Goal: Task Accomplishment & Management: Manage account settings

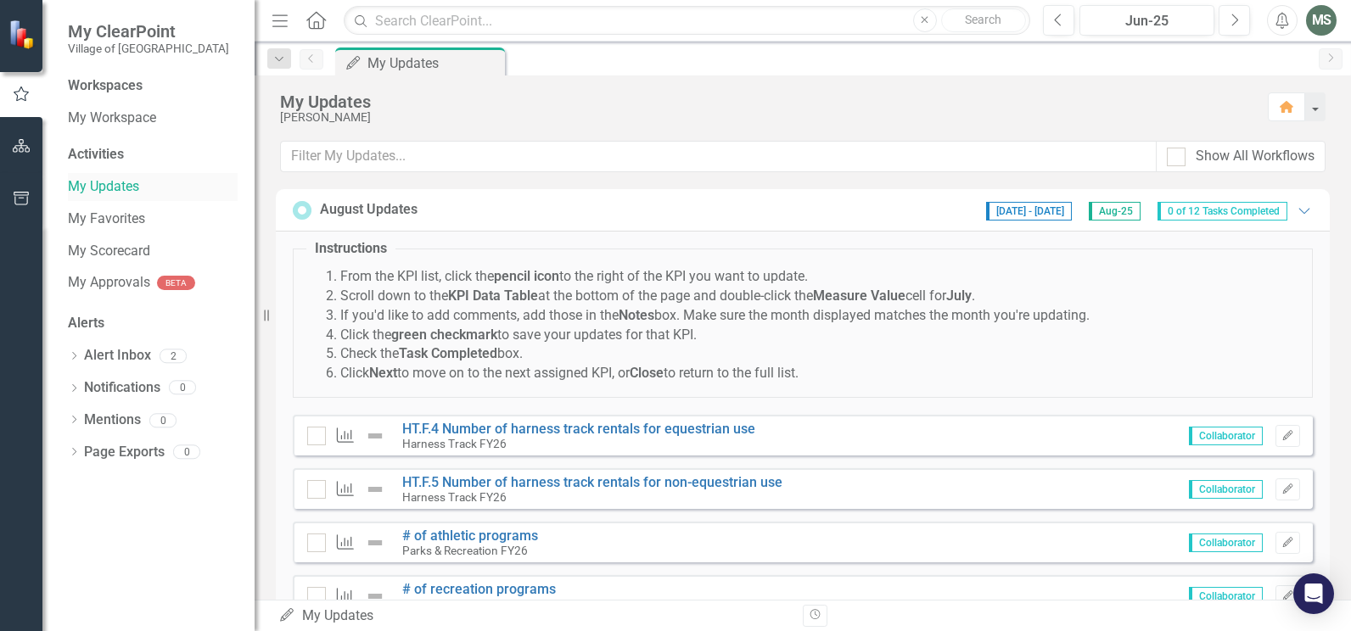
click at [95, 182] on link "My Updates" at bounding box center [153, 187] width 170 height 20
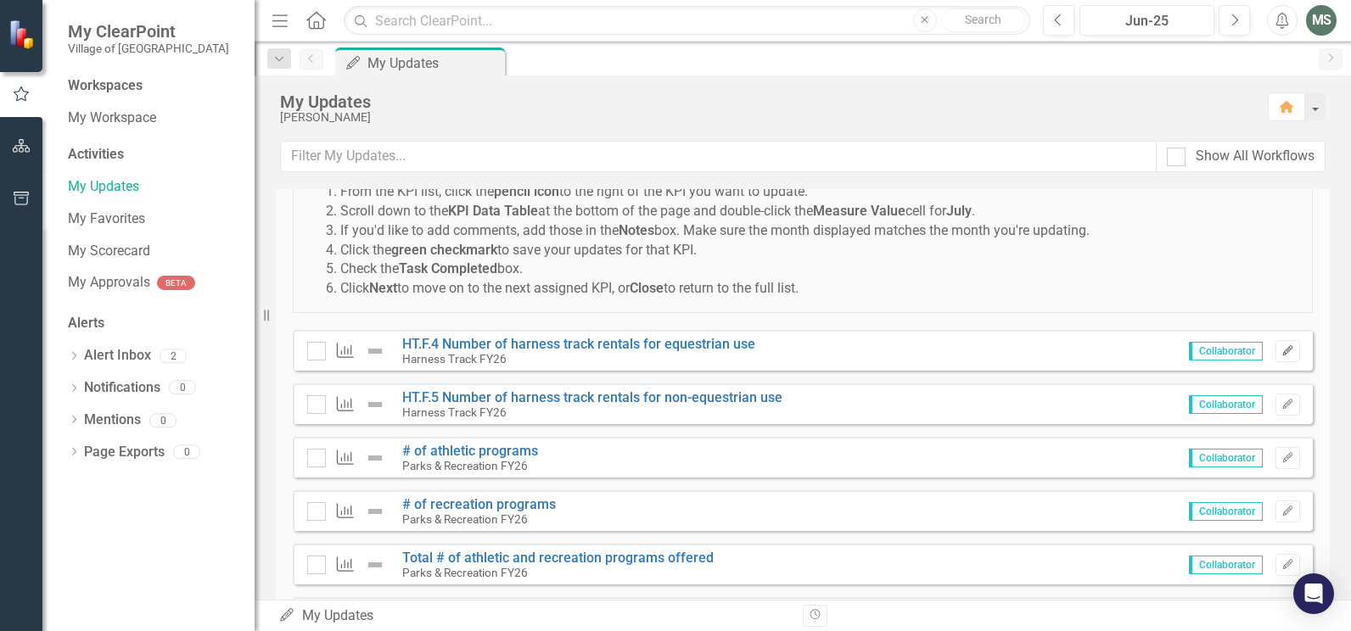
click at [1282, 353] on icon "Edit" at bounding box center [1288, 351] width 13 height 10
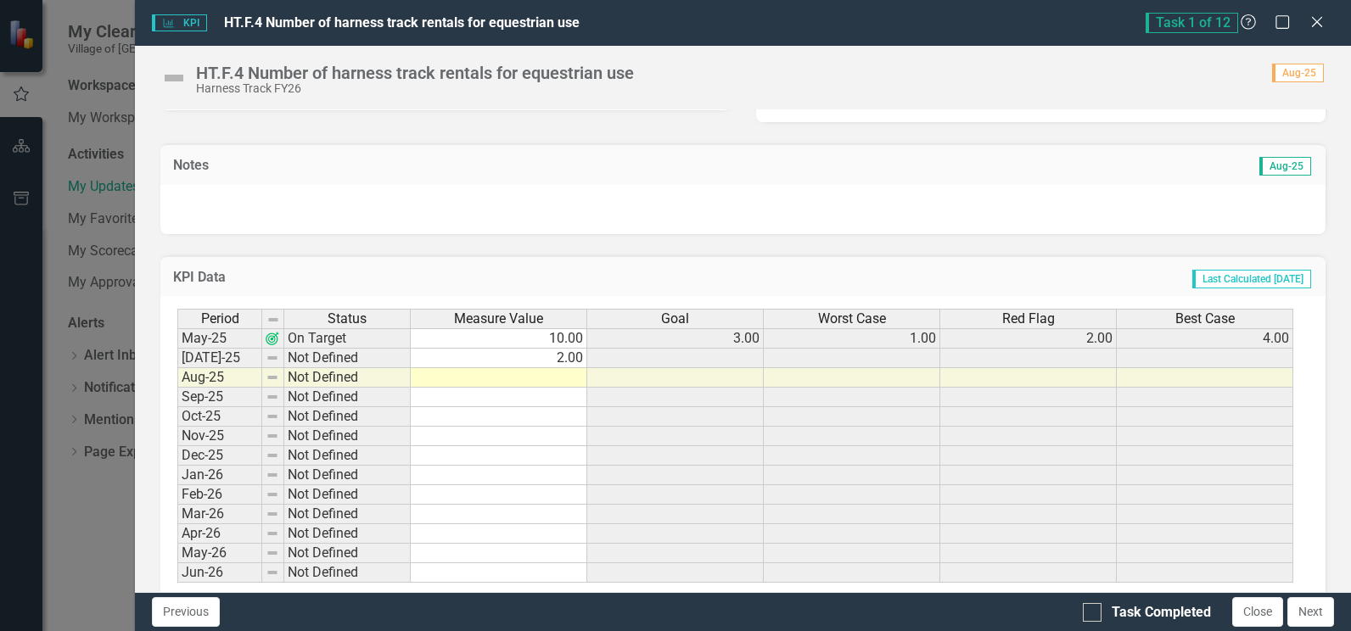
scroll to position [457, 0]
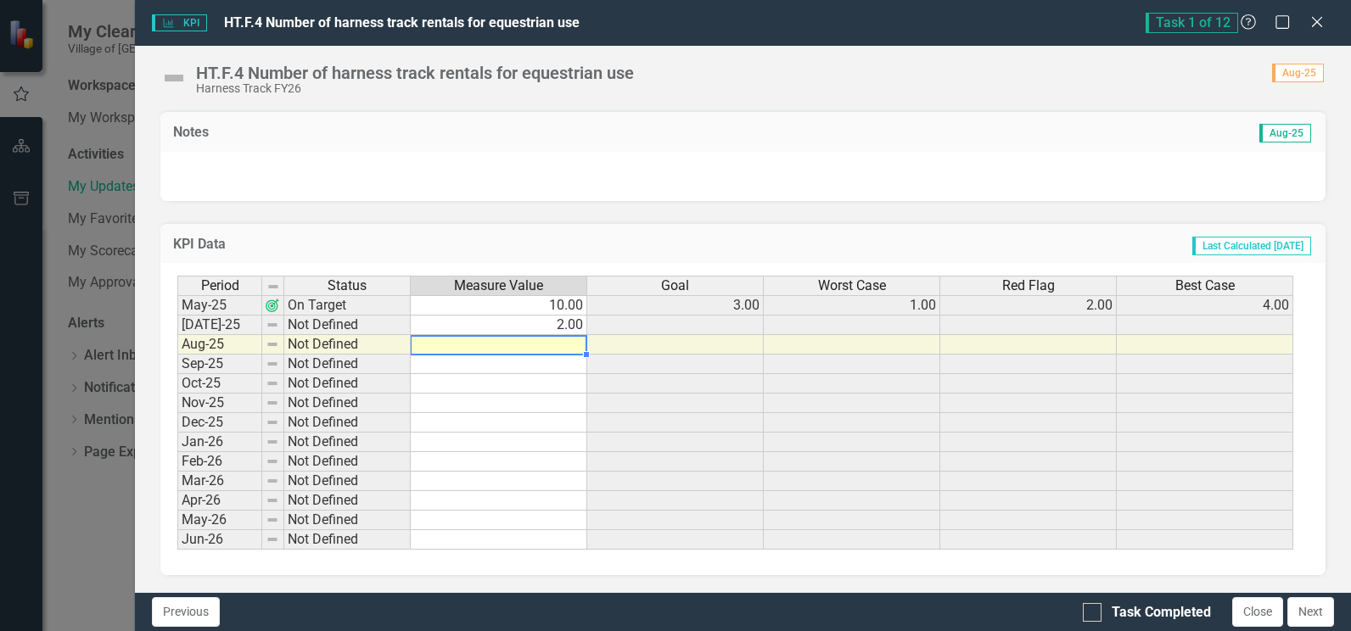
click at [547, 346] on td at bounding box center [499, 345] width 177 height 20
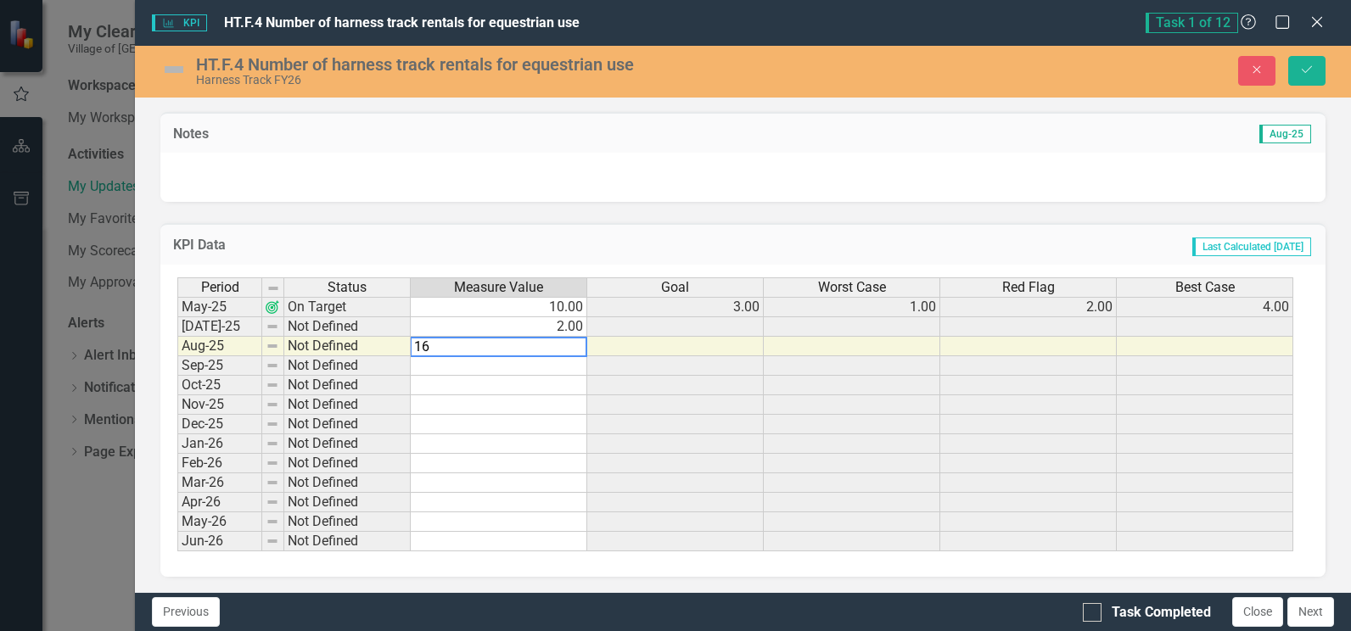
type textarea "16"
click at [458, 211] on div "KPI Data Last Calculated [DATE] Period Status Measure Value Goal Worst Case Red…" at bounding box center [743, 389] width 1191 height 375
click at [1091, 614] on input "Task Completed" at bounding box center [1088, 608] width 11 height 11
checkbox input "true"
click at [1310, 73] on icon "Save" at bounding box center [1306, 70] width 15 height 12
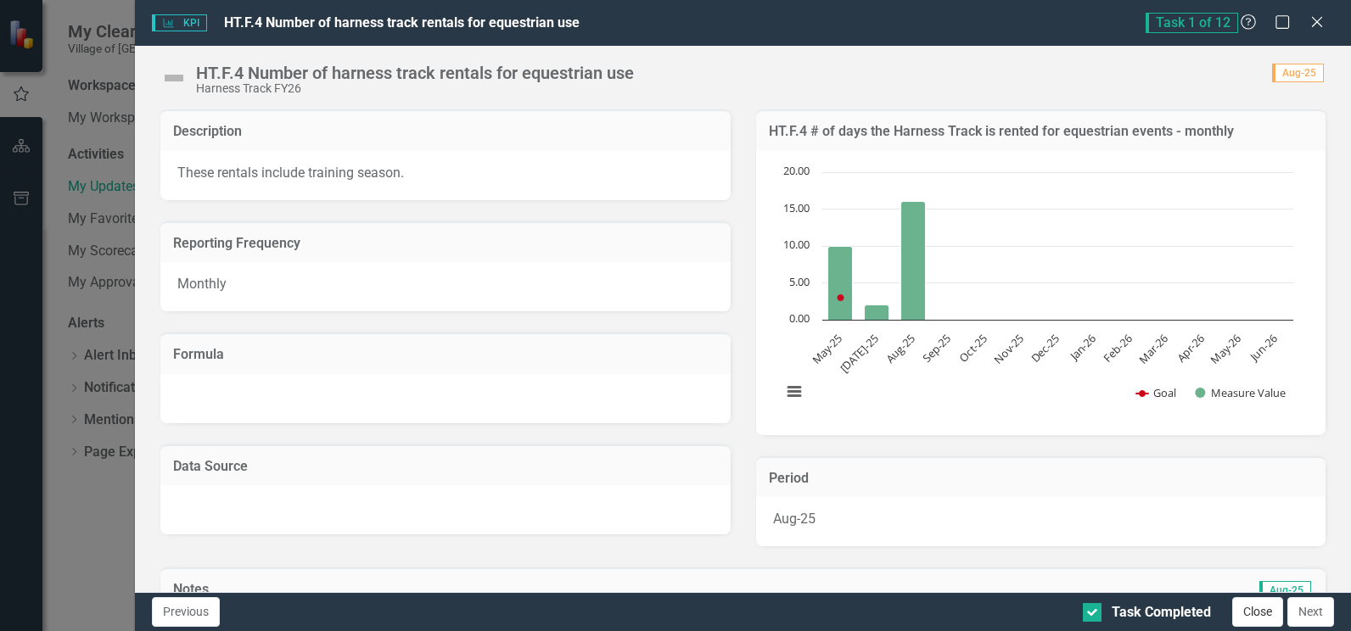
click at [1251, 612] on button "Close" at bounding box center [1257, 612] width 51 height 30
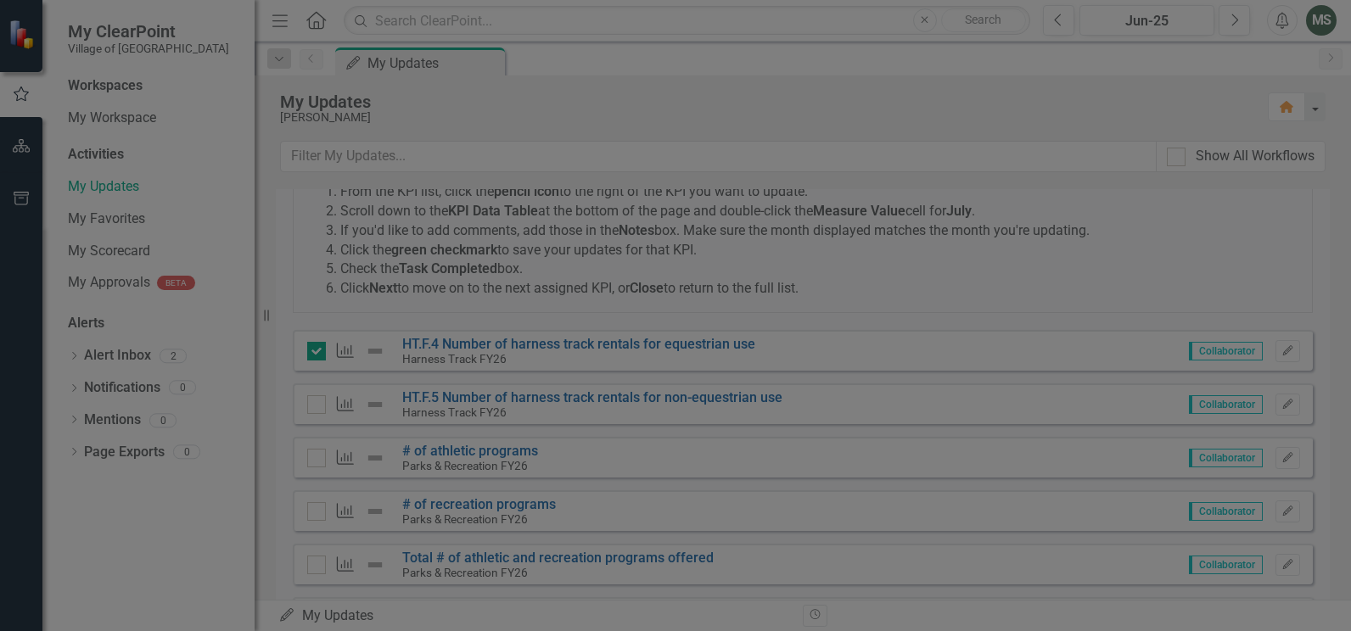
checkbox input "true"
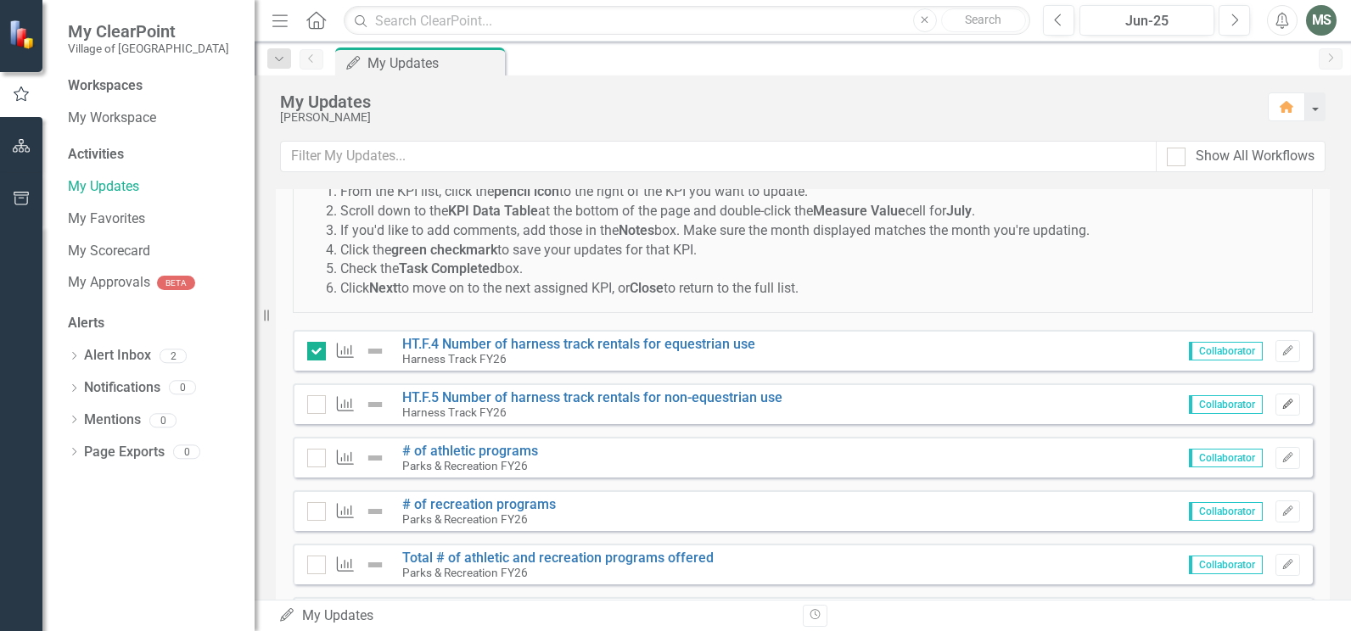
click at [1282, 408] on icon "Edit" at bounding box center [1288, 405] width 13 height 10
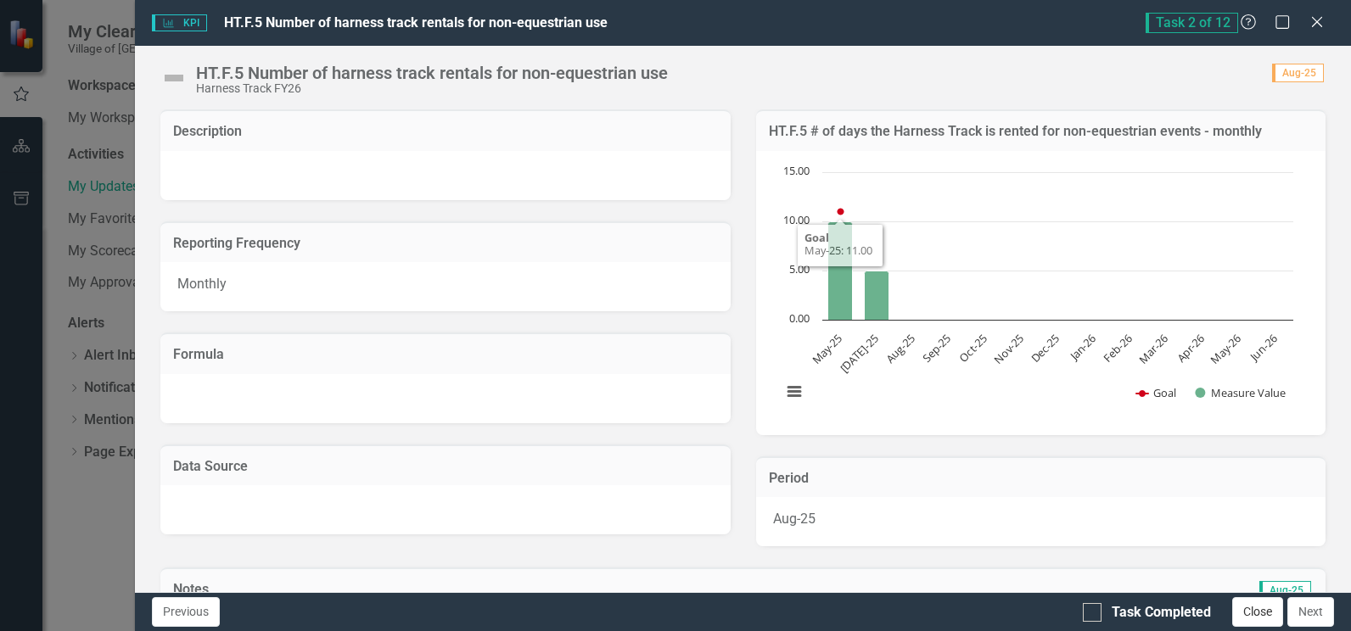
click at [1258, 610] on button "Close" at bounding box center [1257, 612] width 51 height 30
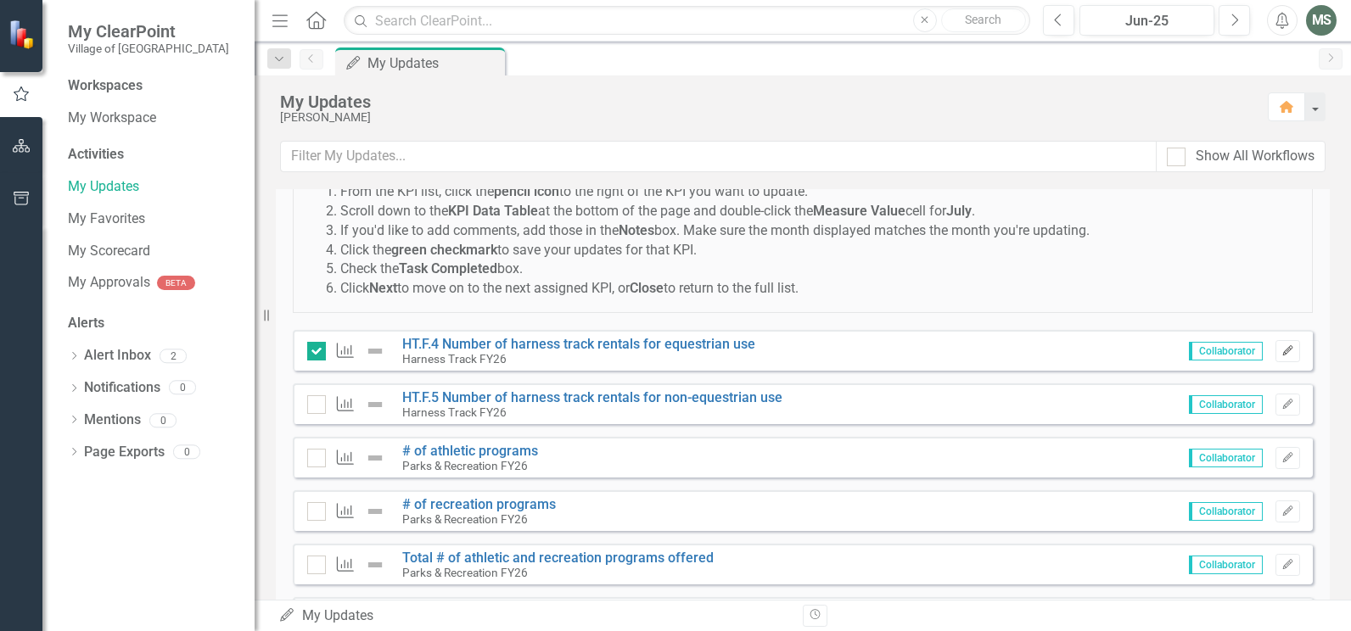
click at [1282, 352] on icon "Edit" at bounding box center [1288, 351] width 13 height 10
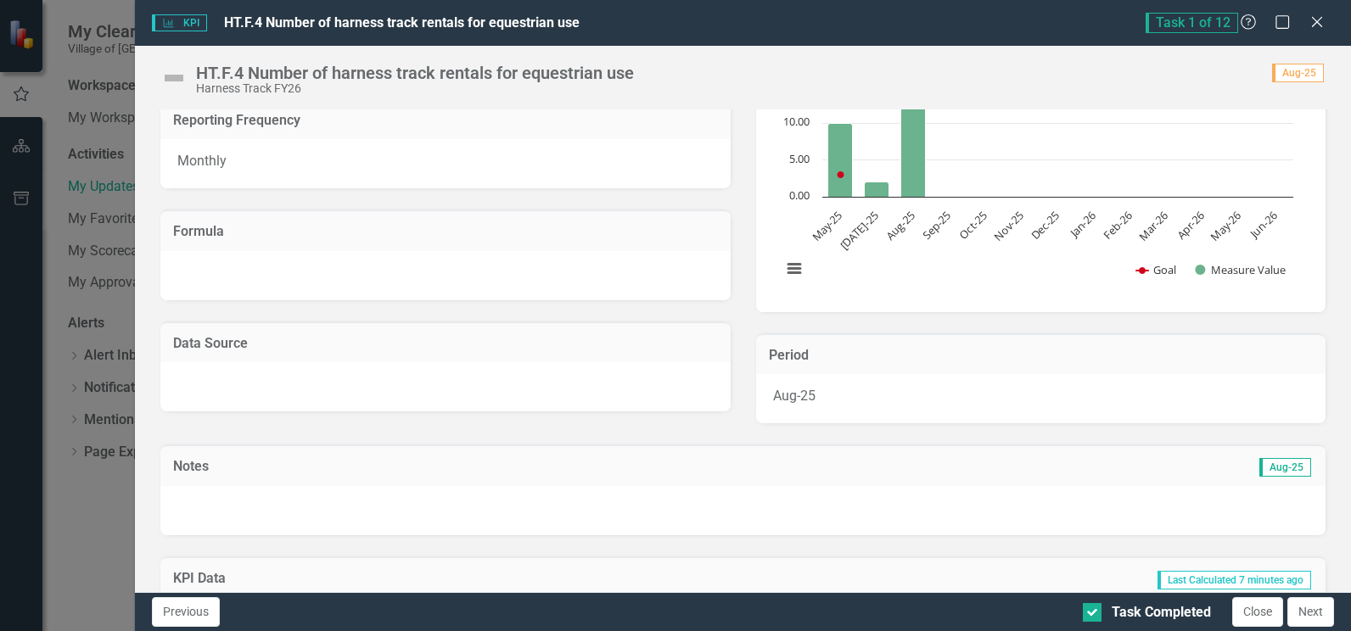
scroll to position [424, 0]
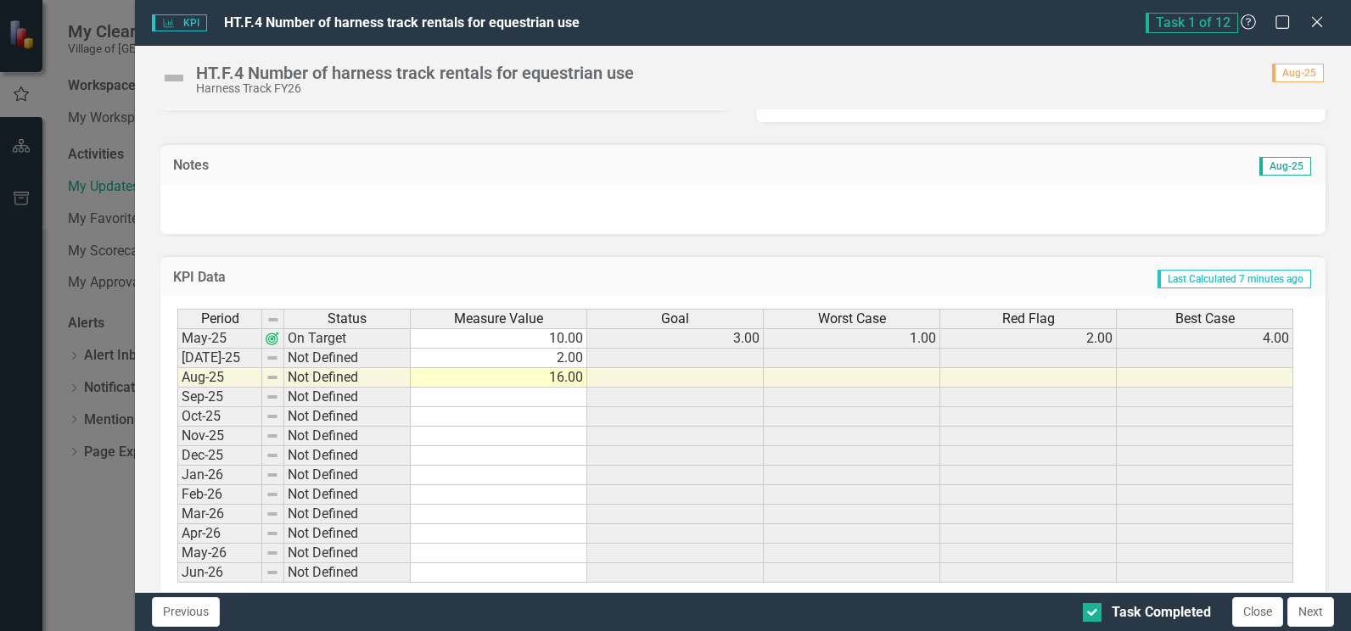
click at [563, 378] on td "16.00" at bounding box center [499, 378] width 177 height 20
click at [559, 378] on td "16.00" at bounding box center [499, 378] width 177 height 20
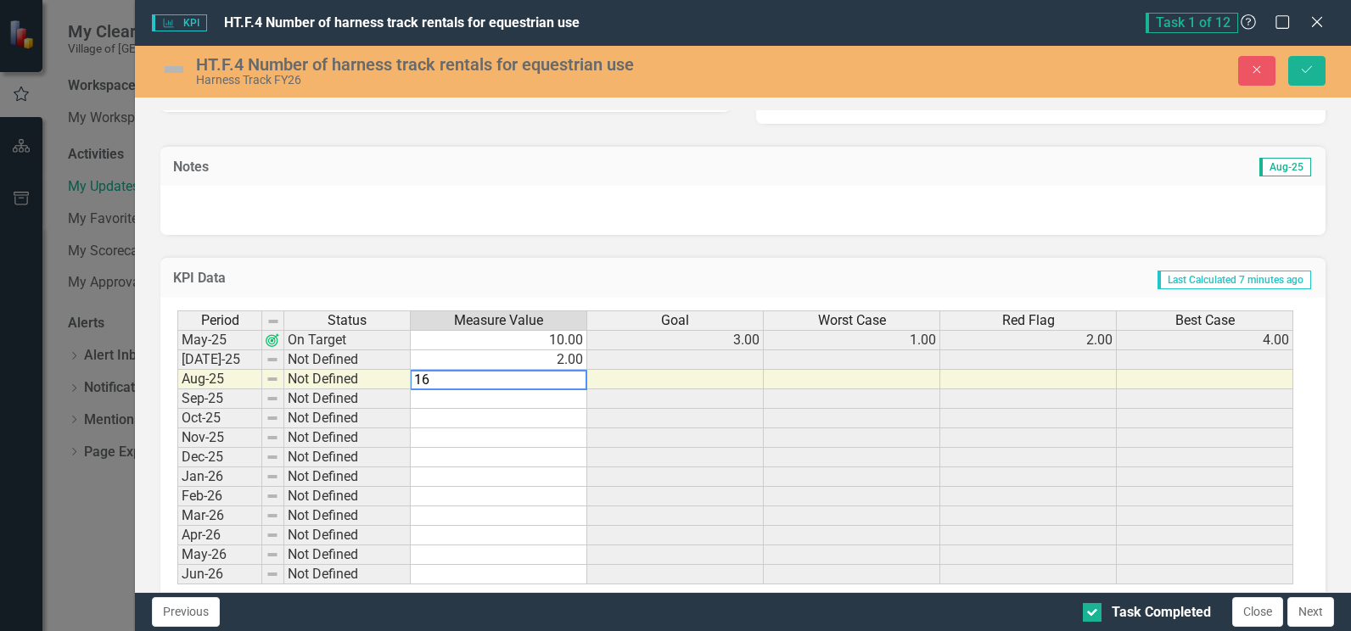
drag, startPoint x: 490, startPoint y: 380, endPoint x: 400, endPoint y: 379, distance: 90.0
click at [400, 379] on div "Period Status Measure Value Goal Worst Case Red Flag Best Case May-25 On Target…" at bounding box center [736, 448] width 1118 height 275
type textarea "11"
click at [816, 289] on td "Last Calculated 7 minutes ago" at bounding box center [887, 280] width 851 height 22
click at [1308, 66] on icon "Save" at bounding box center [1306, 70] width 15 height 12
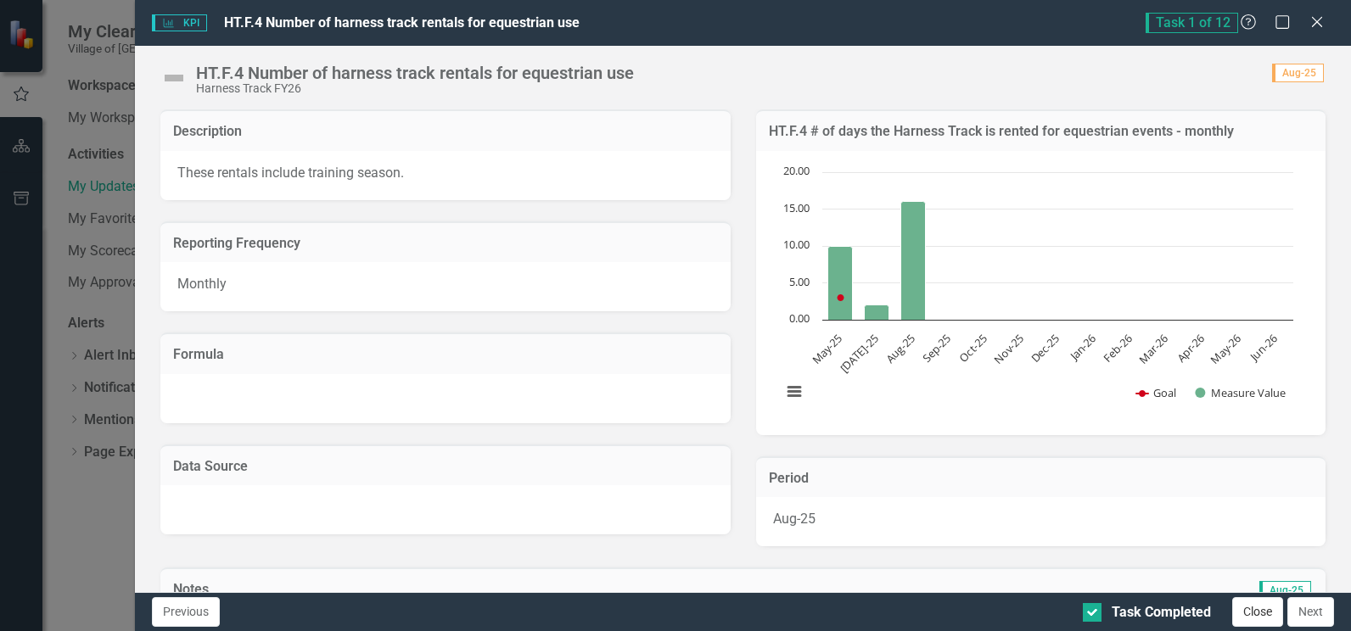
click at [1258, 613] on button "Close" at bounding box center [1257, 612] width 51 height 30
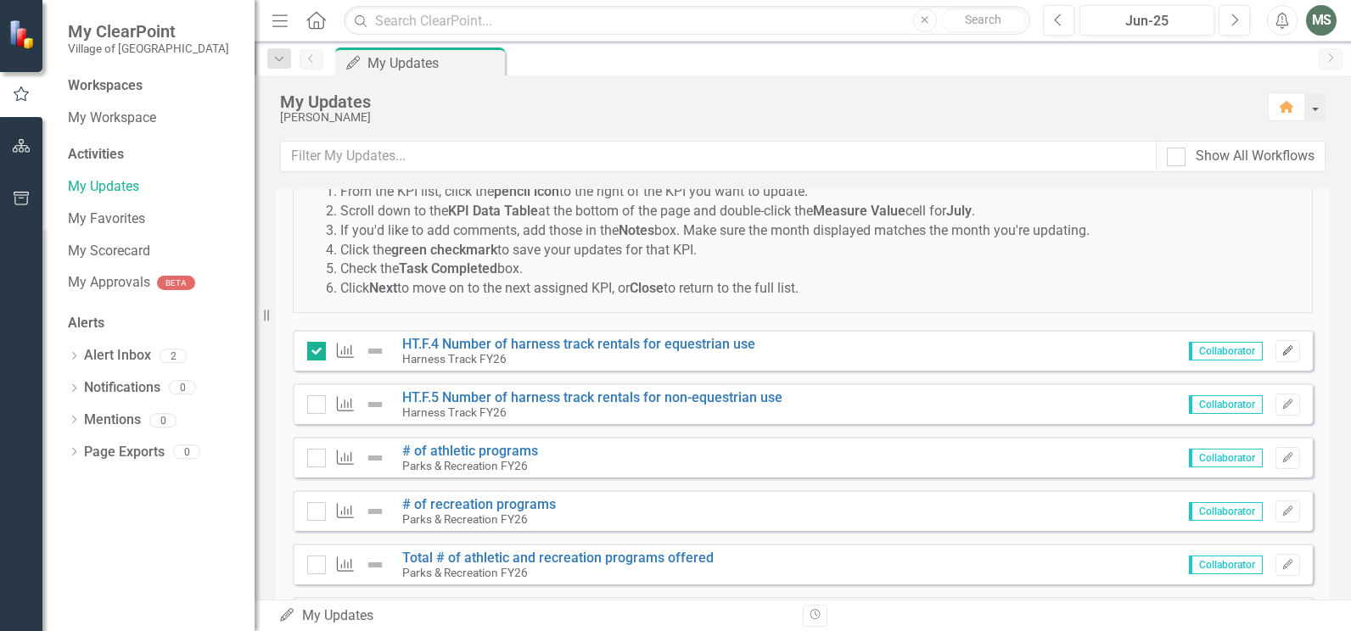
click at [1282, 352] on icon "Edit" at bounding box center [1288, 351] width 13 height 10
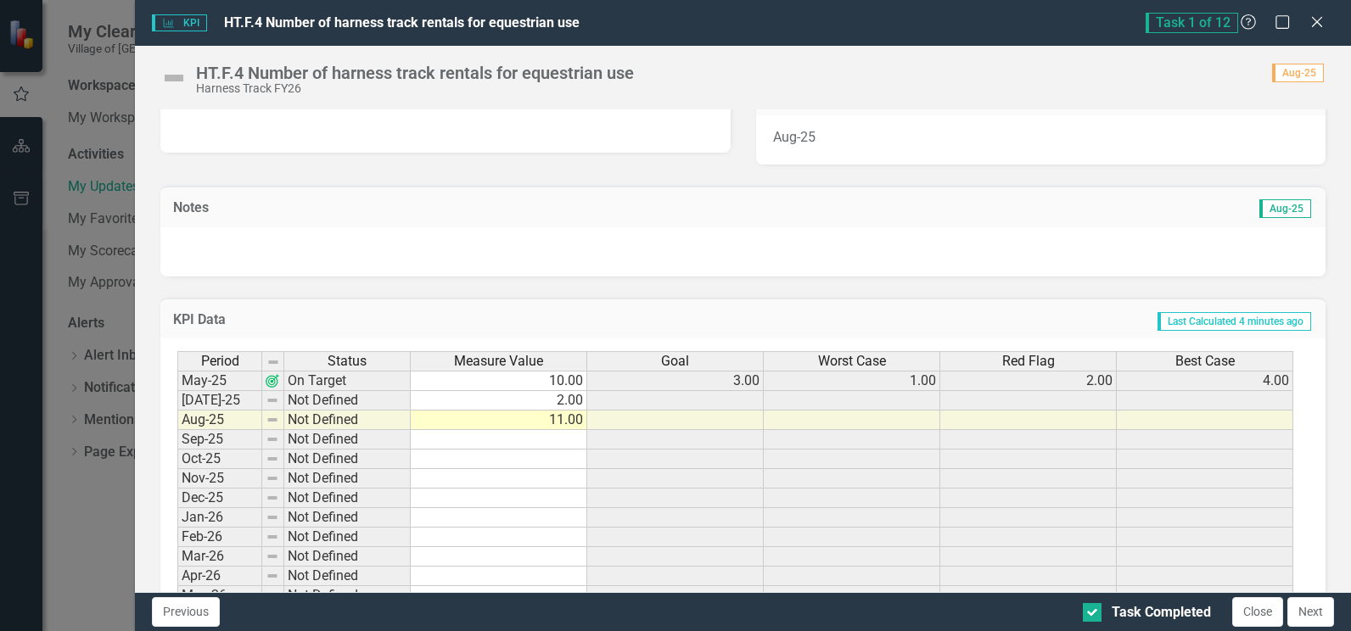
scroll to position [457, 0]
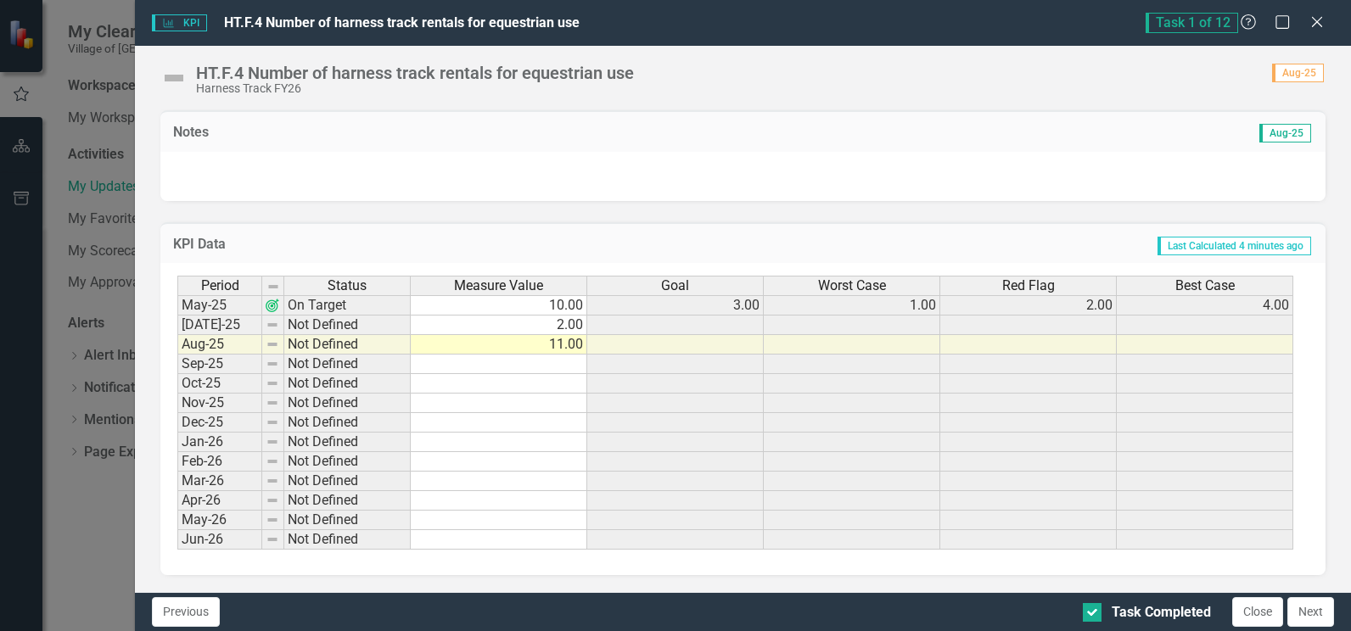
click at [550, 348] on td "11.00" at bounding box center [499, 345] width 177 height 20
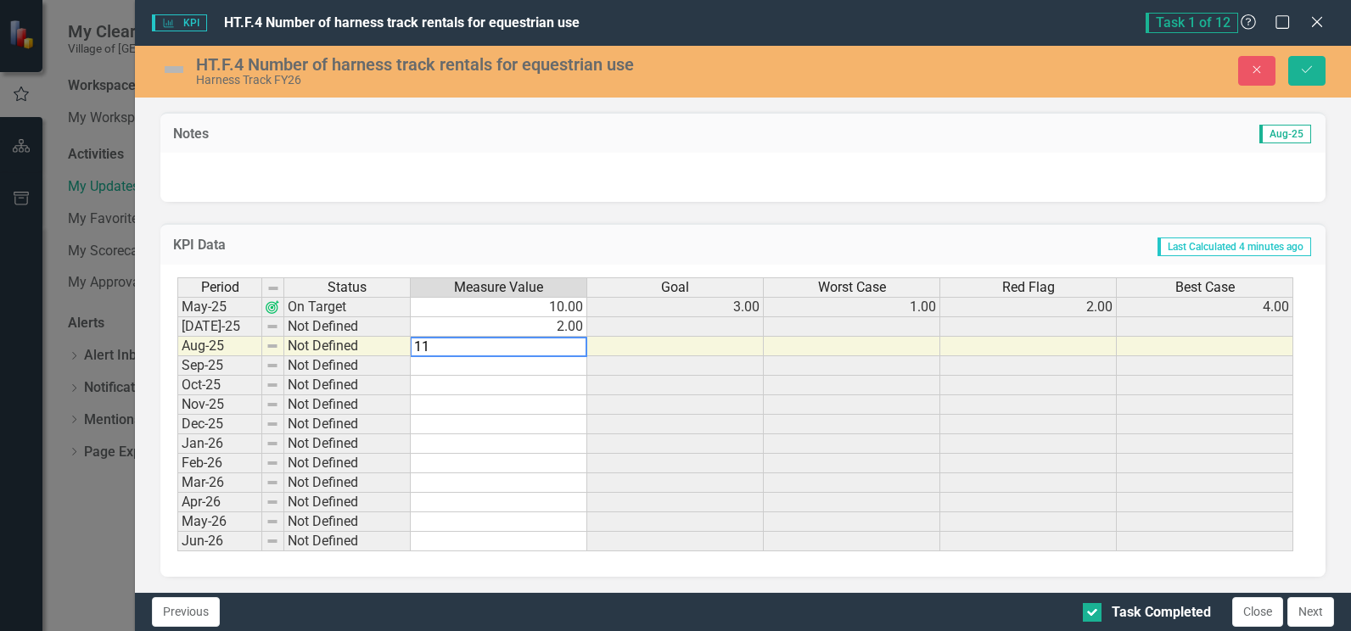
drag, startPoint x: 454, startPoint y: 349, endPoint x: 401, endPoint y: 347, distance: 52.6
click at [401, 347] on div "Period Status Measure Value Goal Worst Case Red Flag Best Case May-25 On Target…" at bounding box center [736, 415] width 1118 height 275
type textarea "9"
click at [449, 452] on td at bounding box center [499, 445] width 177 height 20
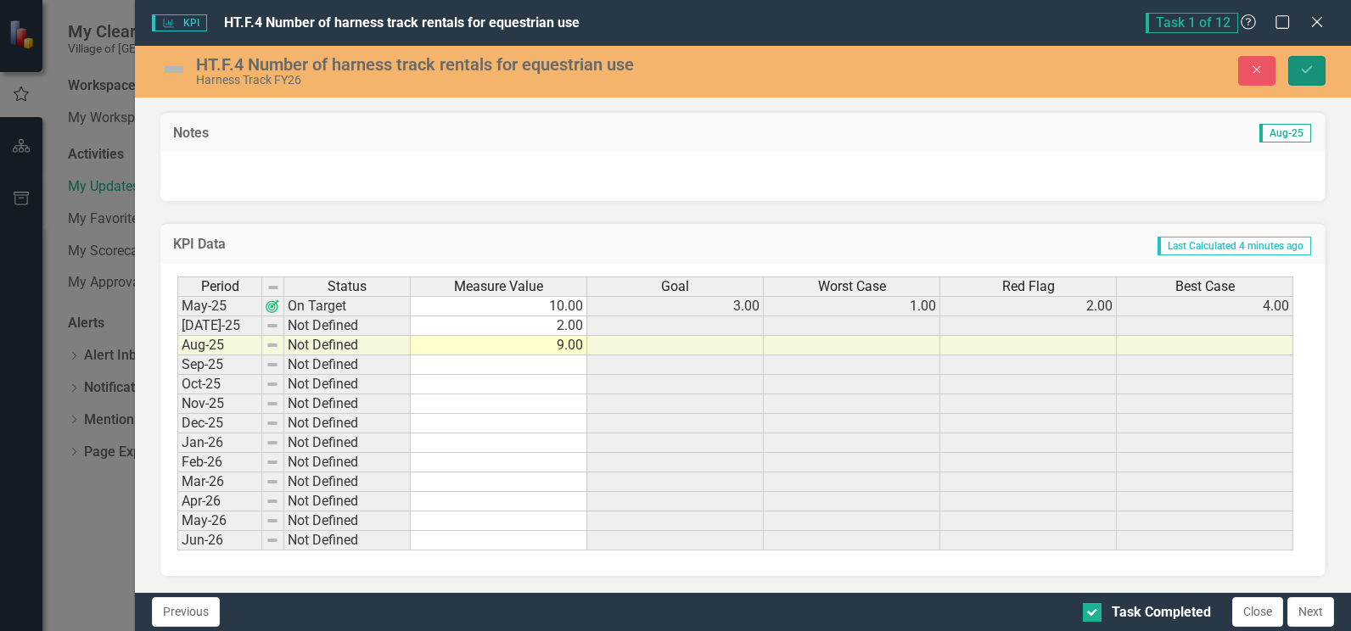
click at [1305, 61] on button "Save" at bounding box center [1306, 71] width 37 height 30
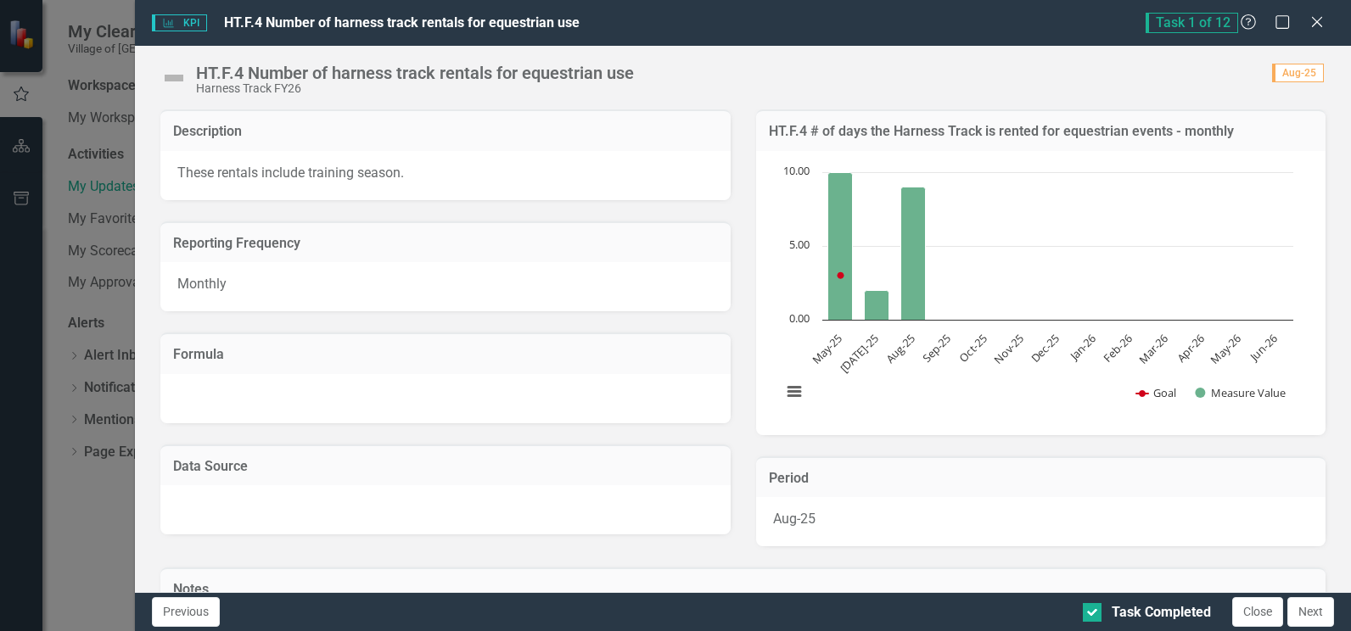
click at [1264, 617] on button "Close" at bounding box center [1257, 612] width 51 height 30
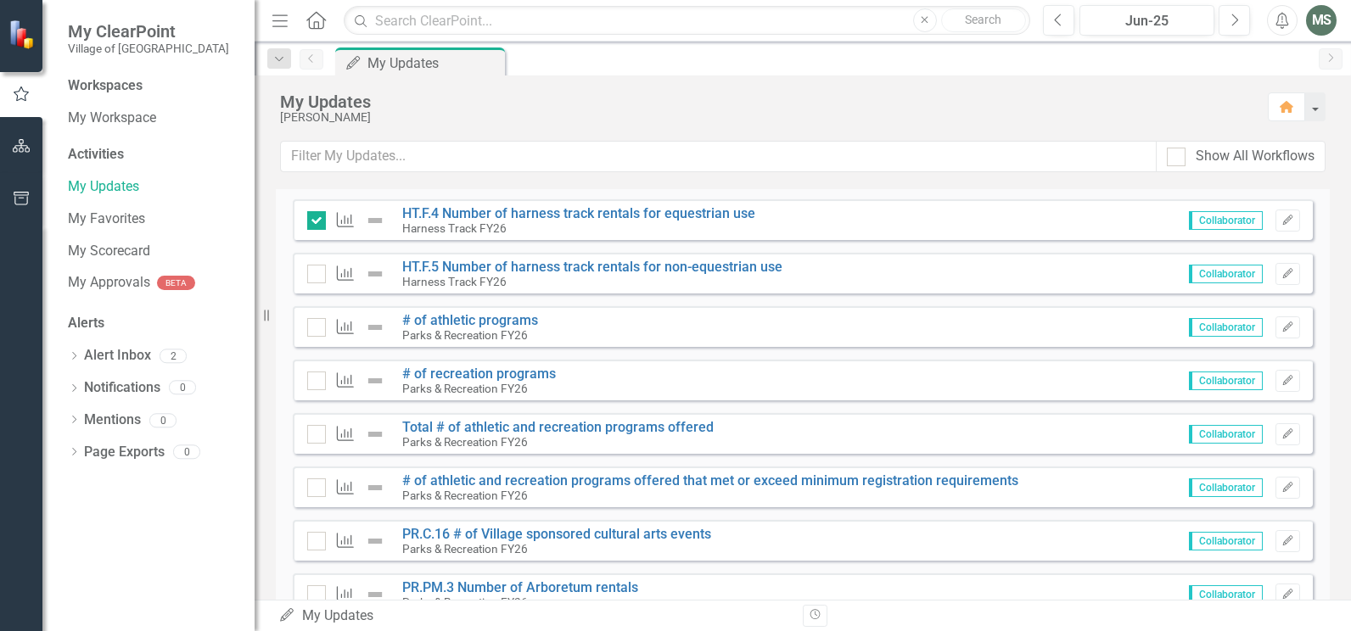
scroll to position [255, 0]
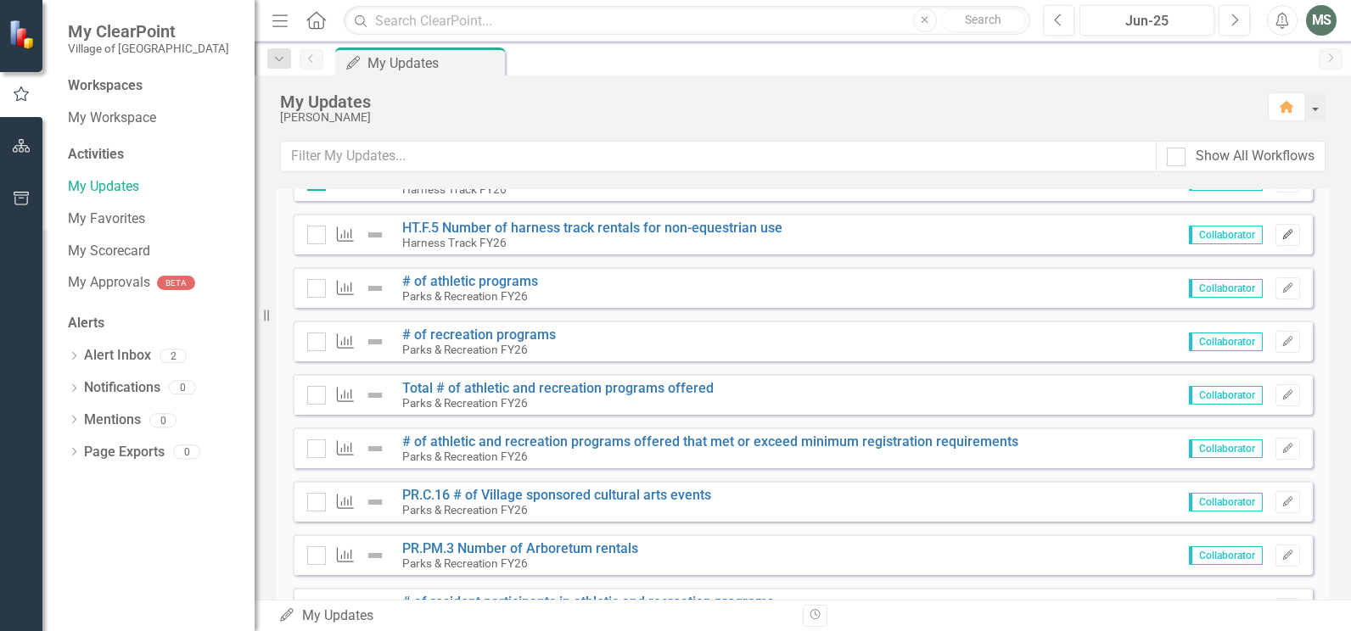
click at [1282, 236] on icon "button" at bounding box center [1287, 234] width 10 height 10
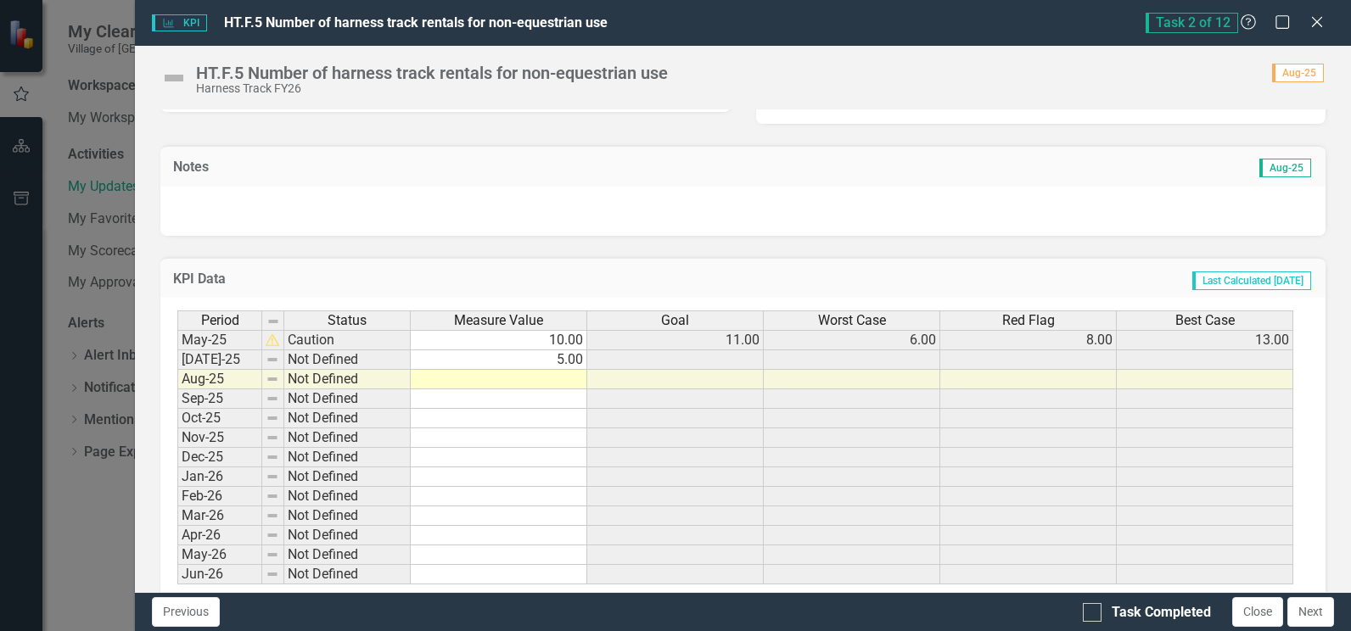
scroll to position [457, 0]
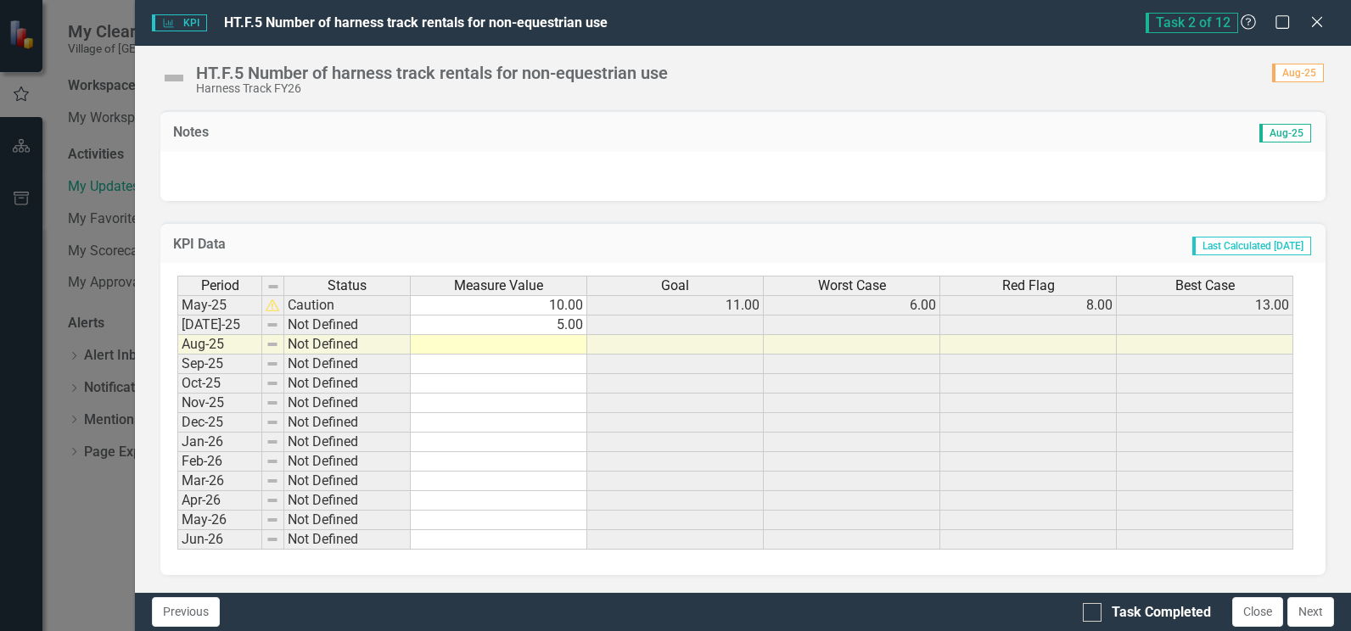
click at [177, 335] on div "Period Status Measure Value Goal Worst Case Red Flag Best Case May-25 Caution 1…" at bounding box center [177, 413] width 0 height 274
click at [561, 335] on div at bounding box center [498, 335] width 177 height 2
type textarea "5"
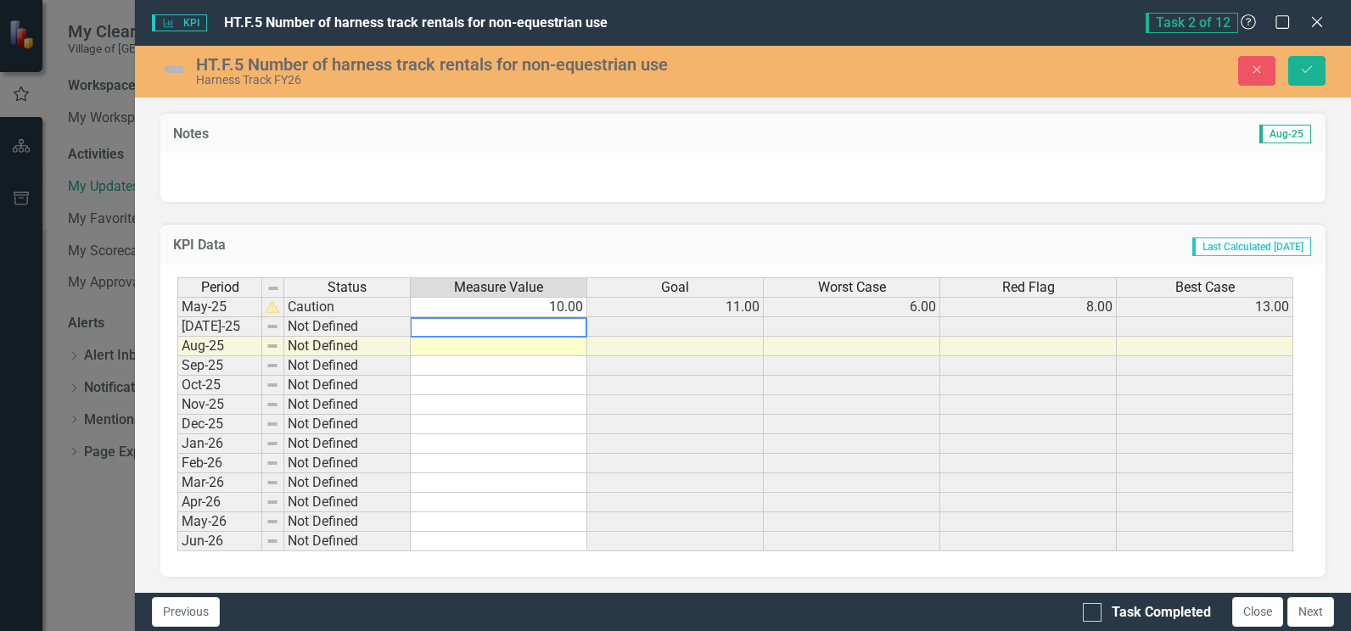
click at [560, 347] on td at bounding box center [499, 347] width 177 height 20
click at [560, 346] on td at bounding box center [499, 347] width 177 height 20
type textarea "7"
click at [1306, 74] on icon "Save" at bounding box center [1306, 70] width 15 height 12
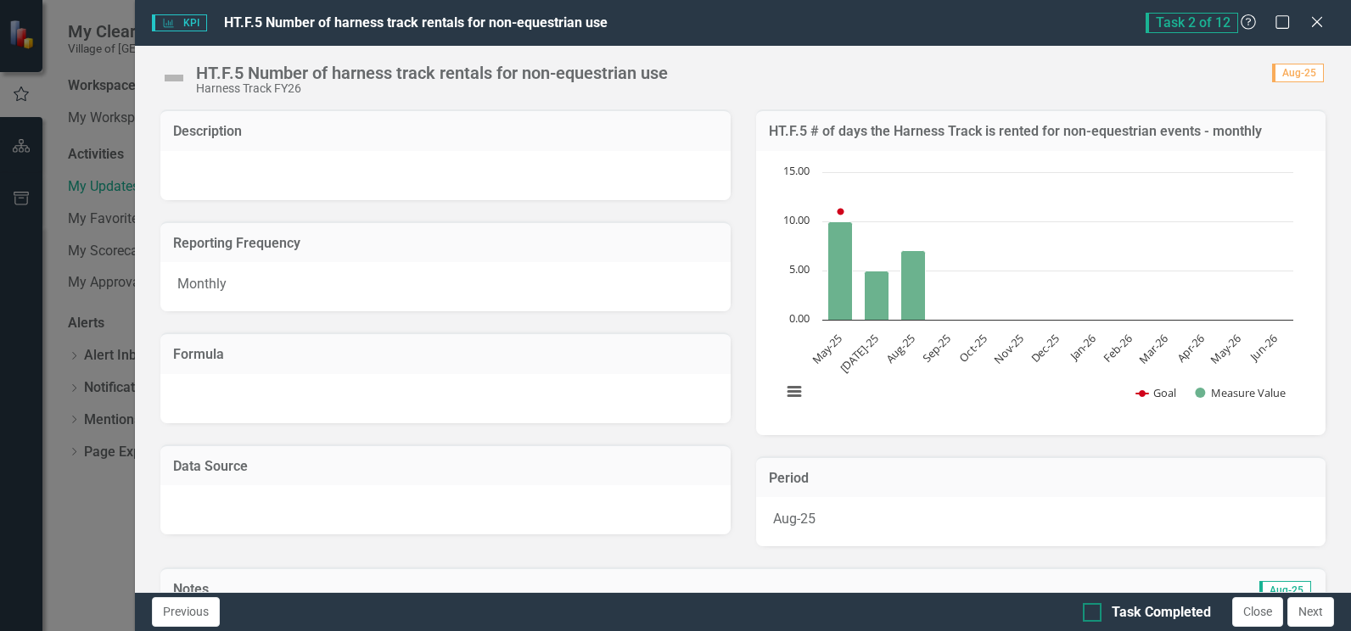
click at [1091, 613] on input "Task Completed" at bounding box center [1088, 608] width 11 height 11
checkbox input "true"
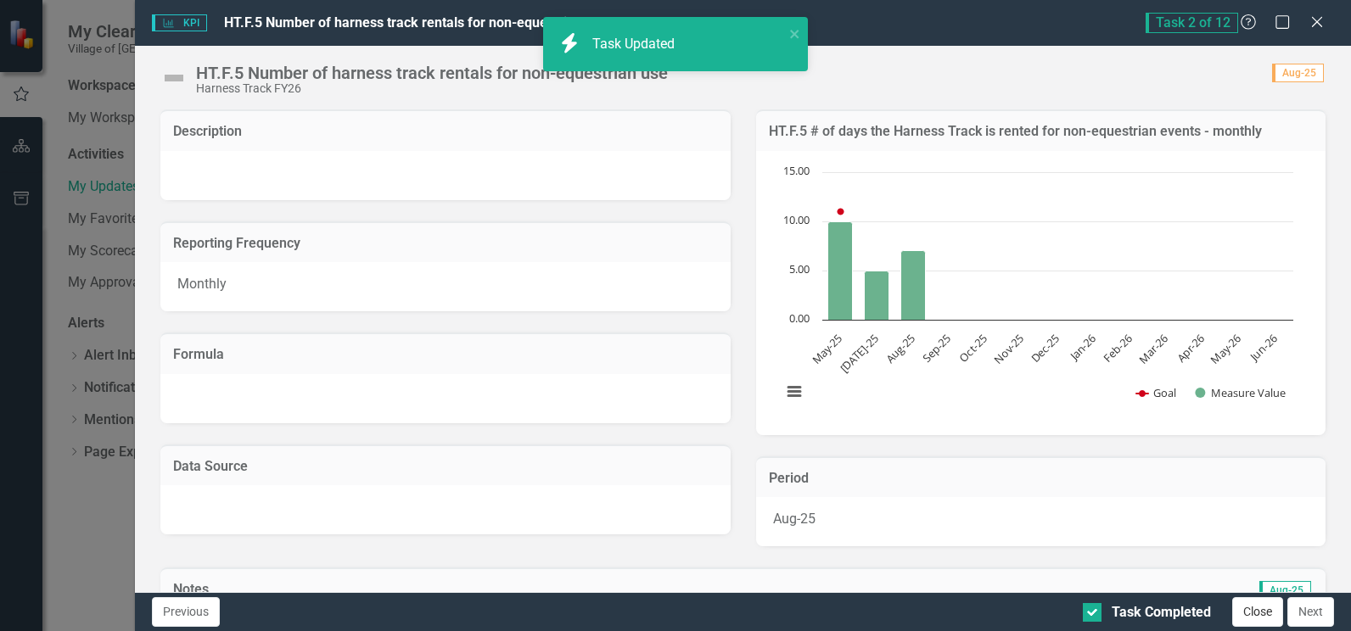
click at [1254, 611] on button "Close" at bounding box center [1257, 612] width 51 height 30
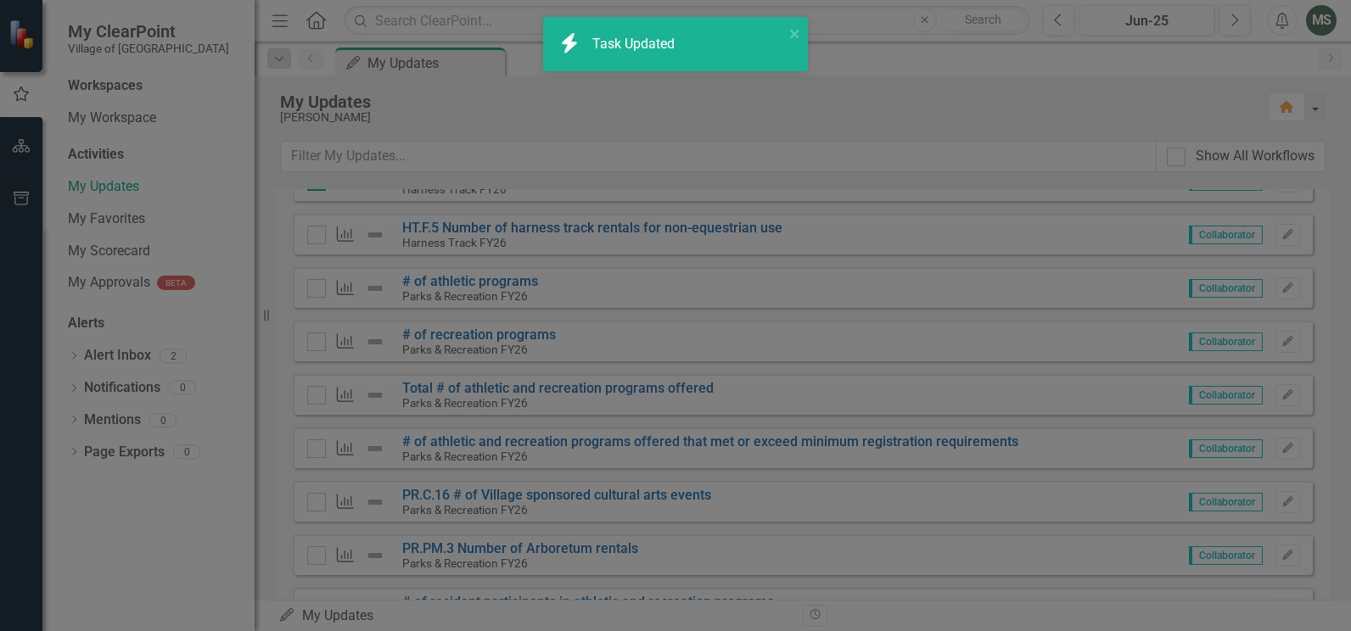
checkbox input "true"
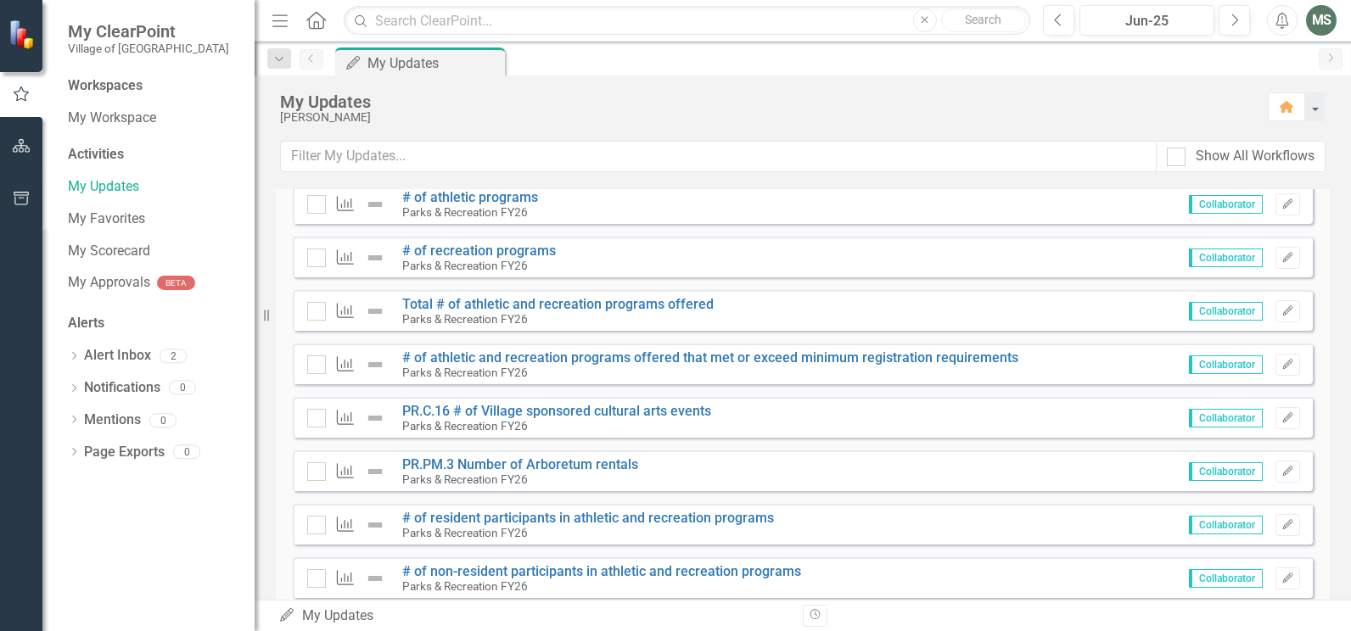
scroll to position [339, 0]
click at [1282, 199] on icon "Edit" at bounding box center [1288, 204] width 13 height 10
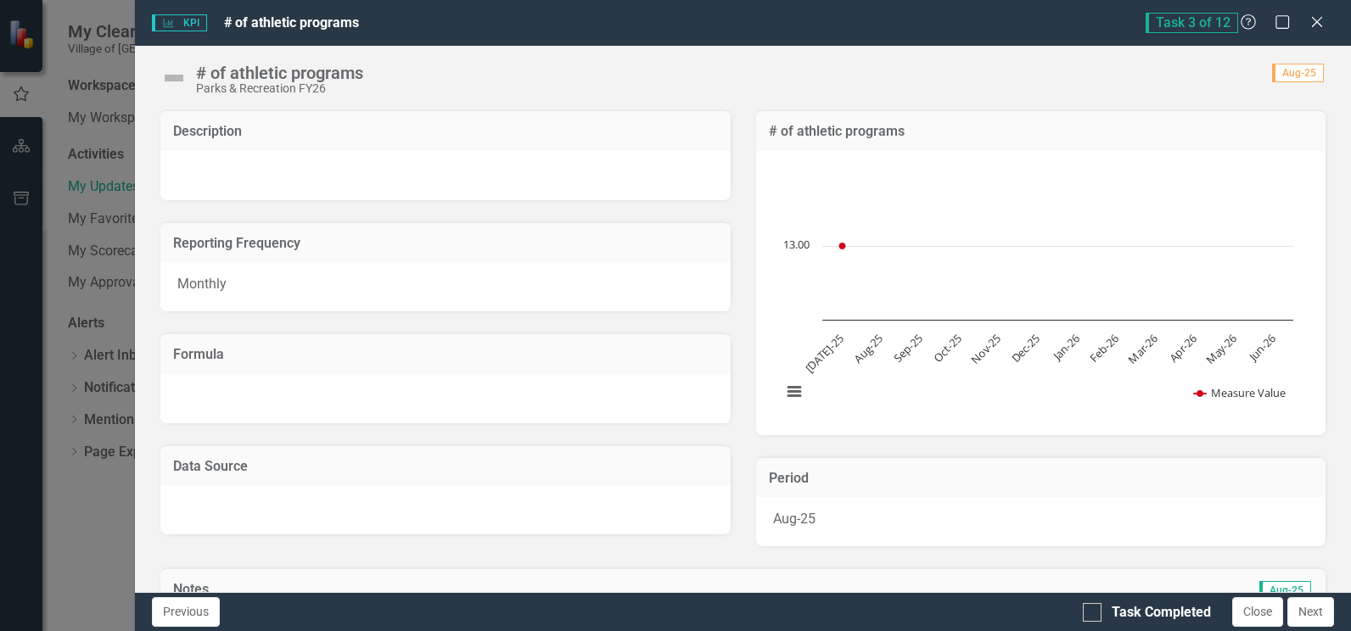
scroll to position [438, 0]
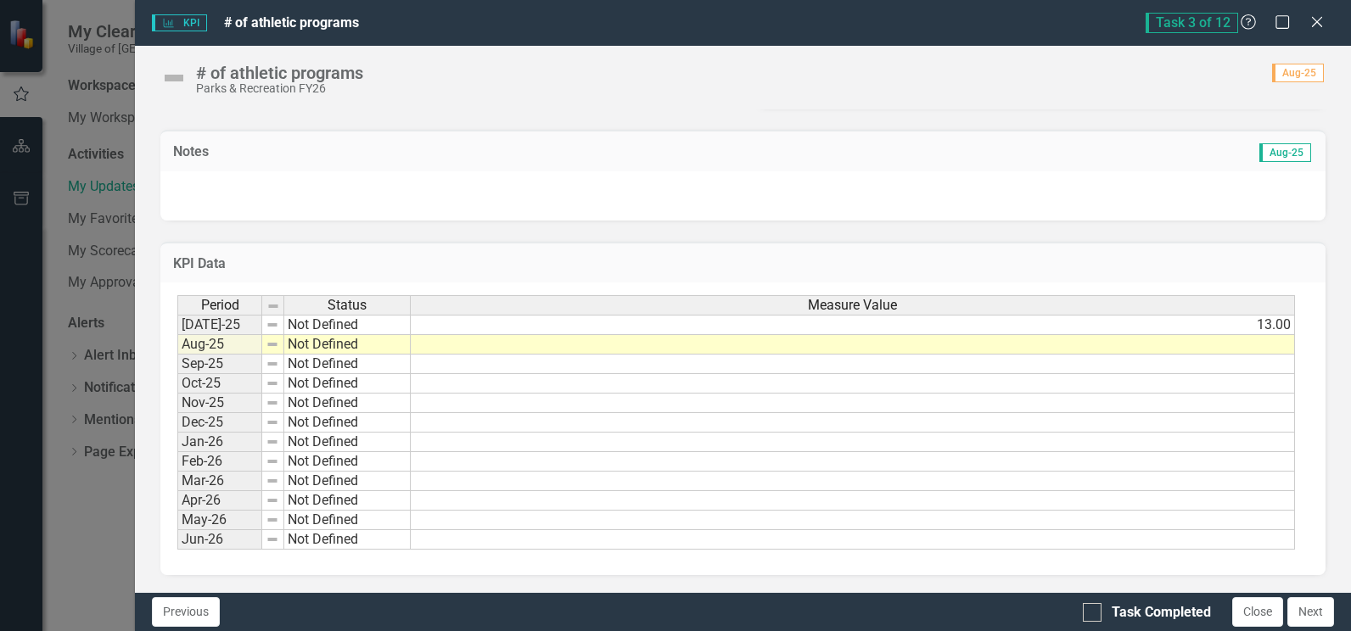
click at [1247, 344] on td at bounding box center [853, 345] width 884 height 20
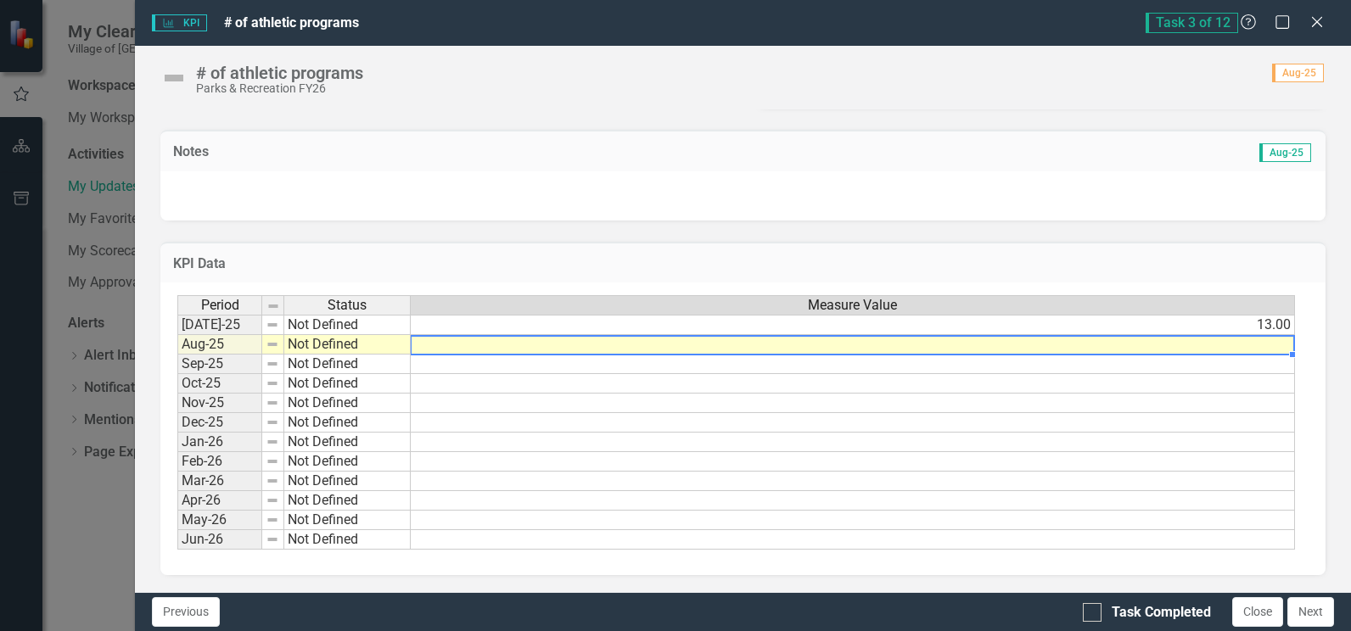
click at [1247, 344] on td at bounding box center [853, 345] width 884 height 20
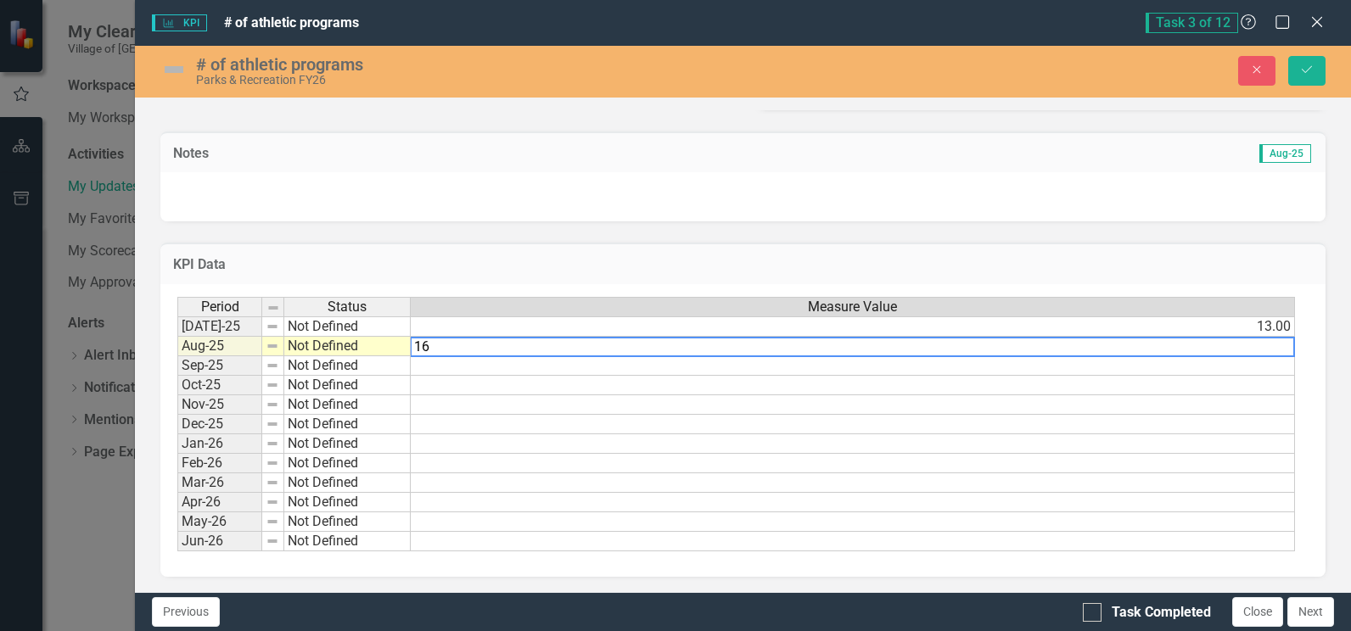
type textarea "16"
click at [1131, 458] on td at bounding box center [853, 464] width 884 height 20
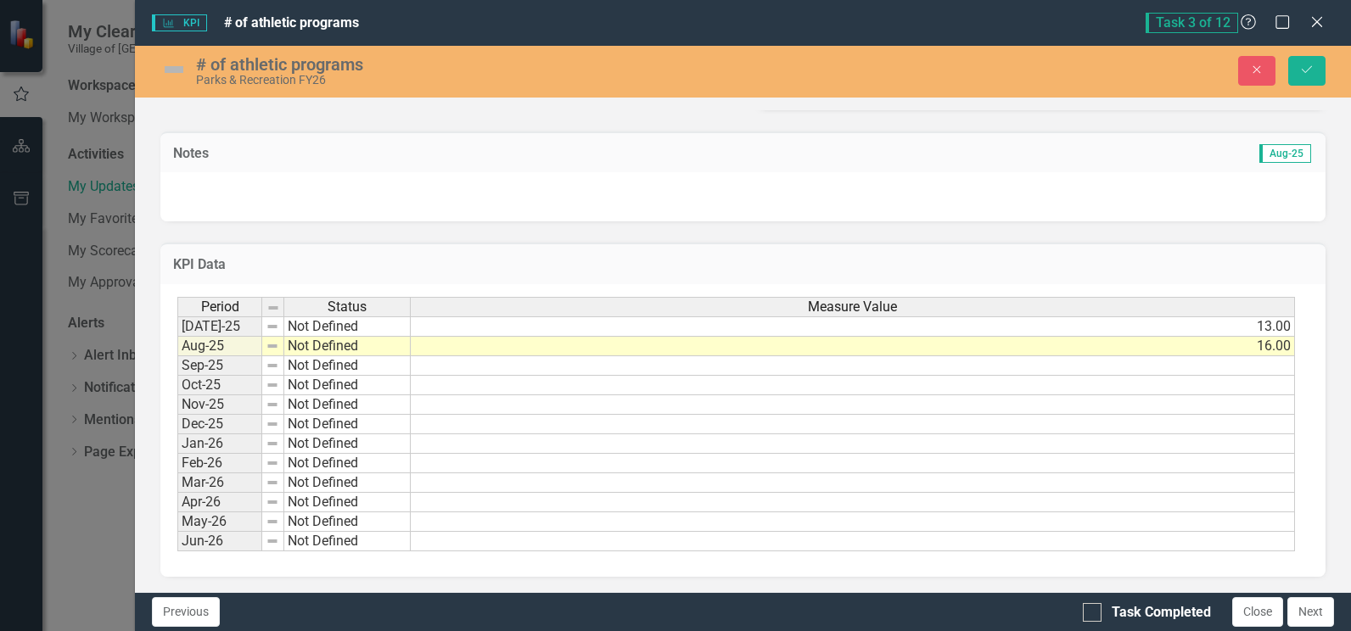
drag, startPoint x: 1095, startPoint y: 612, endPoint x: 1171, endPoint y: 566, distance: 89.1
click at [1096, 611] on div at bounding box center [1092, 612] width 19 height 19
click at [1094, 611] on input "Task Completed" at bounding box center [1088, 608] width 11 height 11
checkbox input "true"
click at [1310, 73] on icon "Save" at bounding box center [1306, 70] width 15 height 12
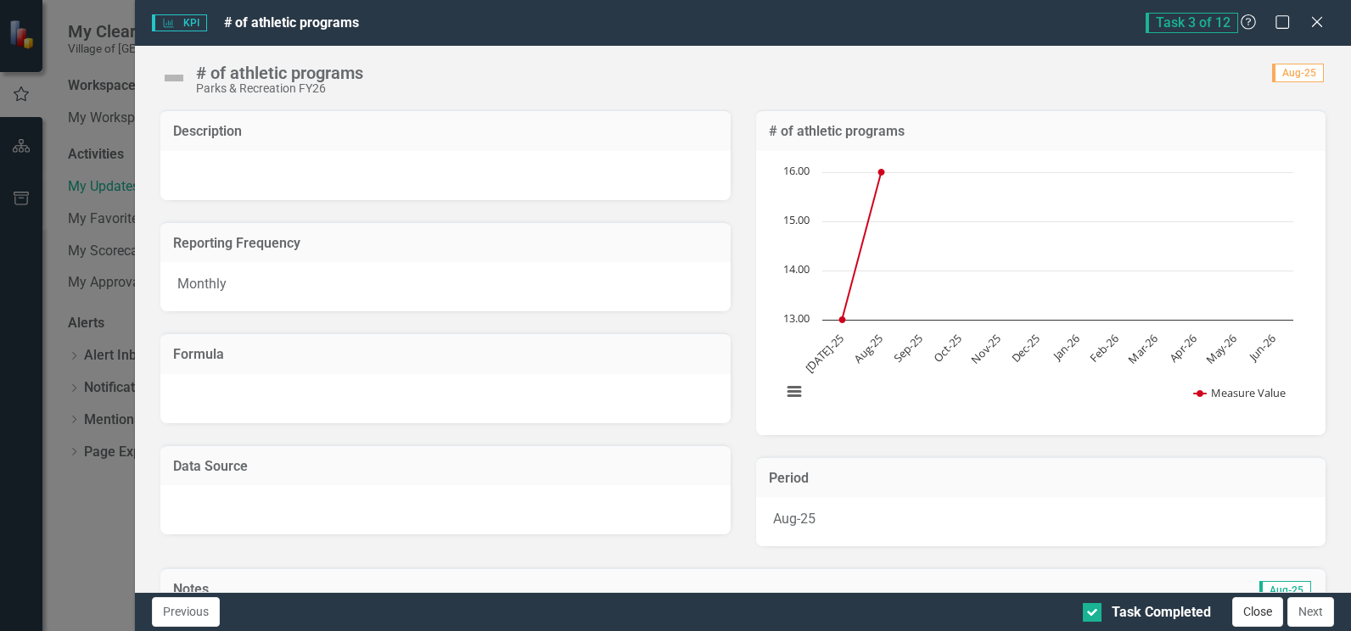
click at [1256, 616] on button "Close" at bounding box center [1257, 612] width 51 height 30
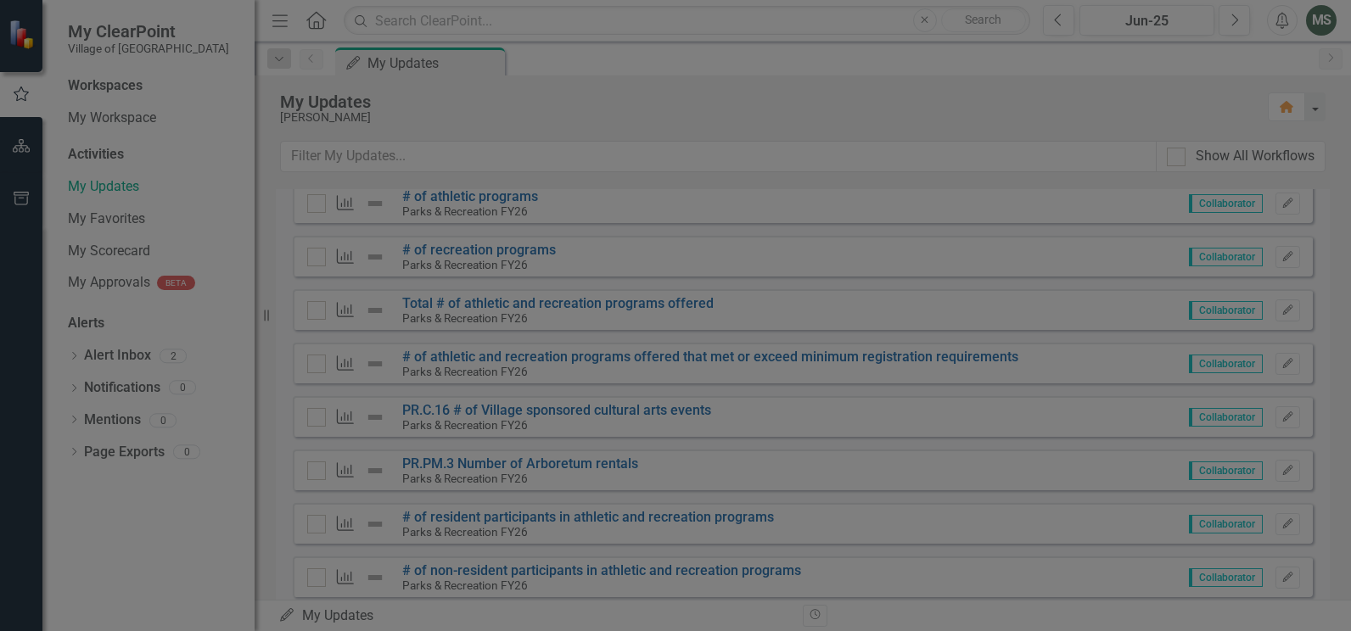
checkbox input "true"
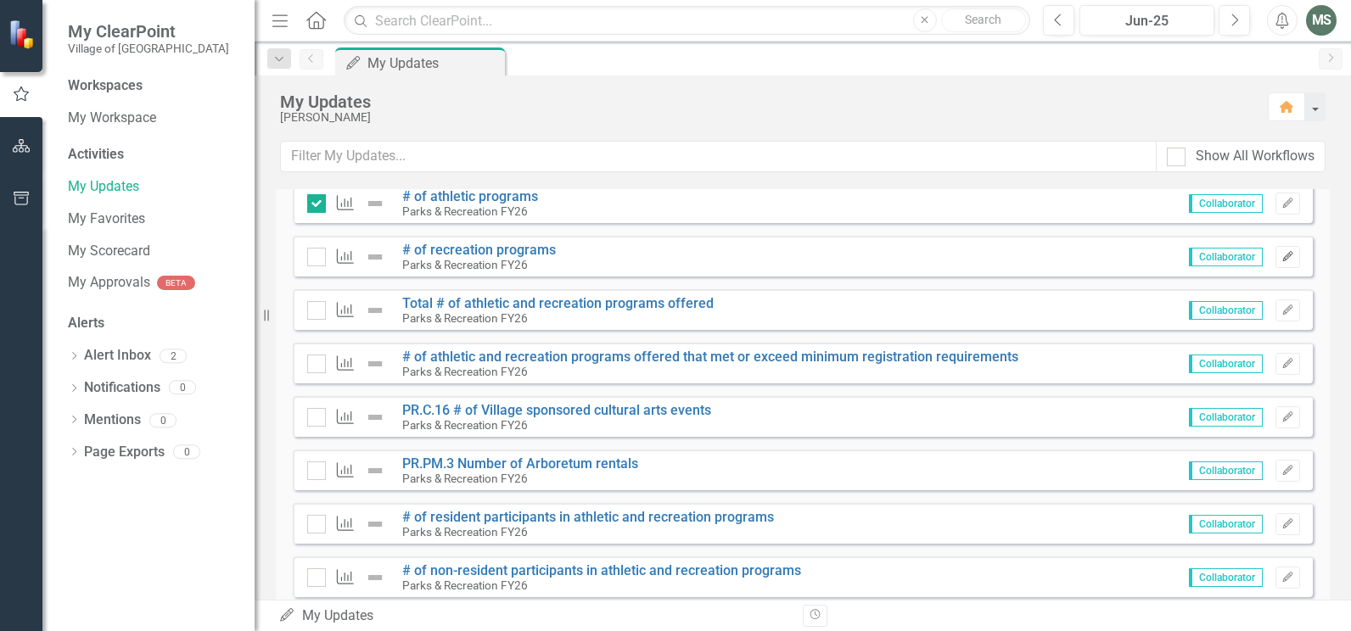
click at [1282, 259] on icon "Edit" at bounding box center [1288, 257] width 13 height 10
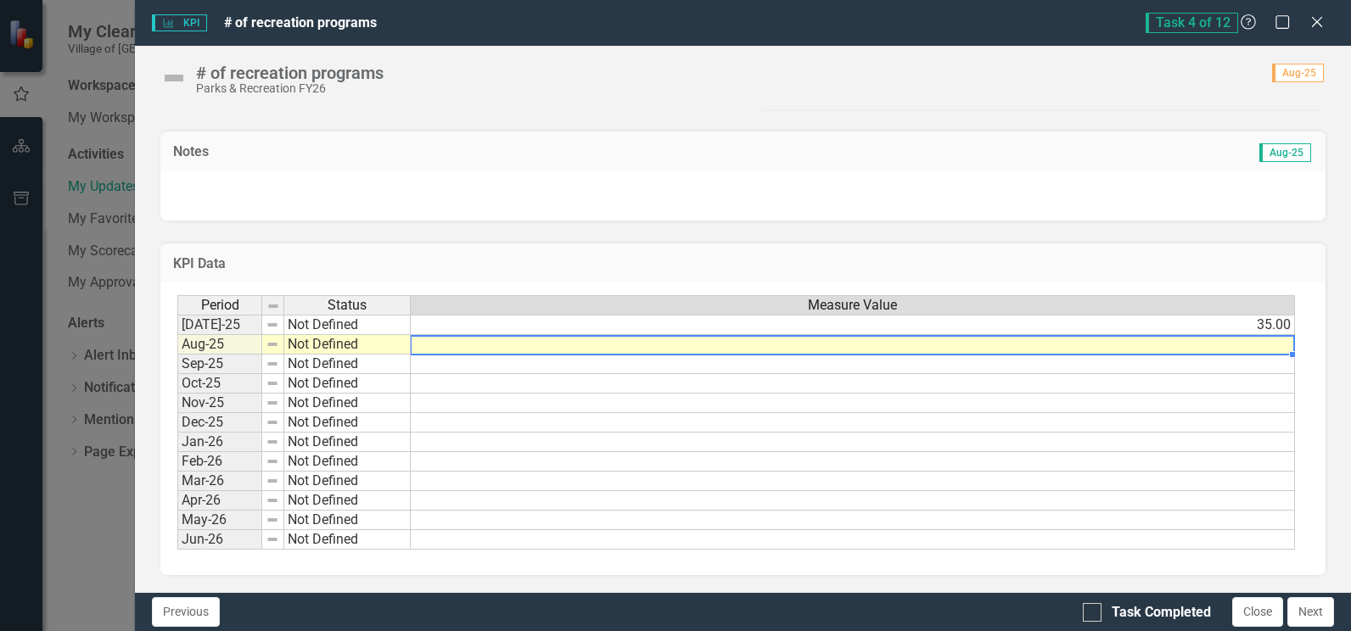
click at [1254, 345] on td at bounding box center [853, 345] width 884 height 20
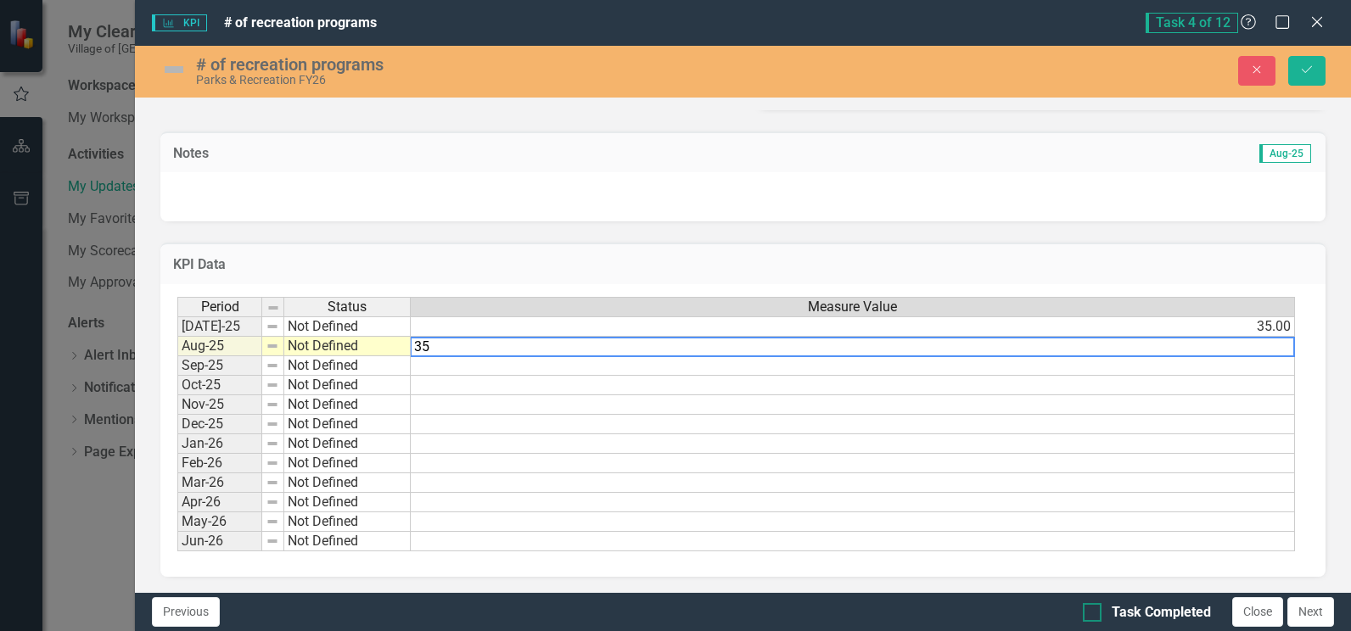
type textarea "35"
click at [1094, 614] on div at bounding box center [1092, 612] width 19 height 19
click at [1094, 614] on input "Task Completed" at bounding box center [1088, 608] width 11 height 11
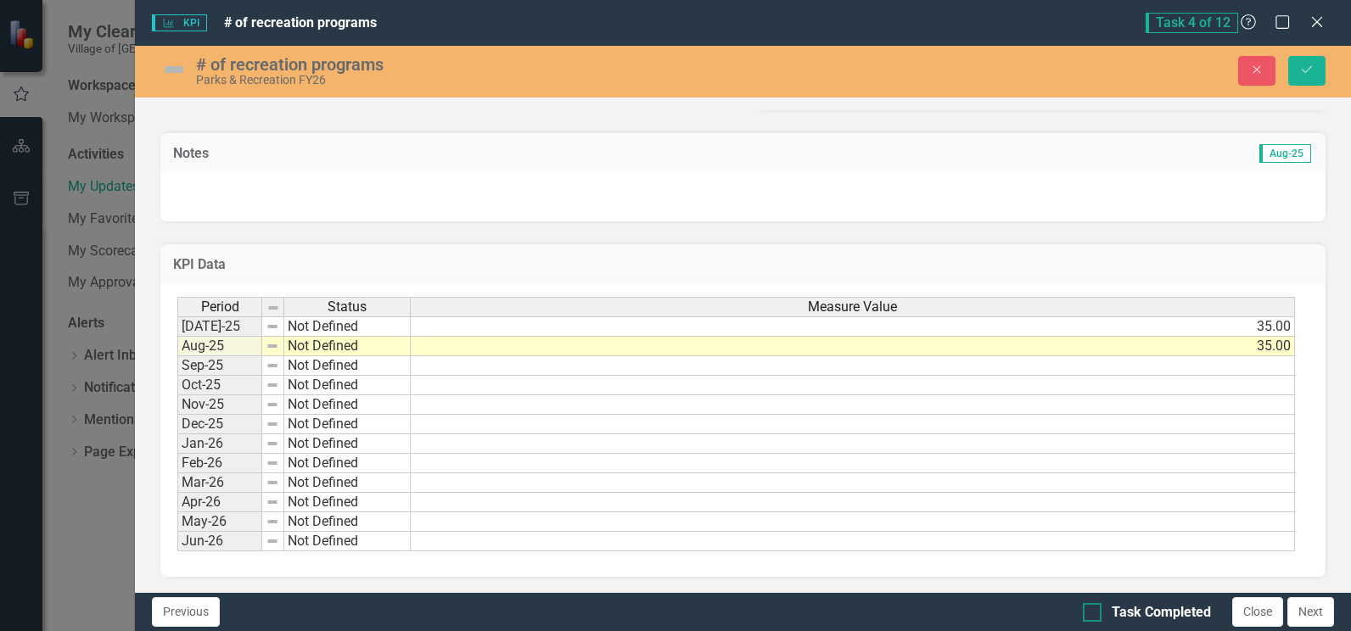
checkbox input "true"
drag, startPoint x: 1308, startPoint y: 73, endPoint x: 1338, endPoint y: 109, distance: 46.9
click at [1309, 73] on icon "Save" at bounding box center [1306, 70] width 15 height 12
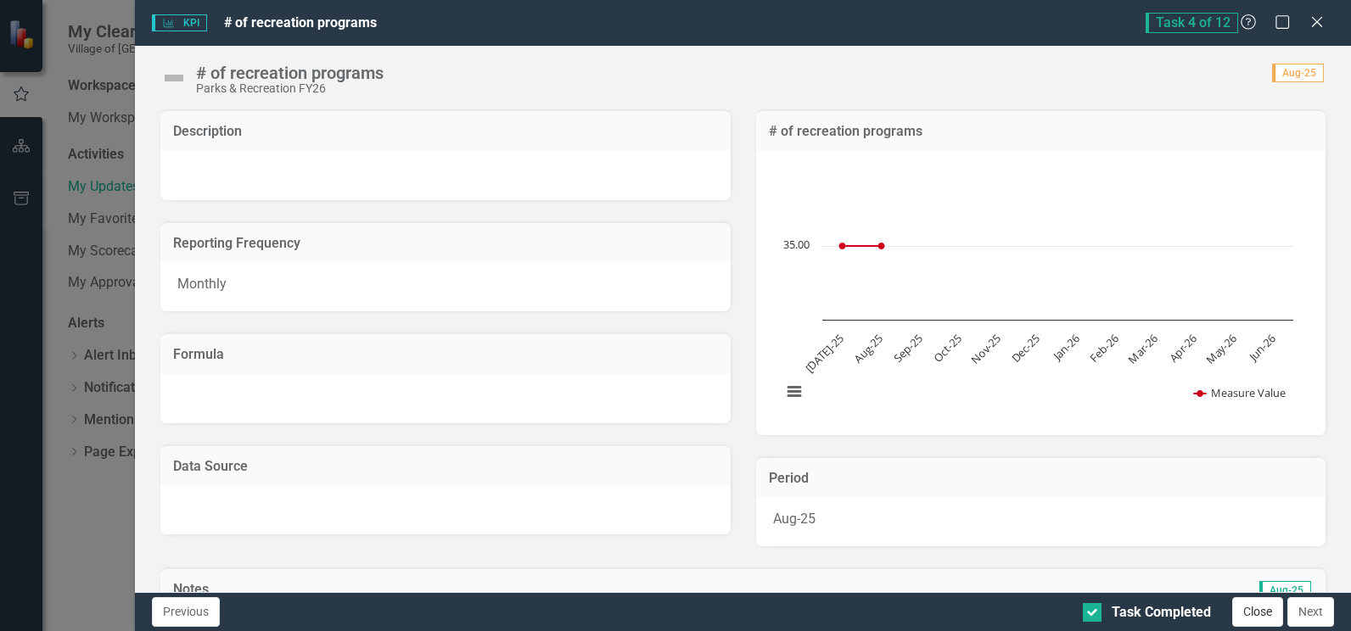
click at [1258, 617] on button "Close" at bounding box center [1257, 612] width 51 height 30
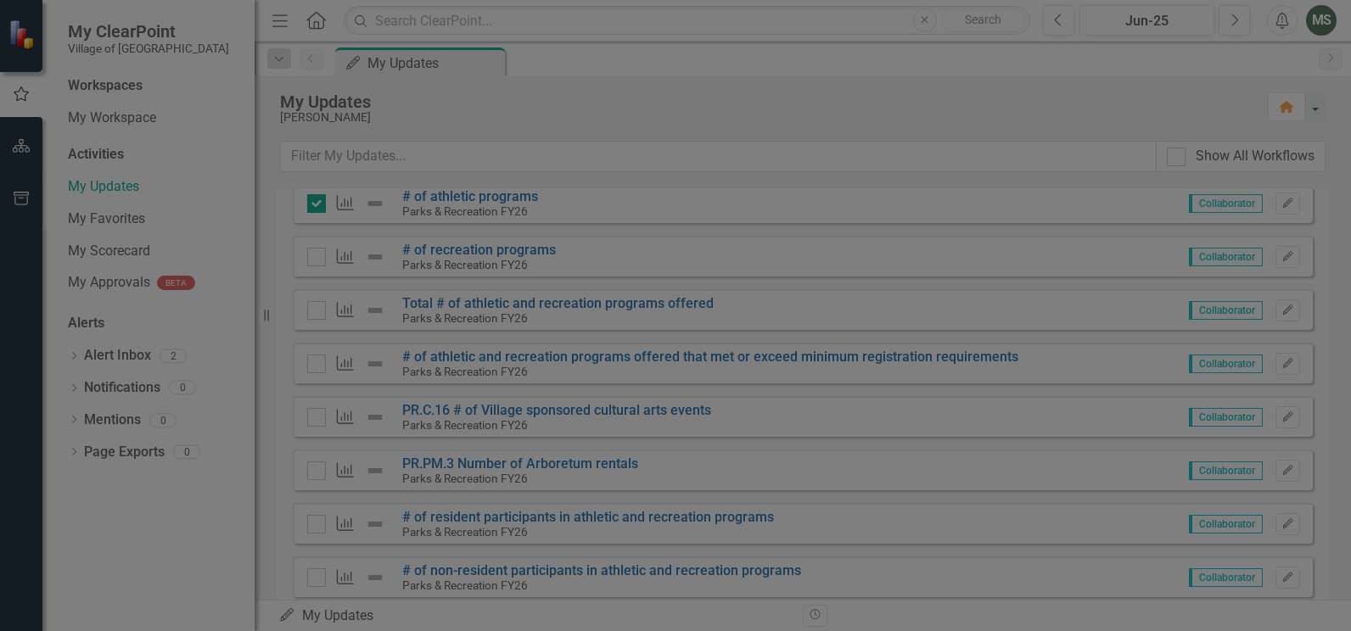
checkbox input "true"
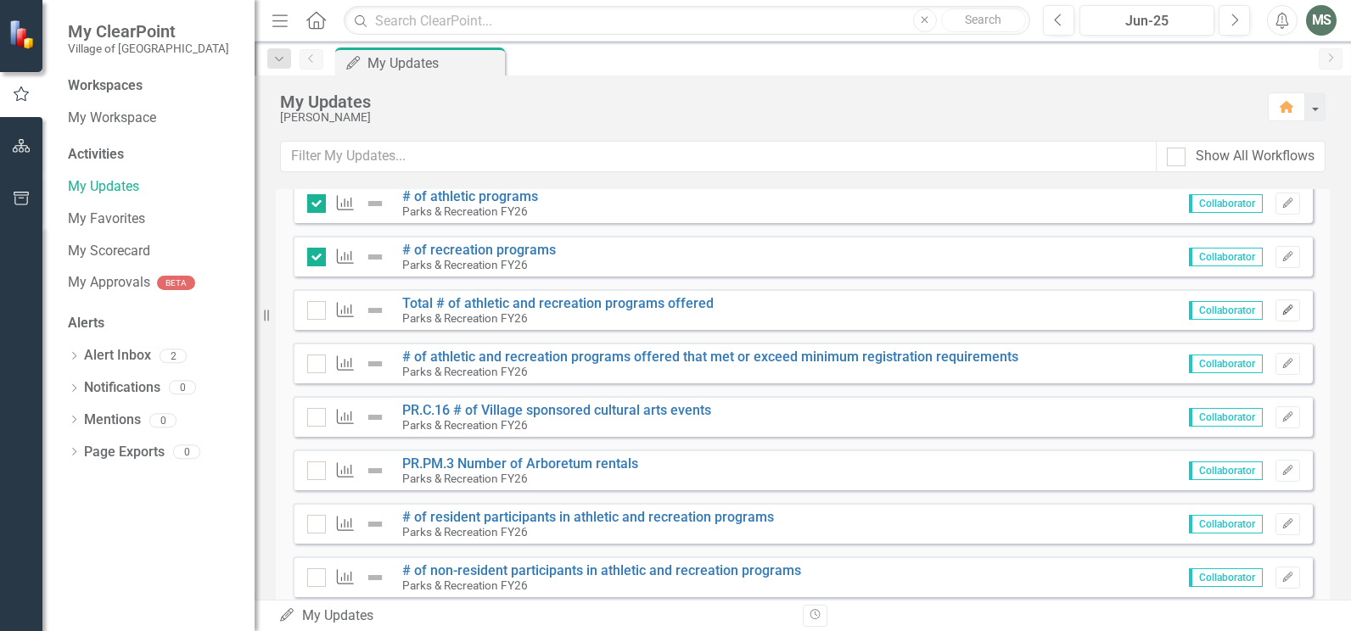
click at [1282, 310] on icon "button" at bounding box center [1287, 310] width 10 height 10
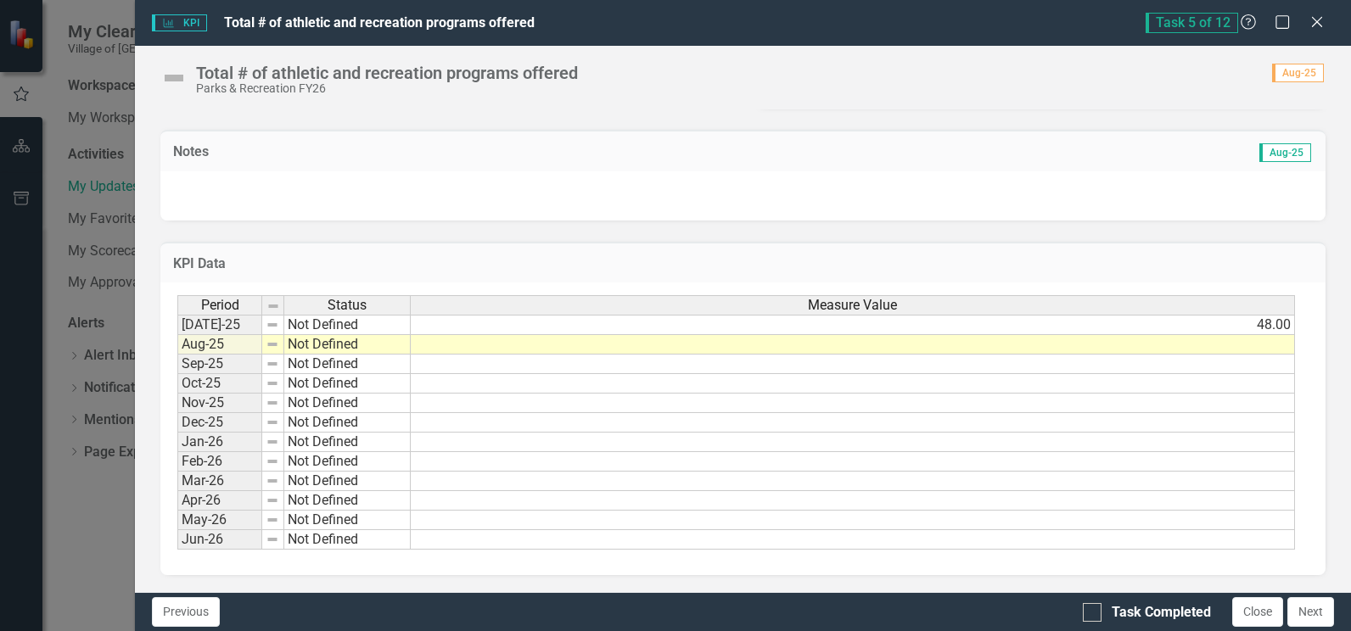
click at [1254, 342] on td at bounding box center [853, 345] width 884 height 20
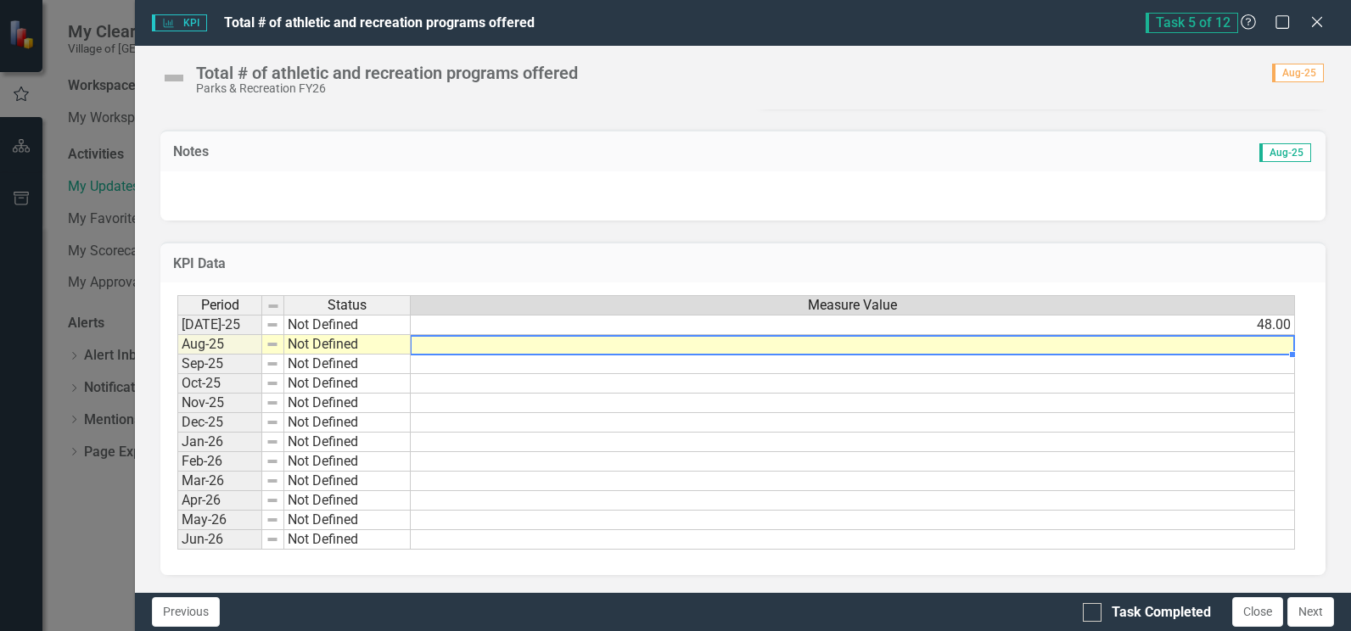
click at [1254, 342] on td at bounding box center [853, 345] width 884 height 20
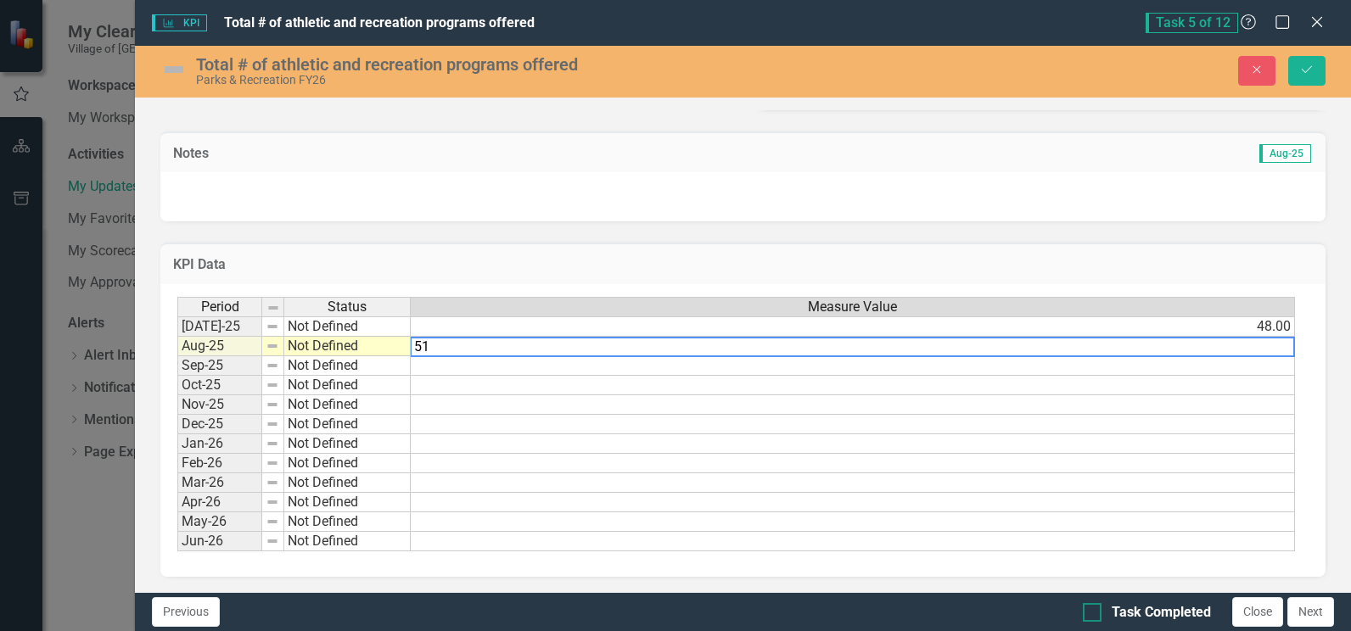
type textarea "51"
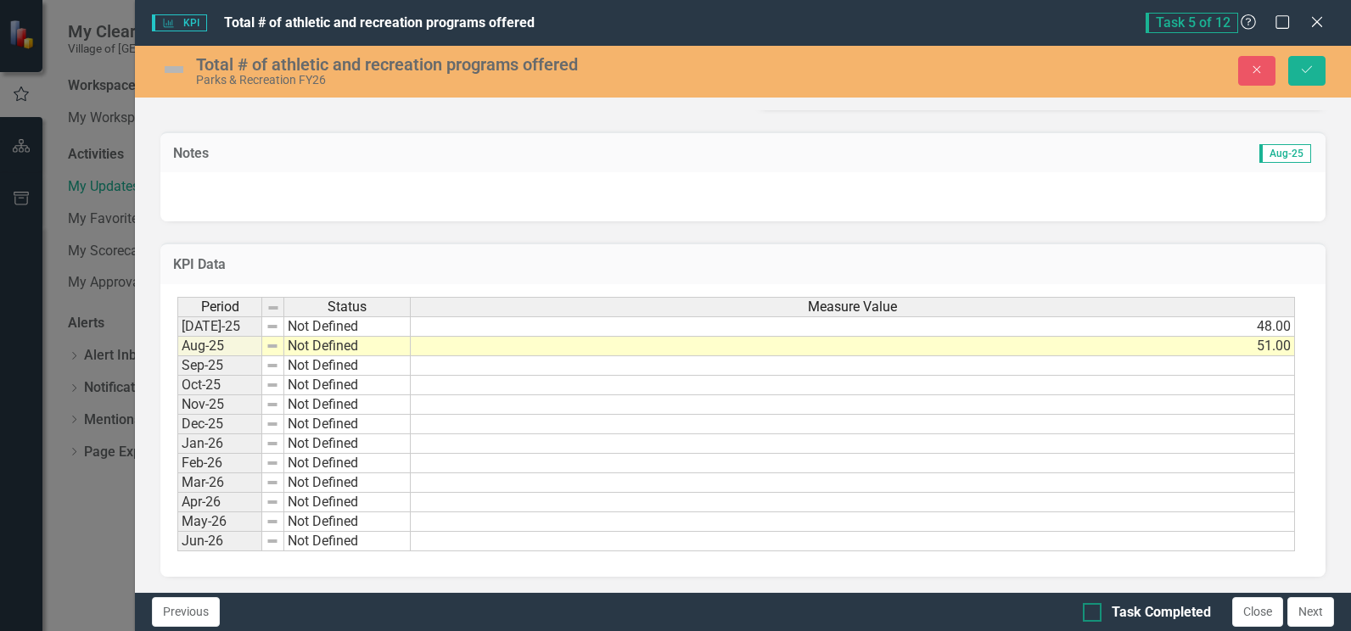
click at [1090, 603] on input "Task Completed" at bounding box center [1088, 608] width 11 height 11
checkbox input "true"
click at [1309, 71] on icon "Save" at bounding box center [1306, 70] width 15 height 12
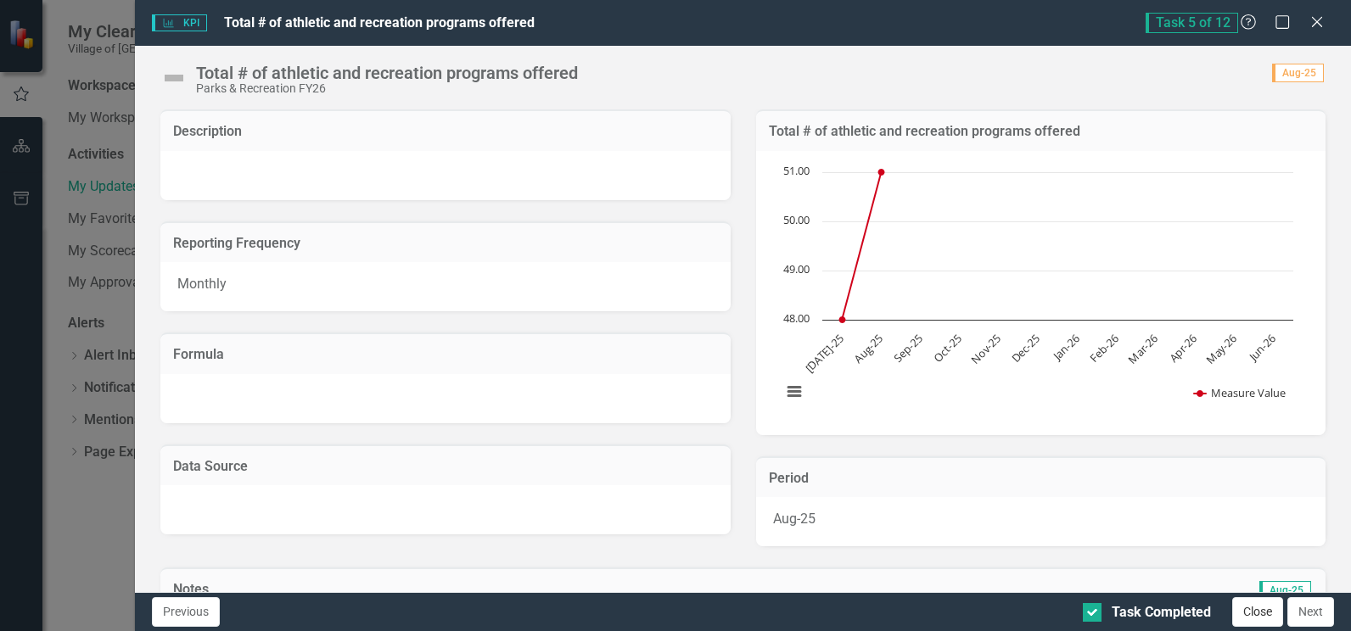
click at [1256, 603] on button "Close" at bounding box center [1257, 612] width 51 height 30
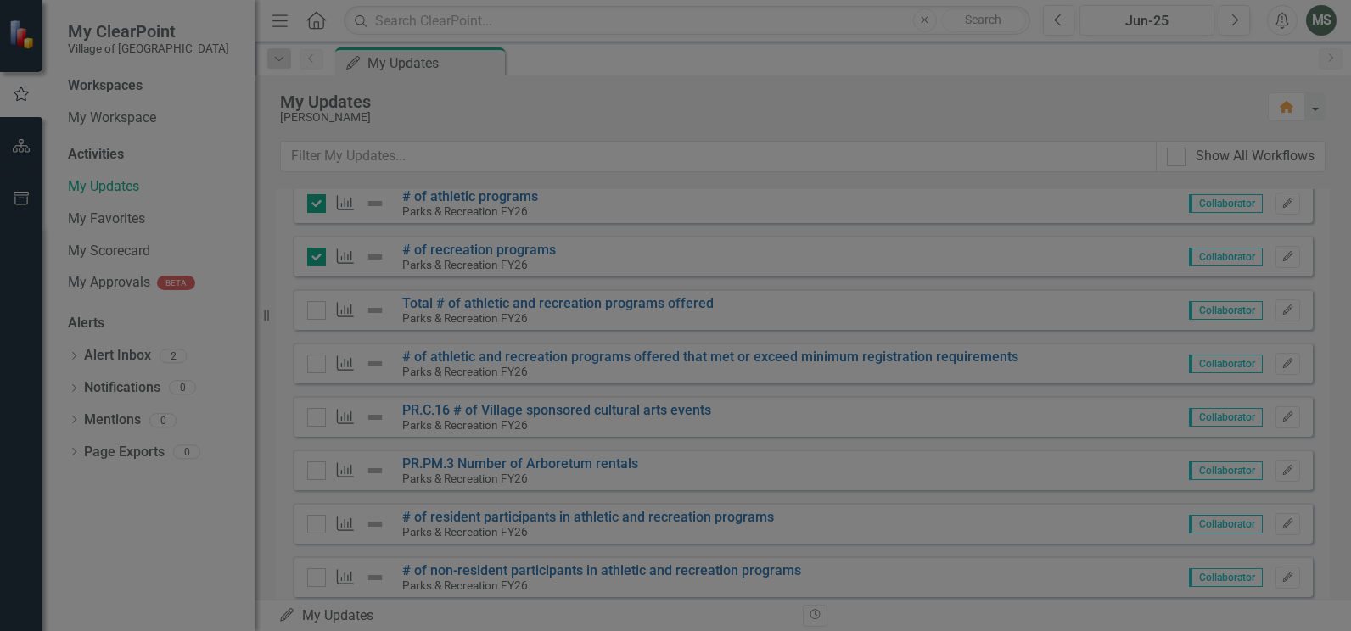
checkbox input "true"
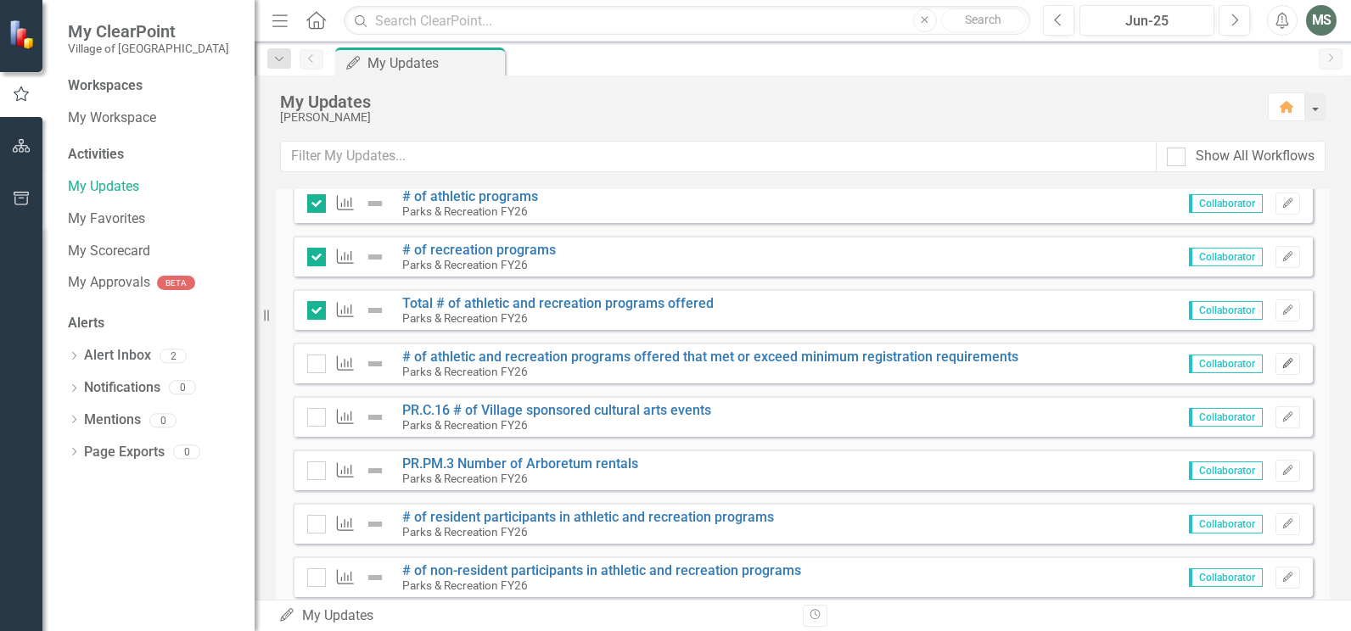
click at [1282, 363] on icon "button" at bounding box center [1287, 363] width 10 height 10
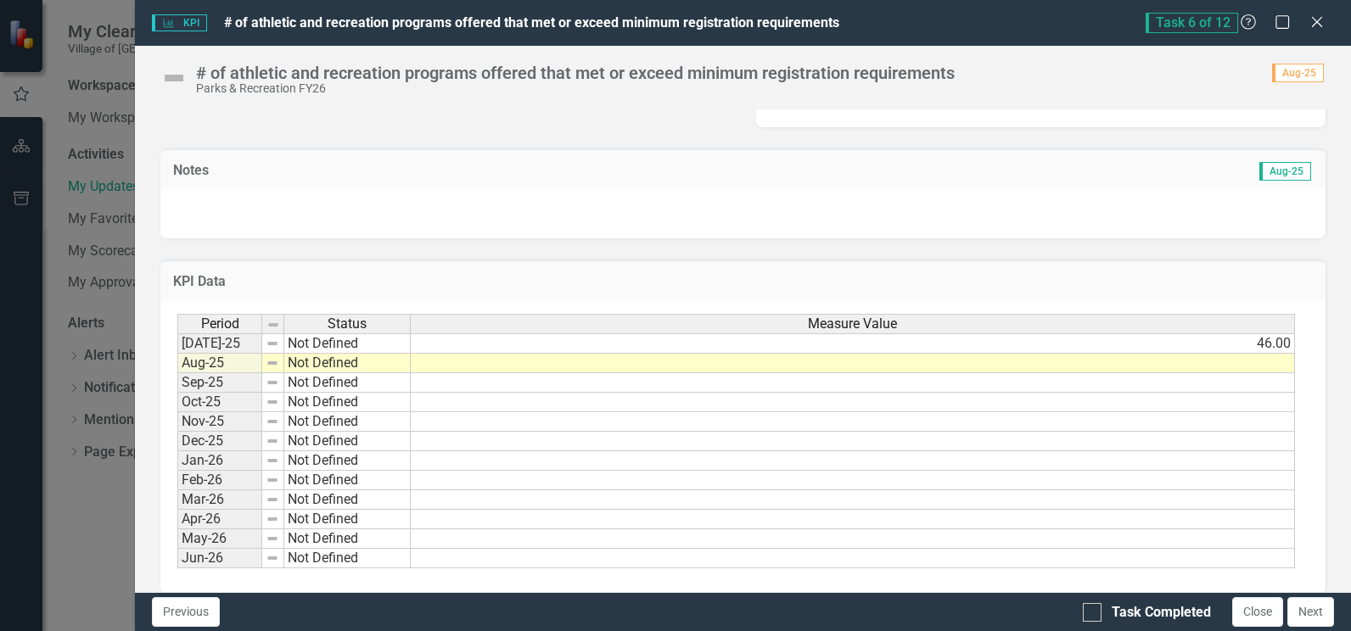
scroll to position [453, 0]
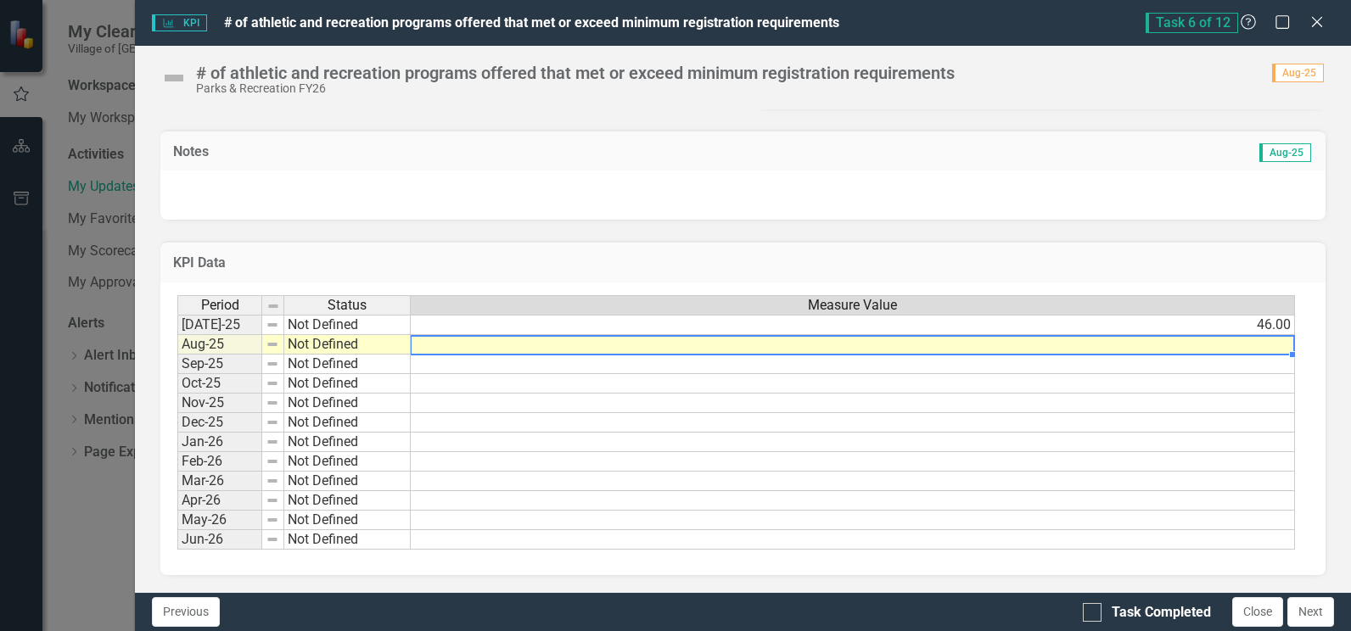
click at [1226, 347] on td at bounding box center [853, 345] width 884 height 20
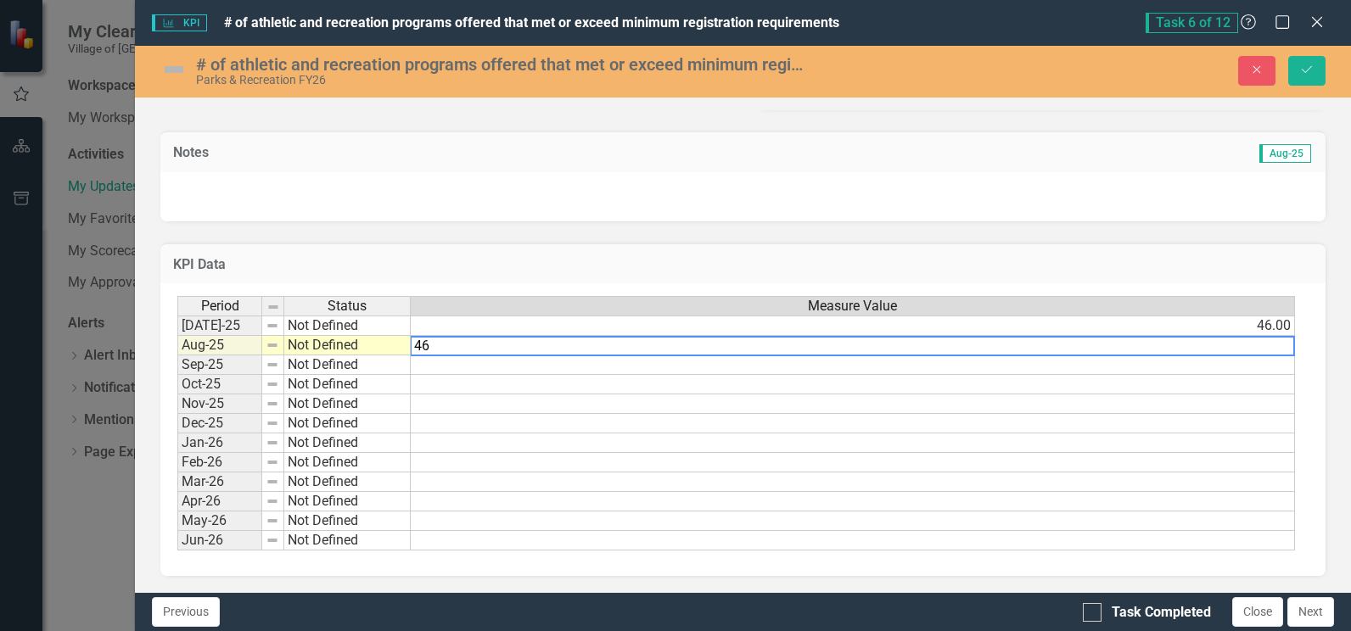
type textarea "46"
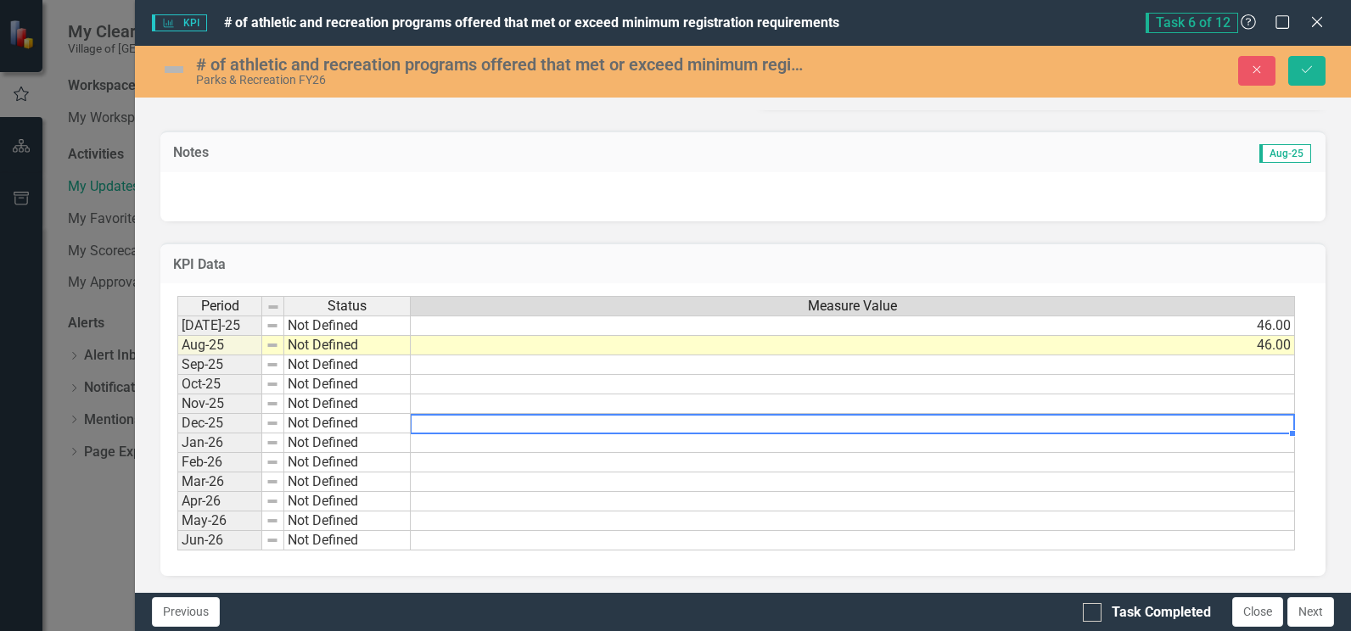
click at [1018, 429] on td at bounding box center [853, 424] width 884 height 20
click at [1088, 616] on div at bounding box center [1092, 612] width 19 height 19
click at [1088, 614] on input "Task Completed" at bounding box center [1088, 608] width 11 height 11
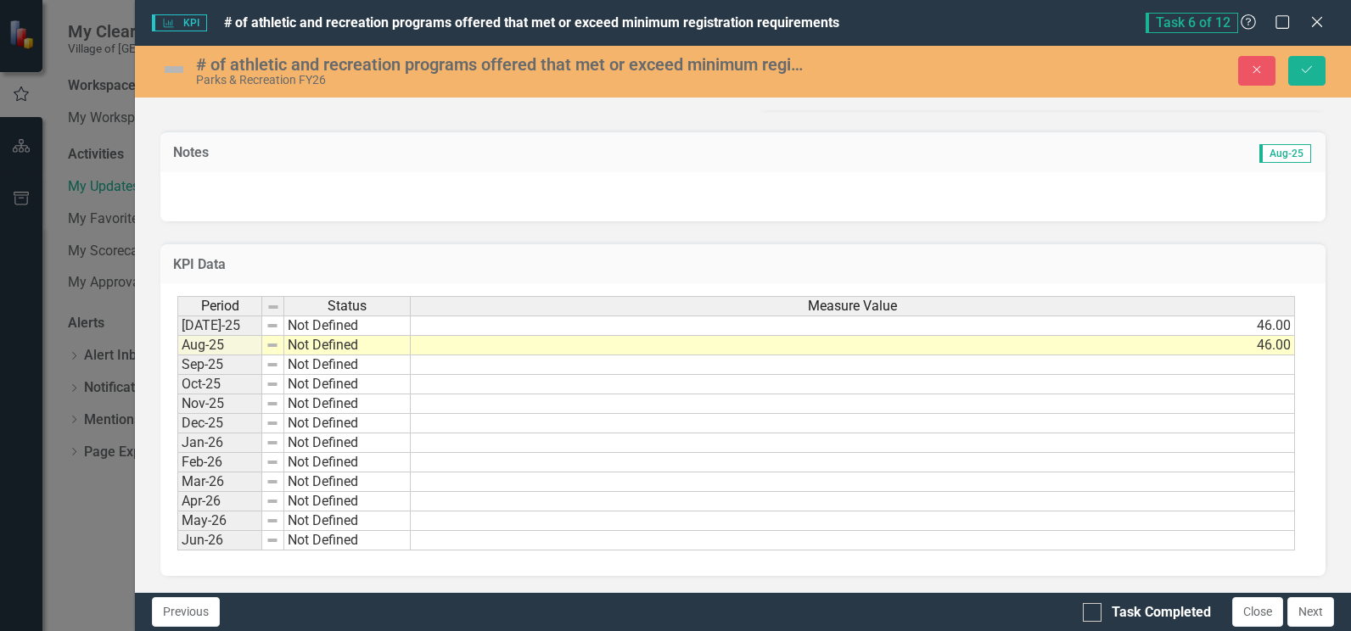
checkbox input "true"
click at [1310, 75] on icon "Save" at bounding box center [1306, 70] width 15 height 12
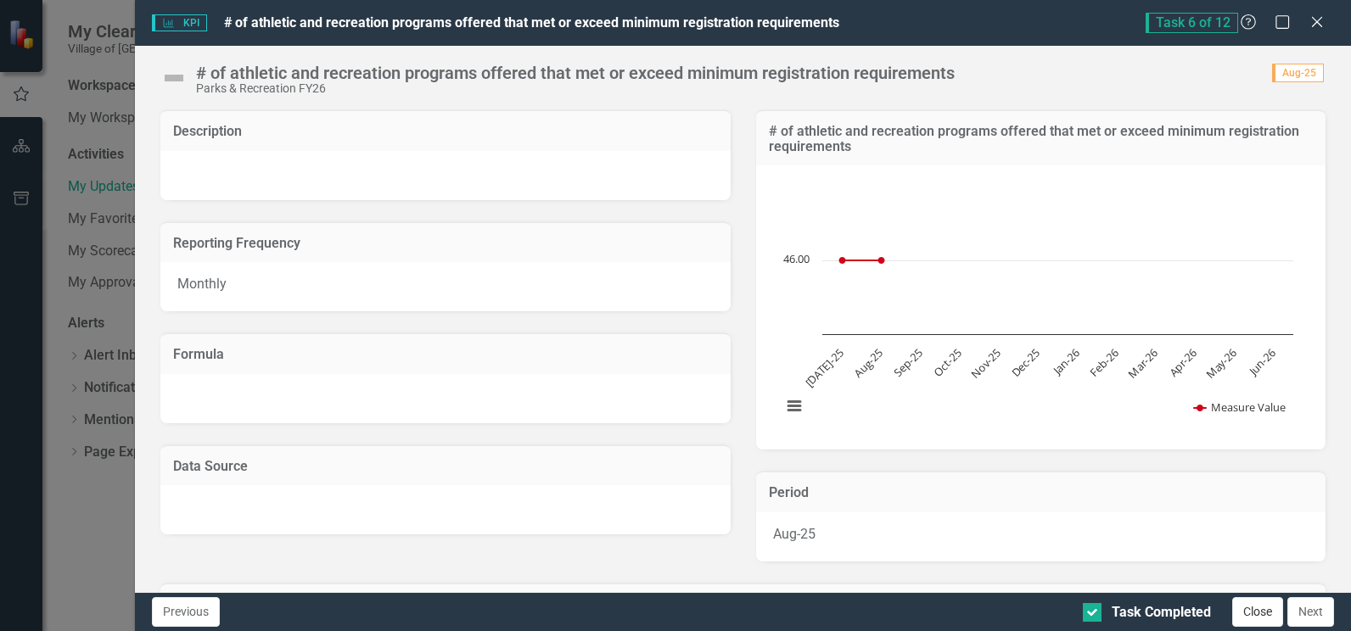
click at [1259, 613] on button "Close" at bounding box center [1257, 612] width 51 height 30
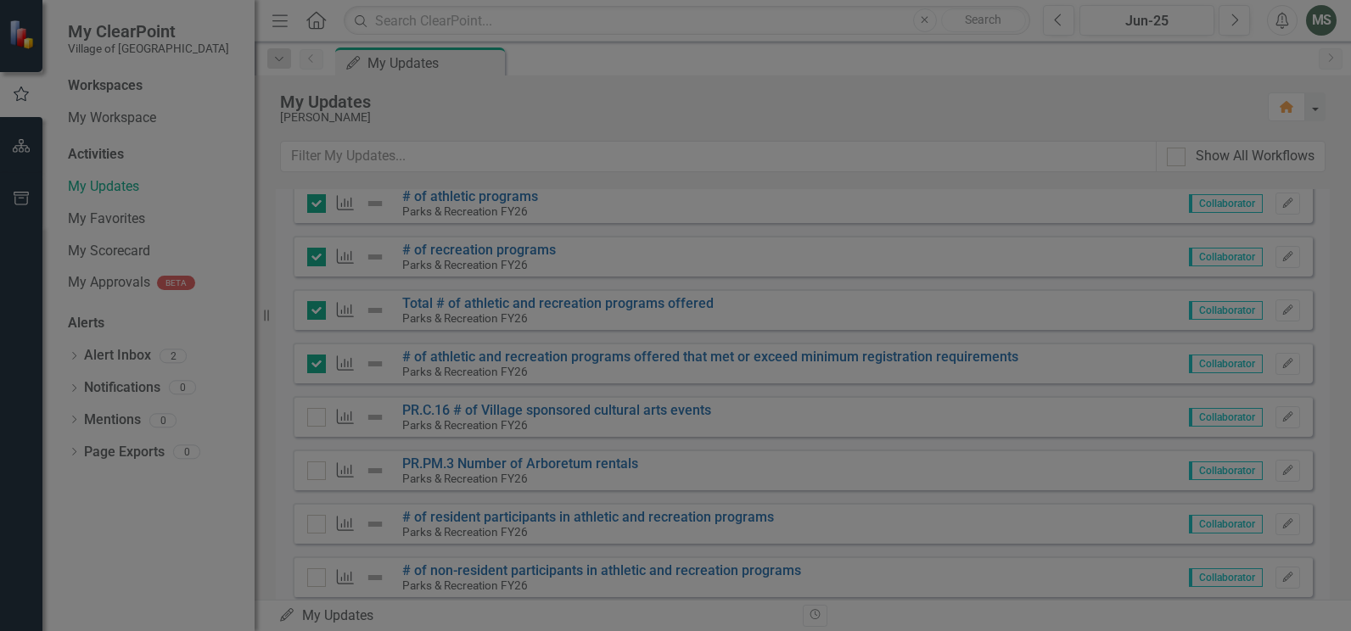
checkbox input "true"
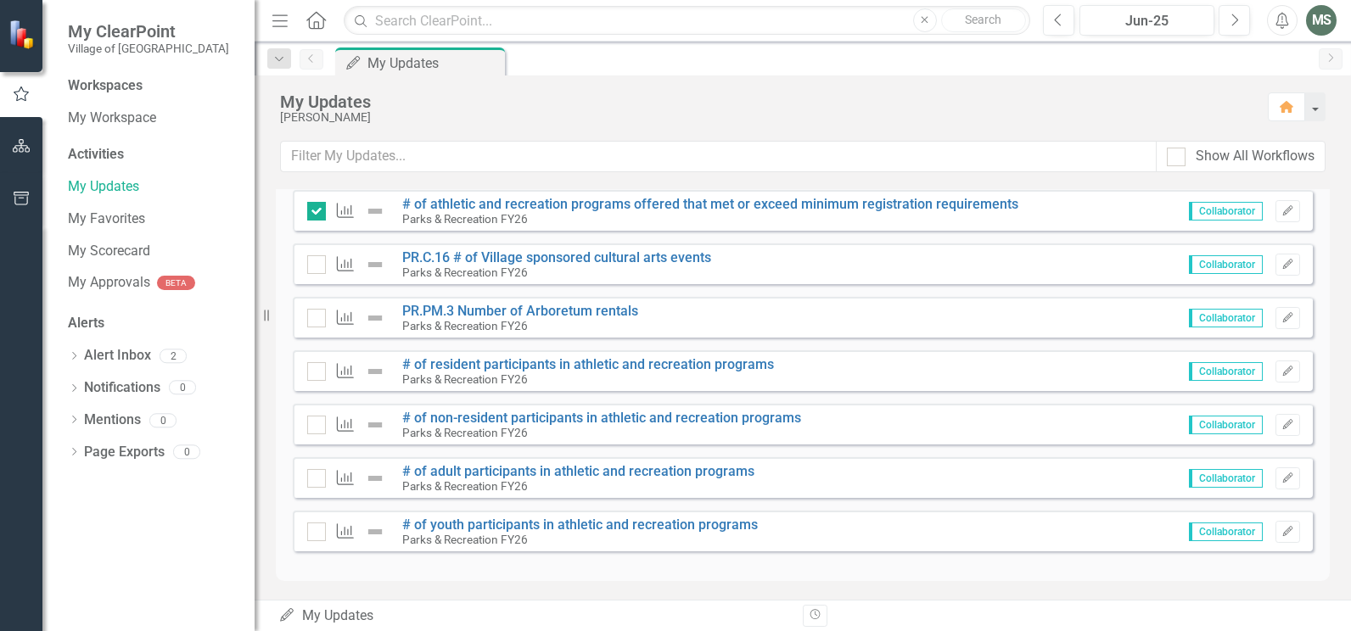
scroll to position [495, 0]
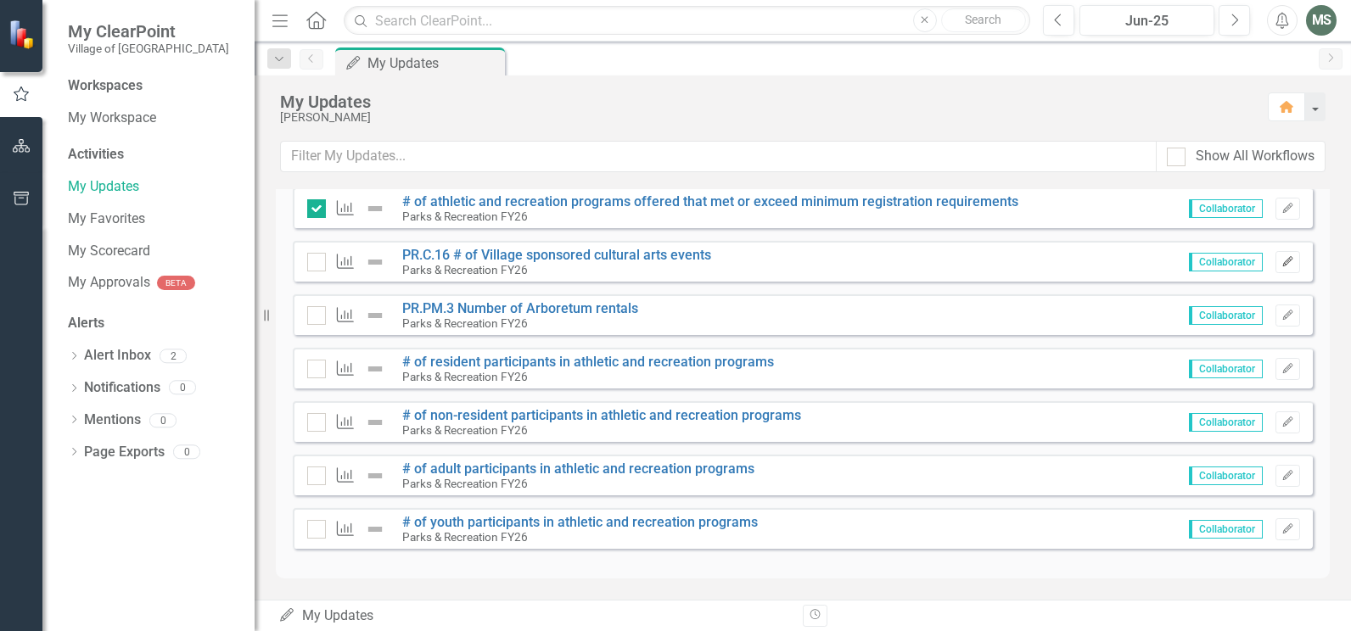
click at [1282, 261] on icon "Edit" at bounding box center [1288, 262] width 13 height 10
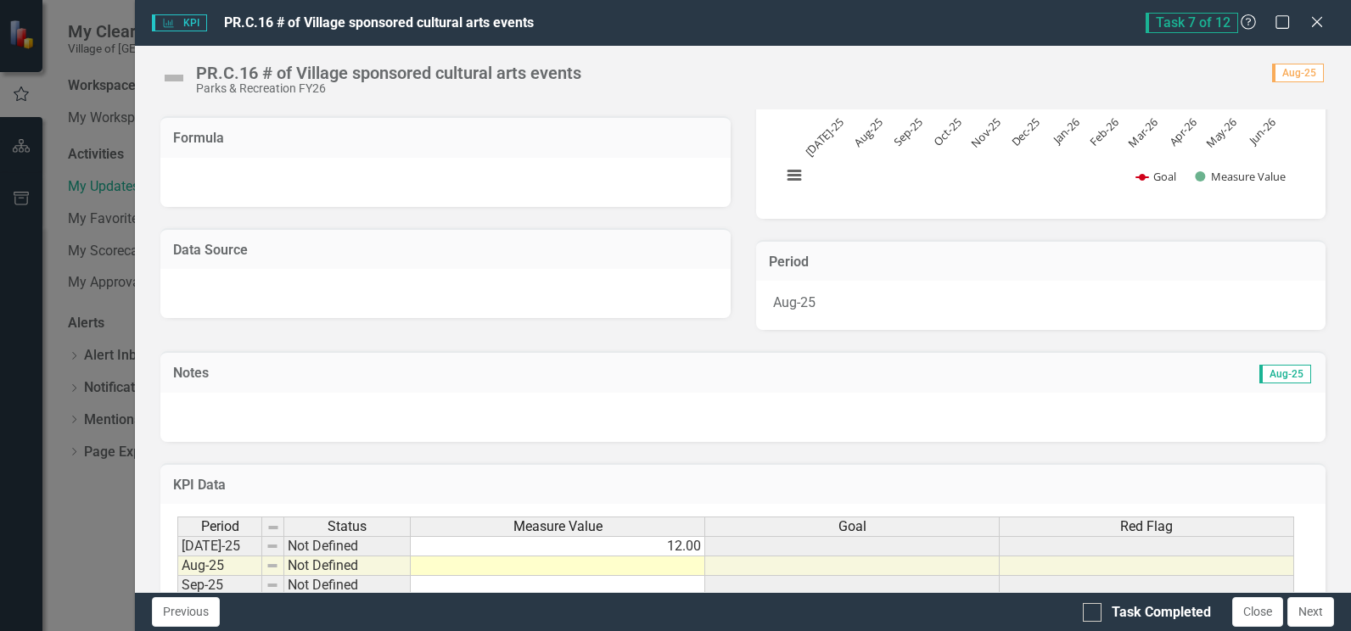
scroll to position [438, 0]
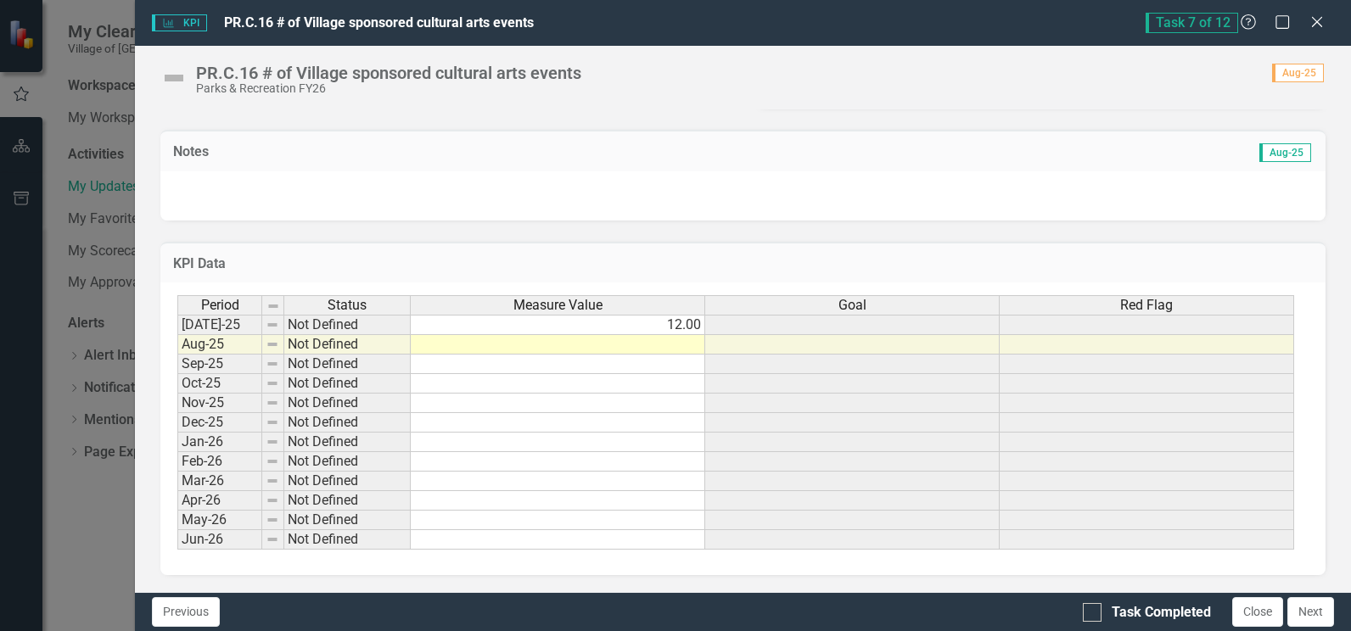
click at [653, 348] on td at bounding box center [558, 345] width 294 height 20
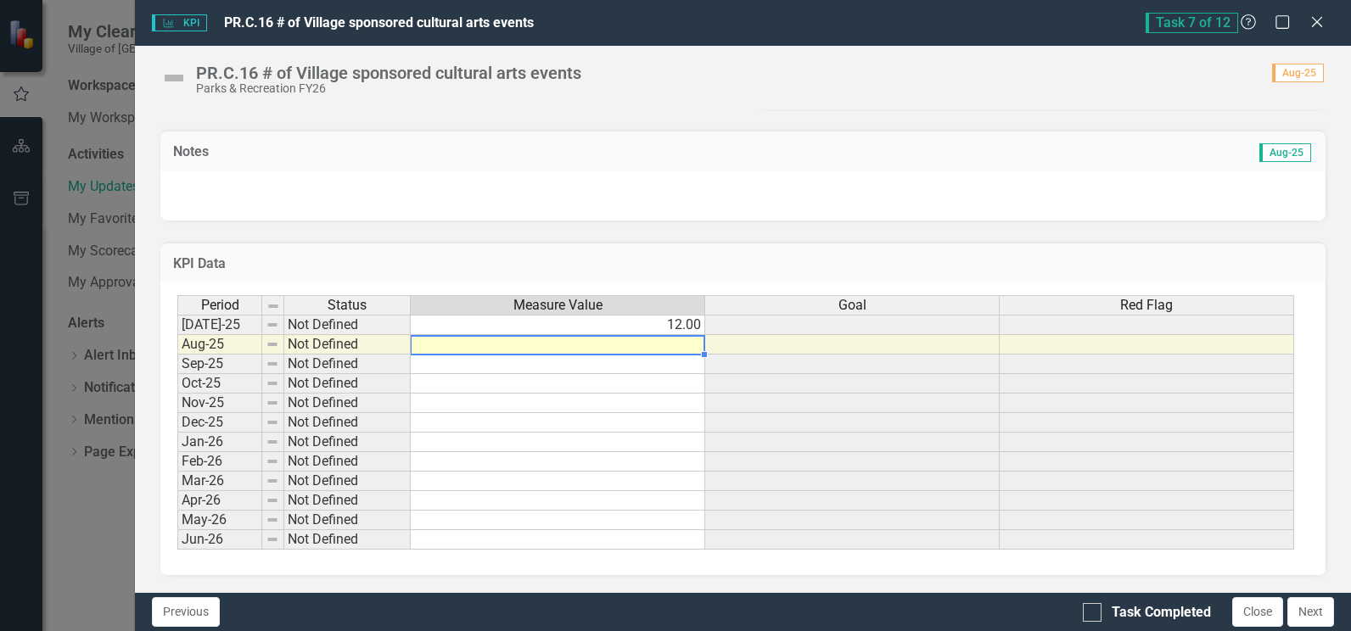
click at [655, 344] on td at bounding box center [558, 345] width 294 height 20
click at [657, 342] on td at bounding box center [558, 345] width 294 height 20
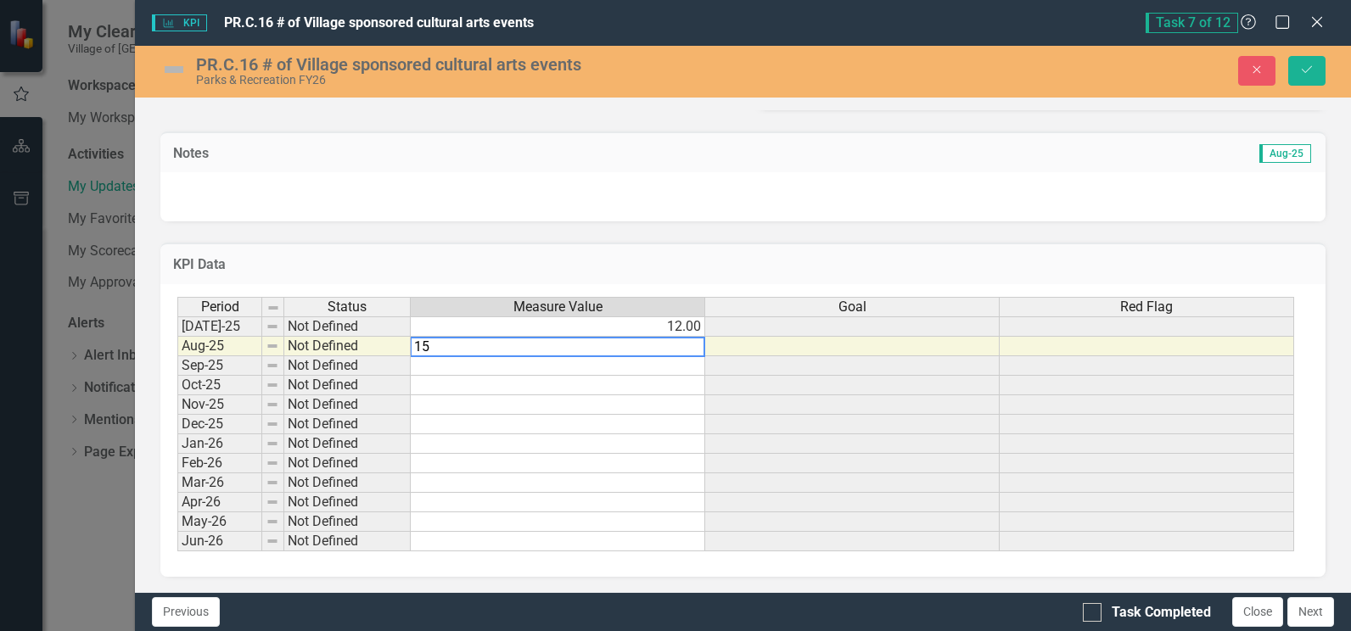
type textarea "15"
click at [667, 393] on td at bounding box center [558, 386] width 294 height 20
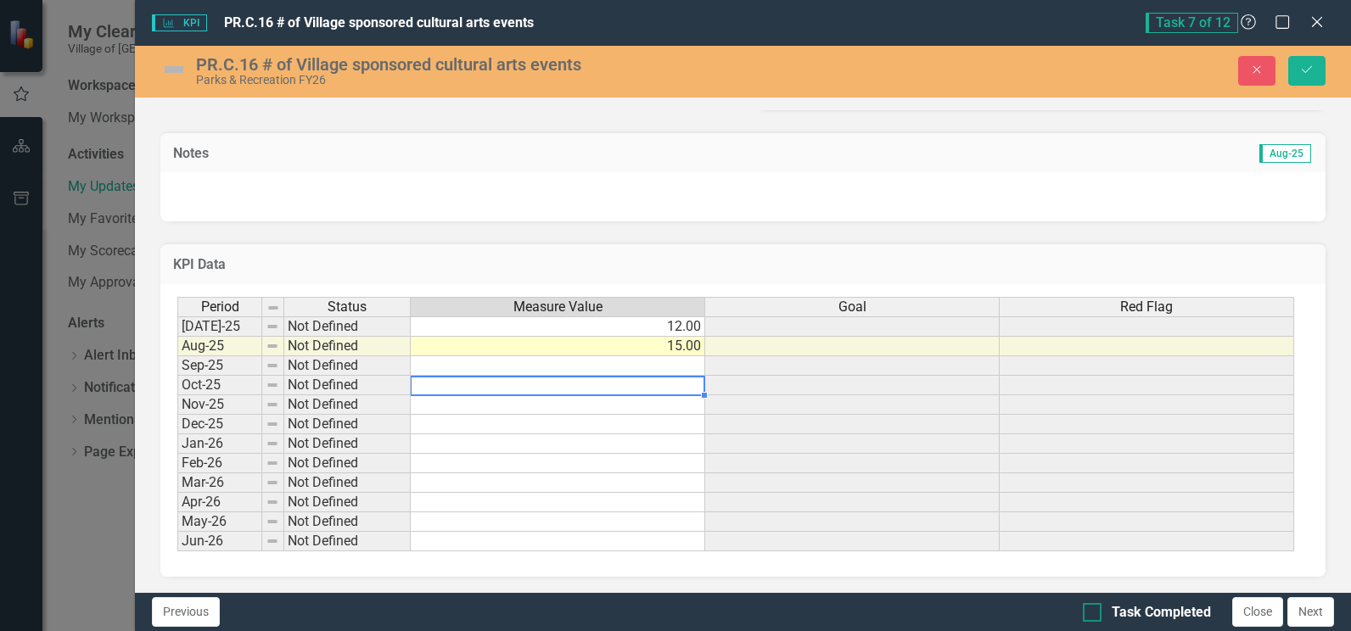
click at [1087, 611] on input "Task Completed" at bounding box center [1088, 608] width 11 height 11
checkbox input "true"
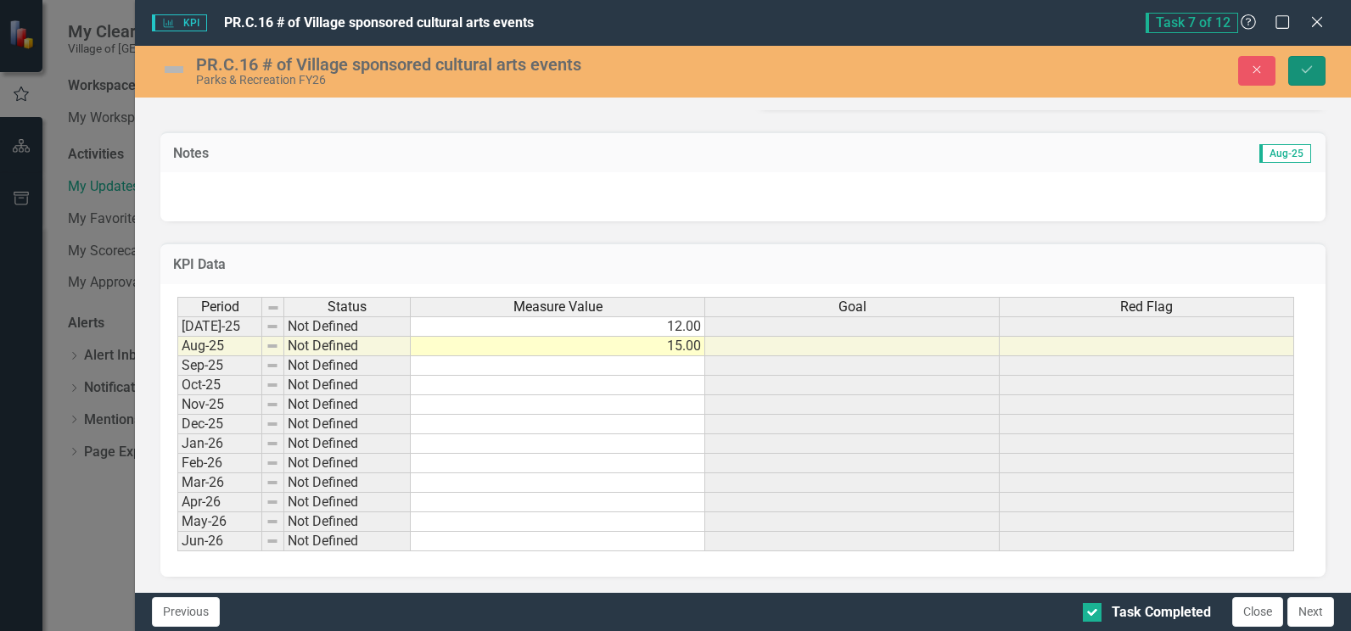
click at [1306, 70] on icon "Save" at bounding box center [1306, 70] width 15 height 12
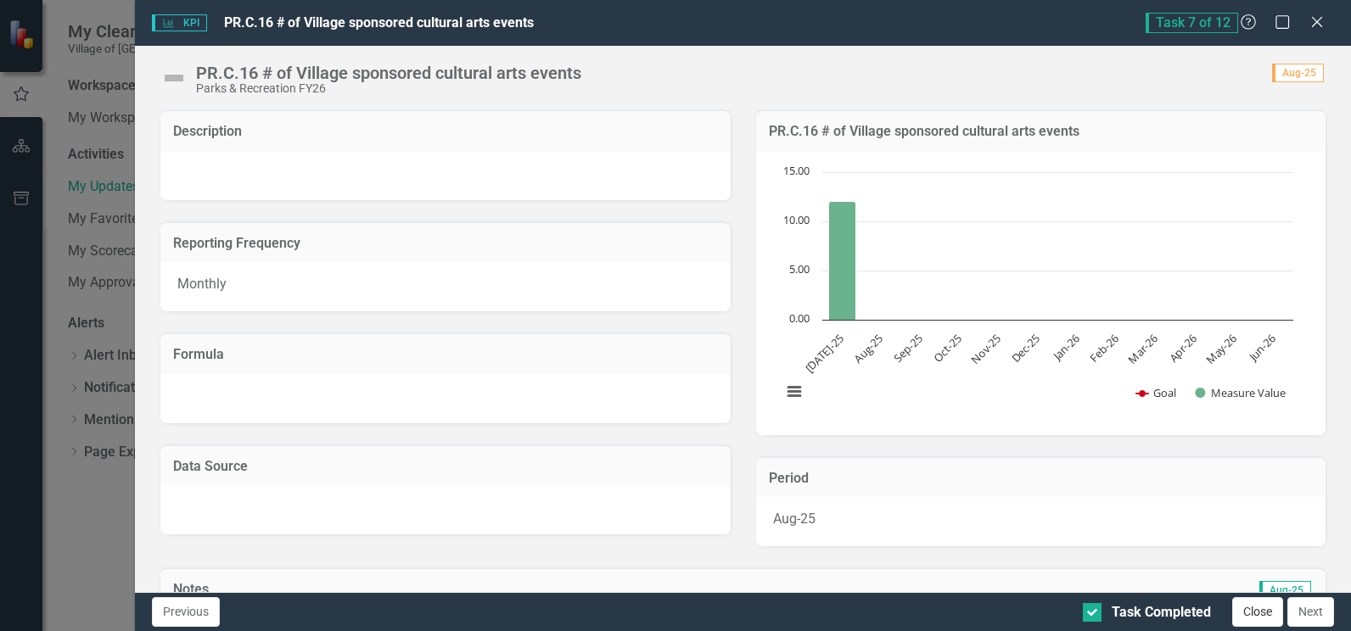
click at [1259, 603] on button "Close" at bounding box center [1257, 612] width 51 height 30
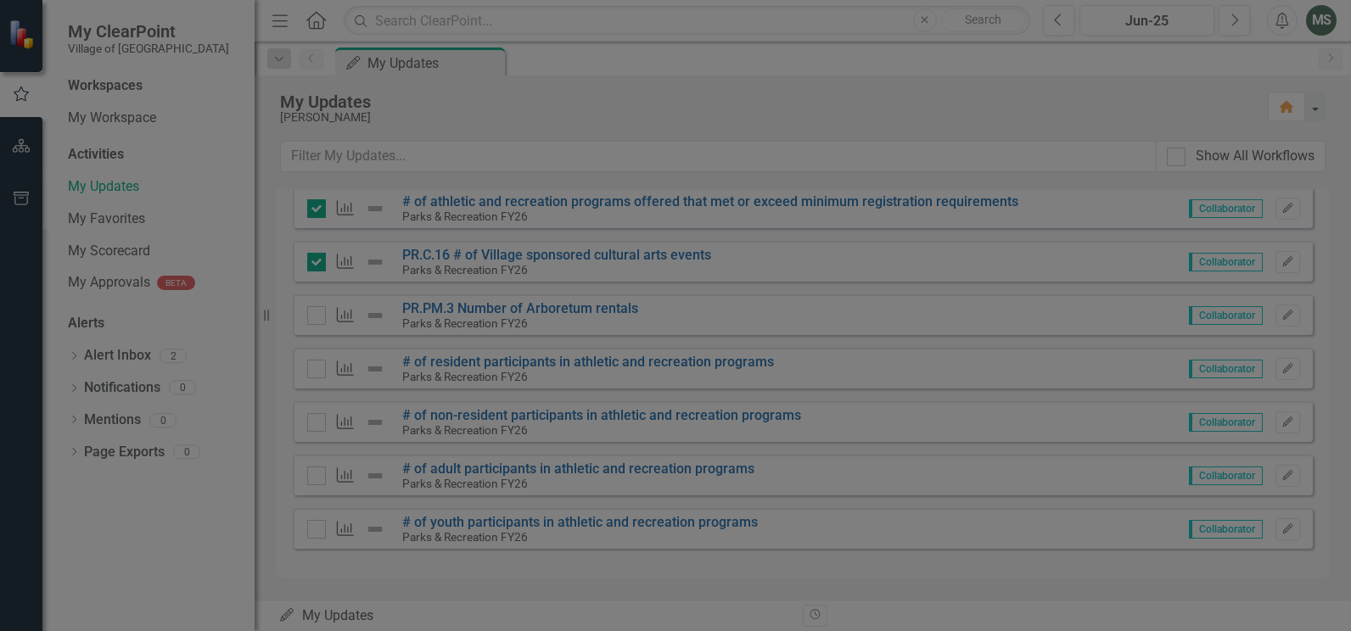
checkbox input "true"
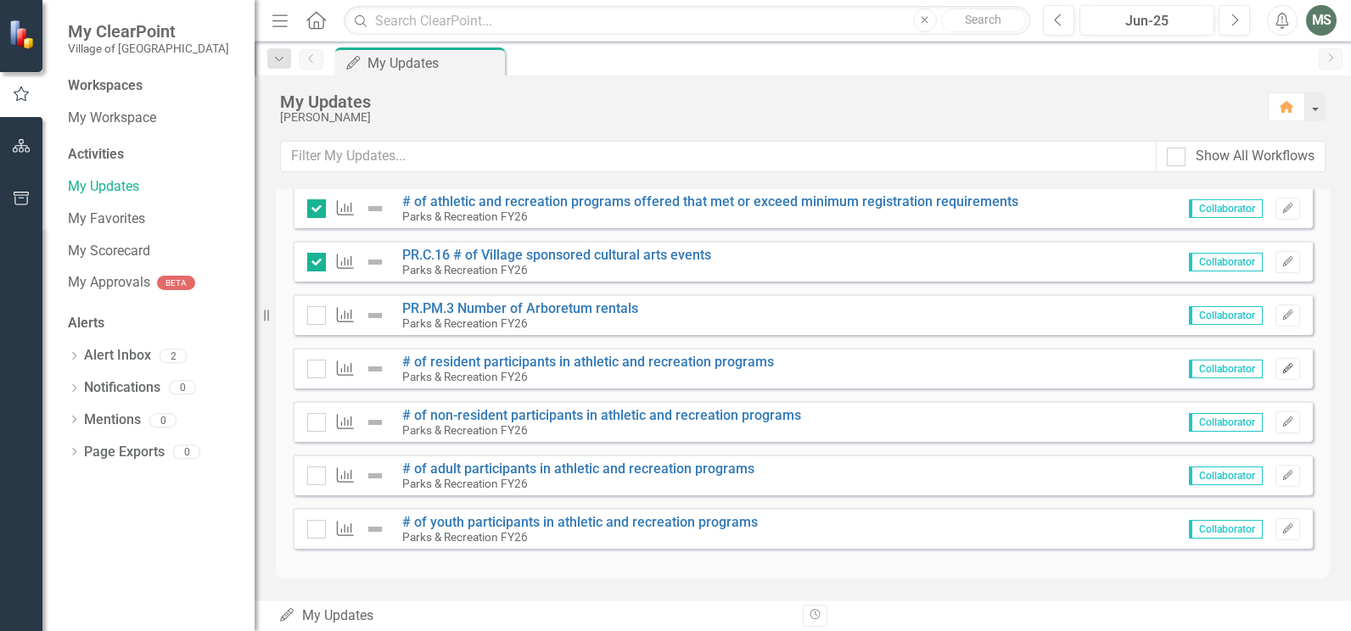
click at [1282, 367] on icon "Edit" at bounding box center [1288, 369] width 13 height 10
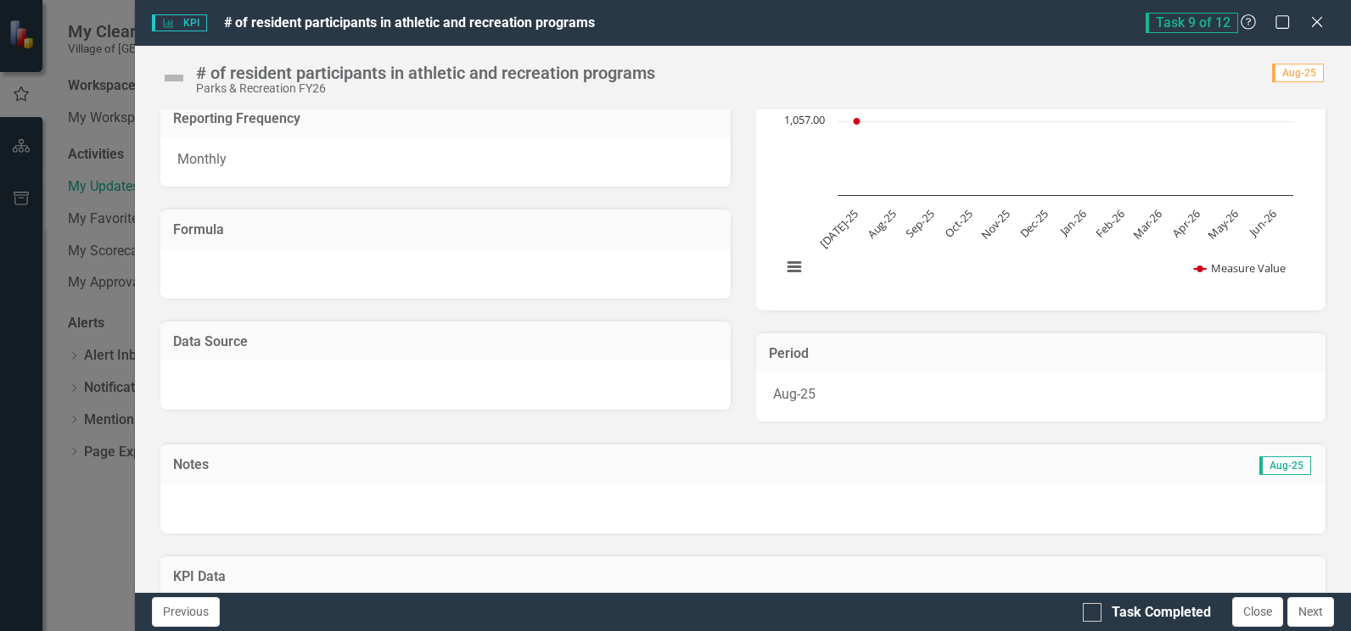
scroll to position [424, 0]
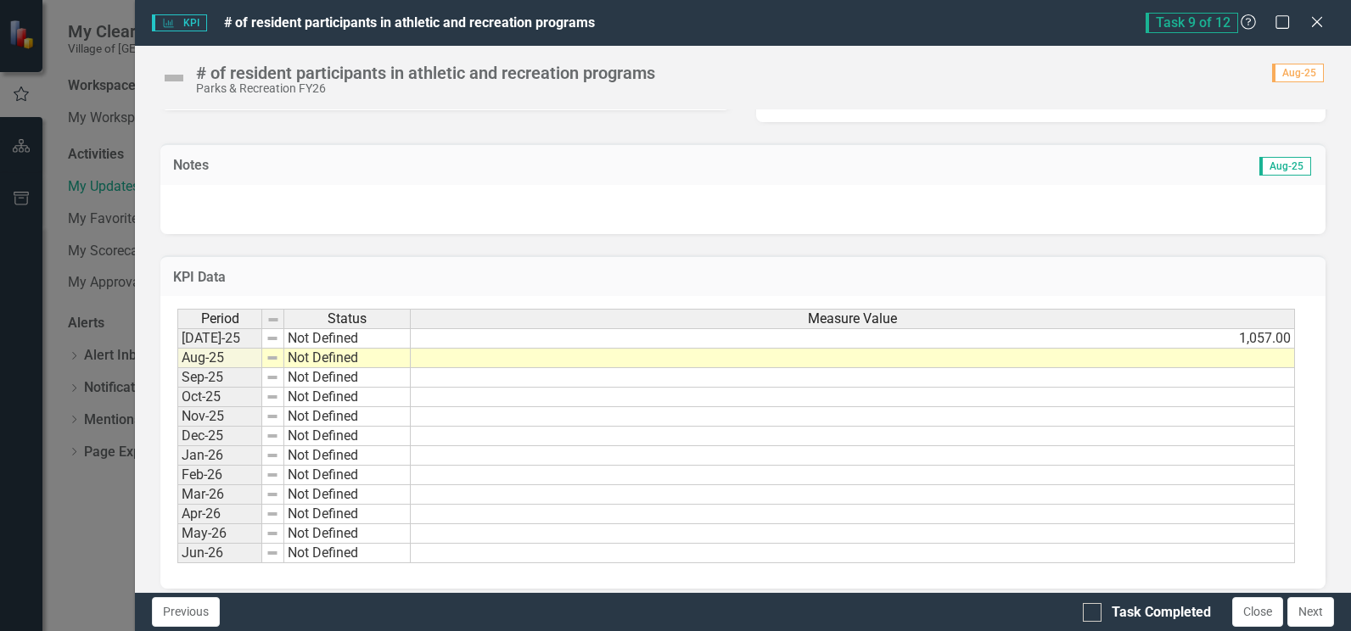
click at [1259, 355] on td at bounding box center [853, 359] width 884 height 20
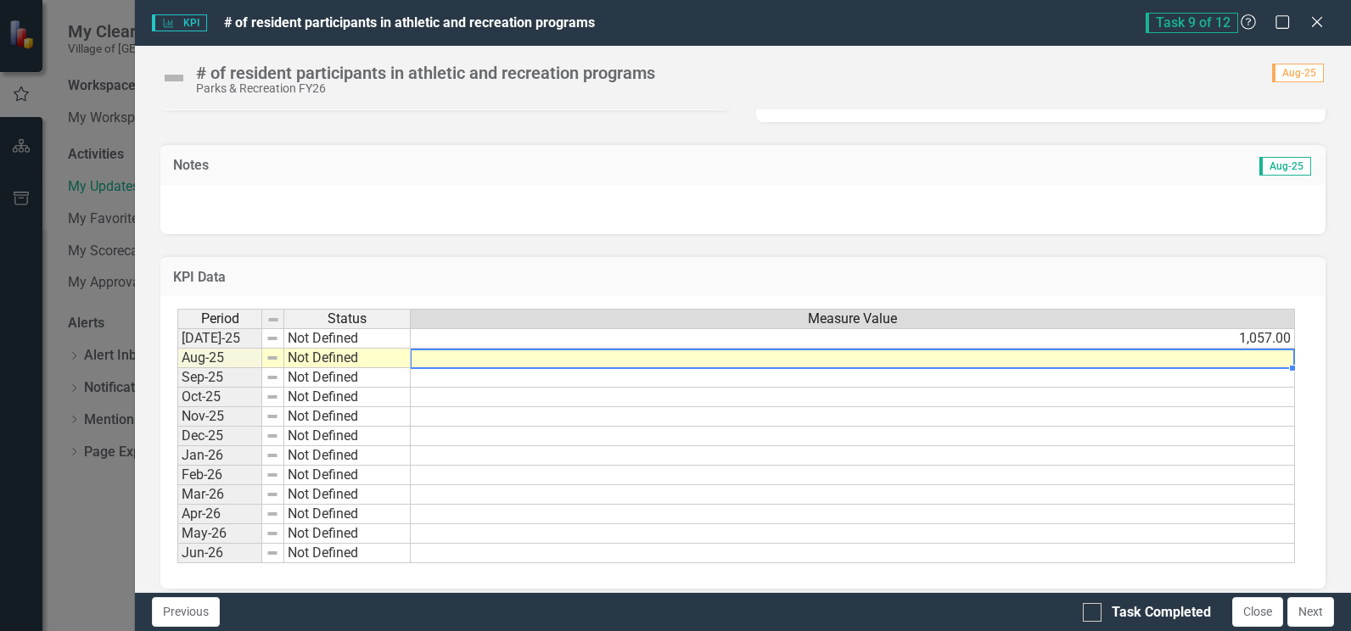
click at [1259, 357] on td at bounding box center [853, 359] width 884 height 20
click at [1259, 358] on td at bounding box center [853, 359] width 884 height 20
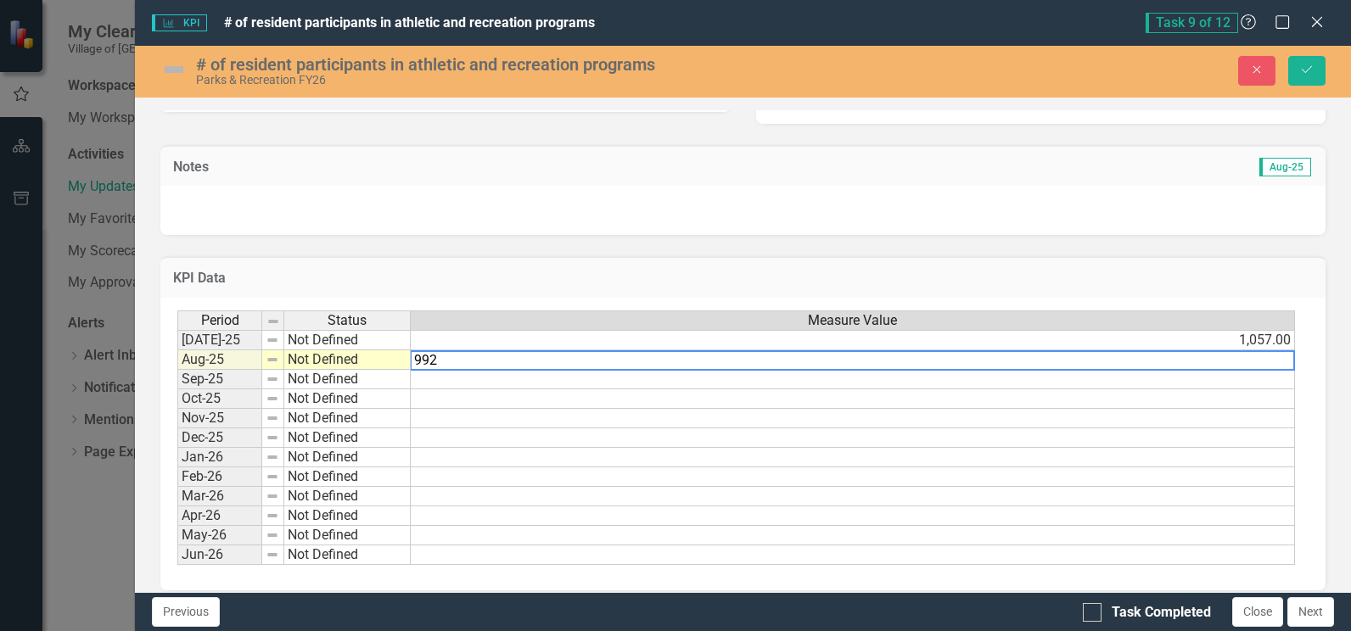
type textarea "992"
click at [837, 472] on td at bounding box center [853, 478] width 884 height 20
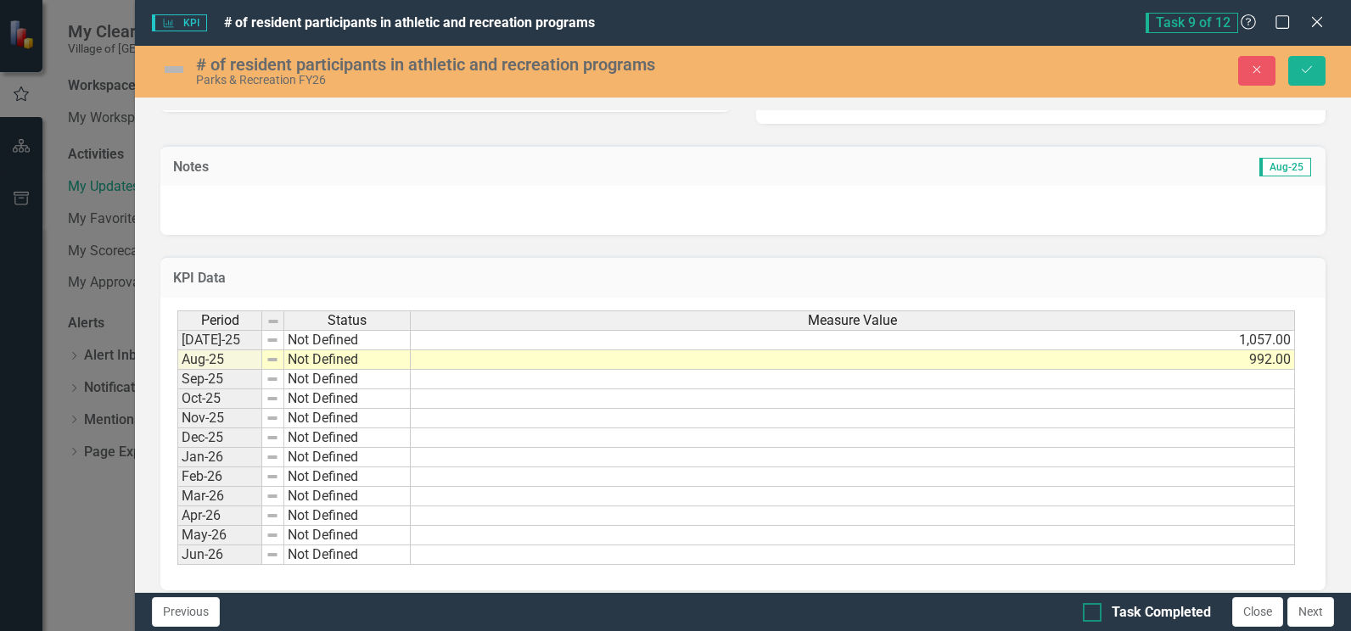
click at [1094, 616] on div at bounding box center [1092, 612] width 19 height 19
click at [1094, 614] on input "Task Completed" at bounding box center [1088, 608] width 11 height 11
checkbox input "true"
click at [1309, 70] on icon "submit" at bounding box center [1307, 69] width 10 height 7
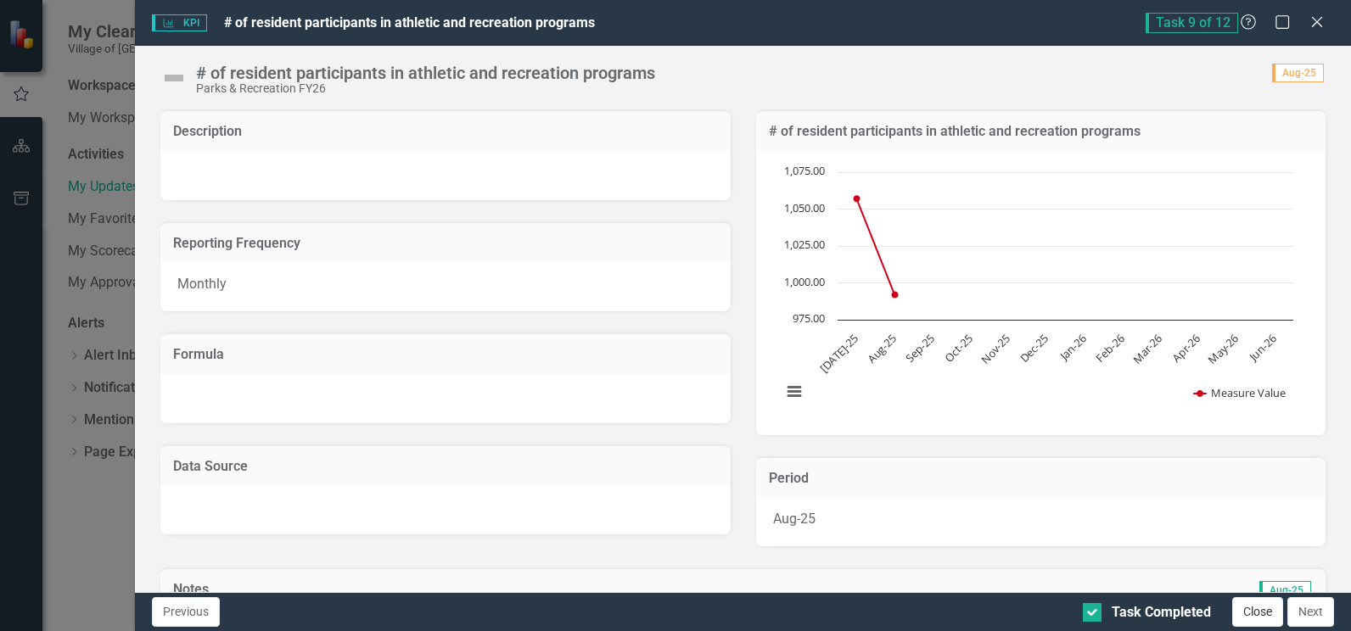
click at [1256, 614] on button "Close" at bounding box center [1257, 612] width 51 height 30
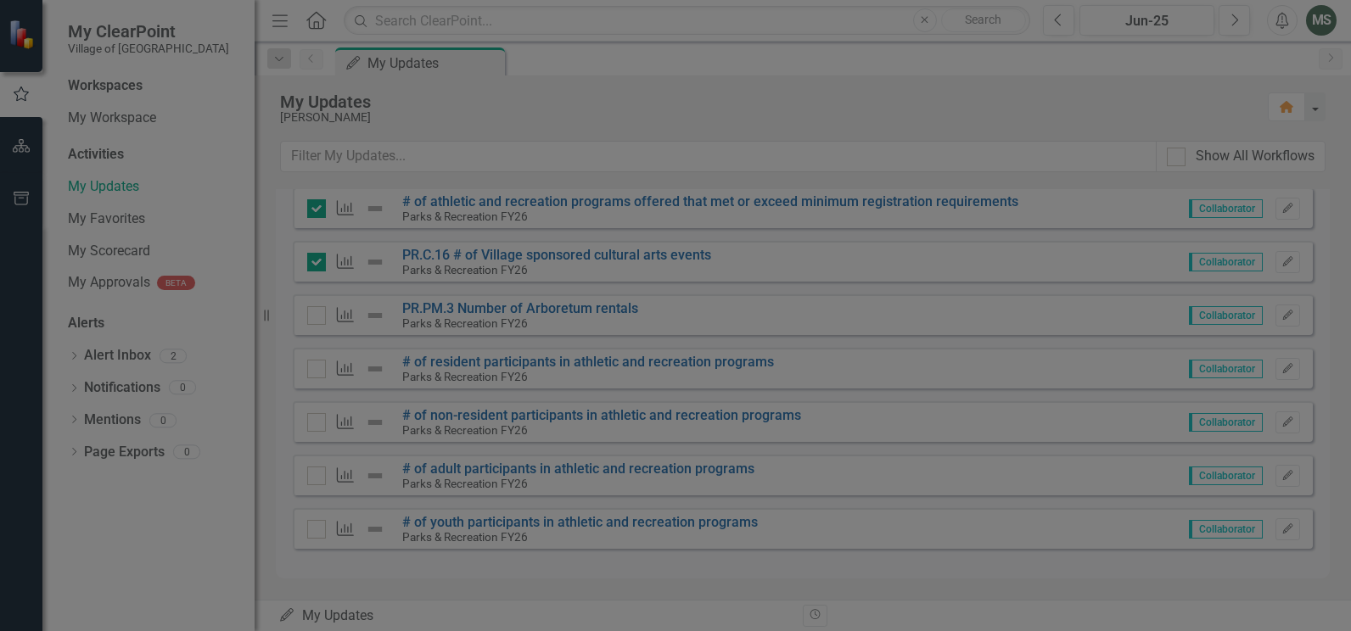
checkbox input "true"
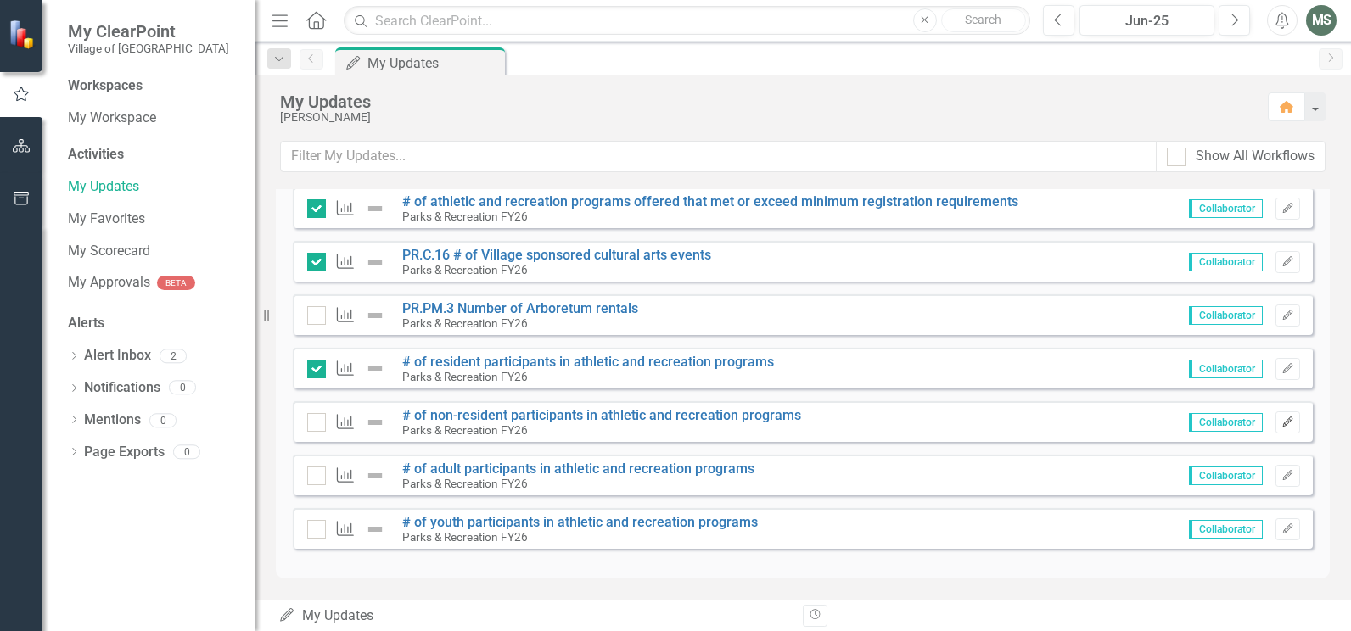
click at [1282, 423] on icon "Edit" at bounding box center [1288, 423] width 13 height 10
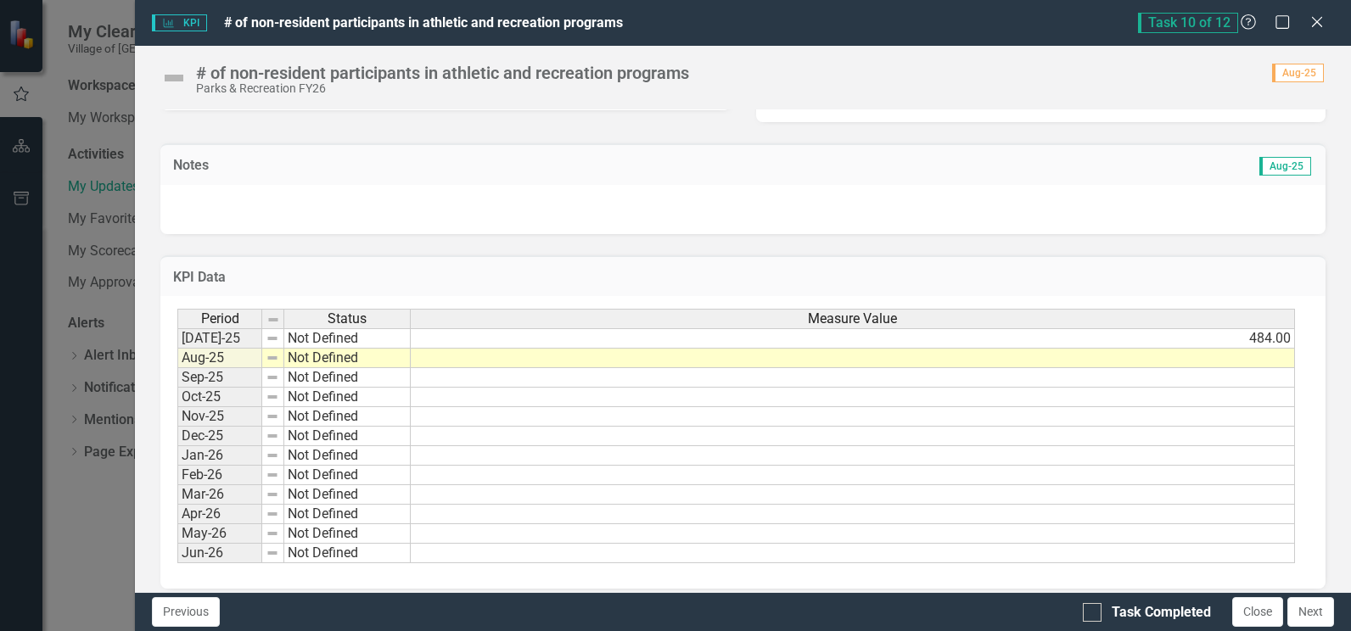
click at [799, 353] on td at bounding box center [853, 359] width 884 height 20
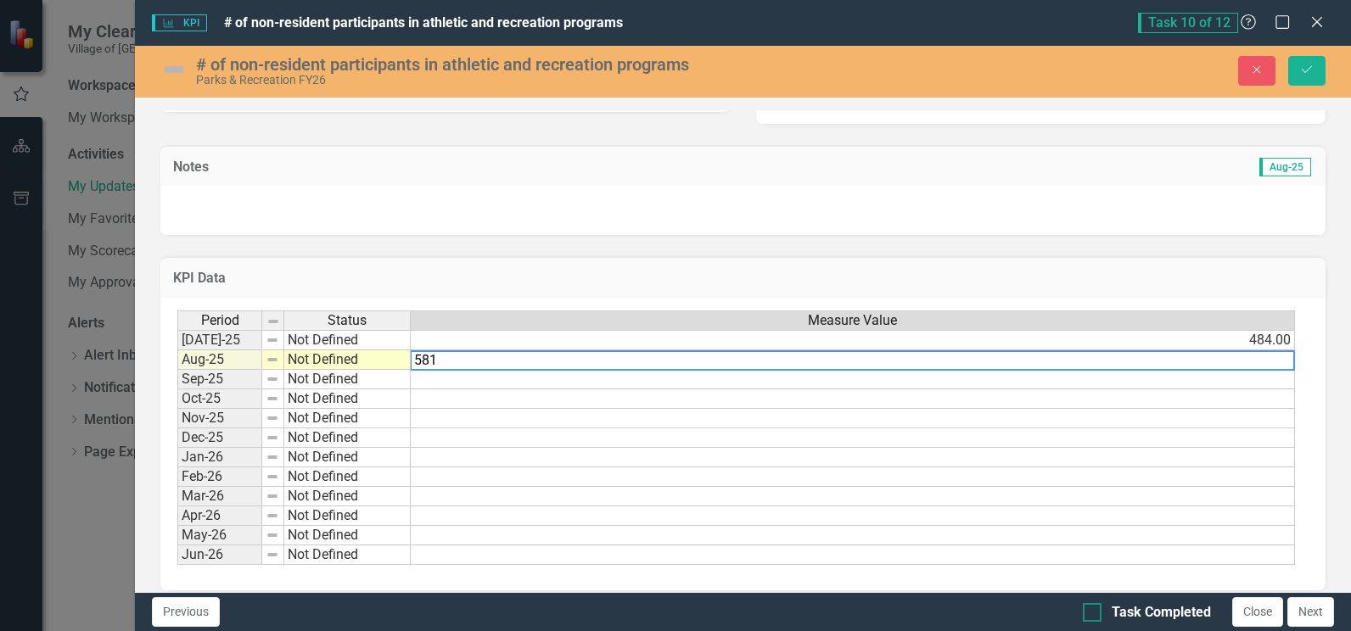
type textarea "581"
click at [1094, 609] on div at bounding box center [1092, 612] width 19 height 19
click at [1094, 609] on input "Task Completed" at bounding box center [1088, 608] width 11 height 11
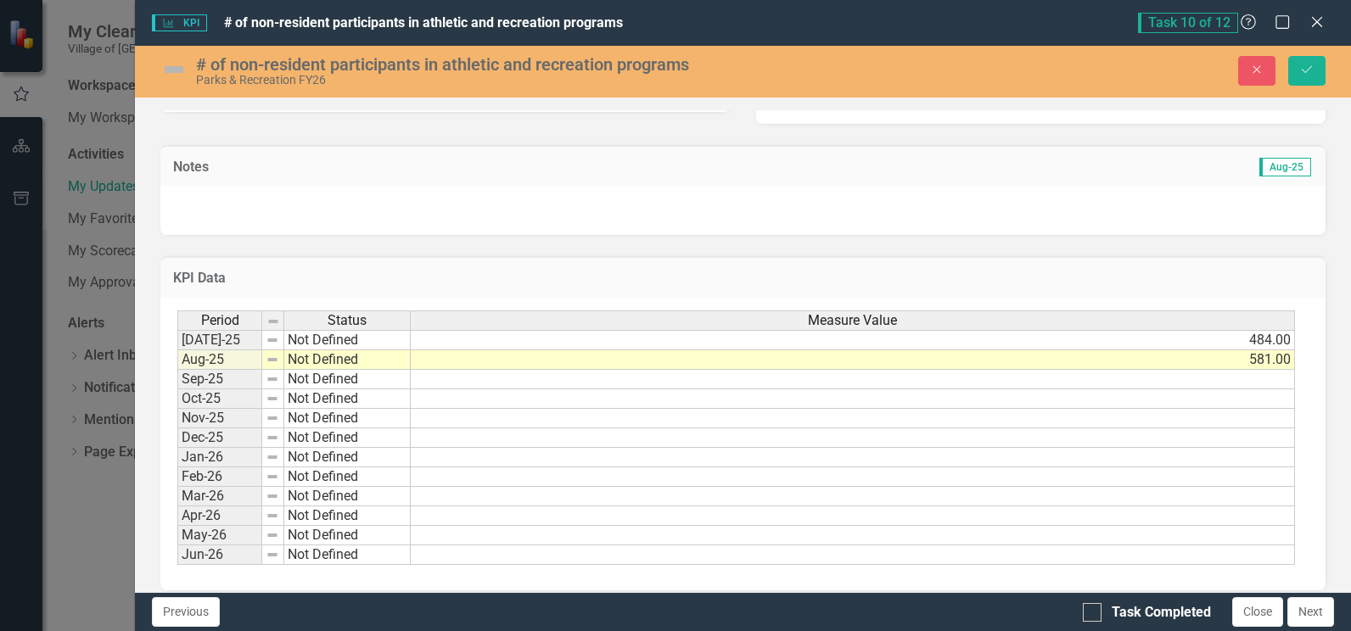
checkbox input "true"
click at [1305, 73] on icon "submit" at bounding box center [1307, 69] width 10 height 7
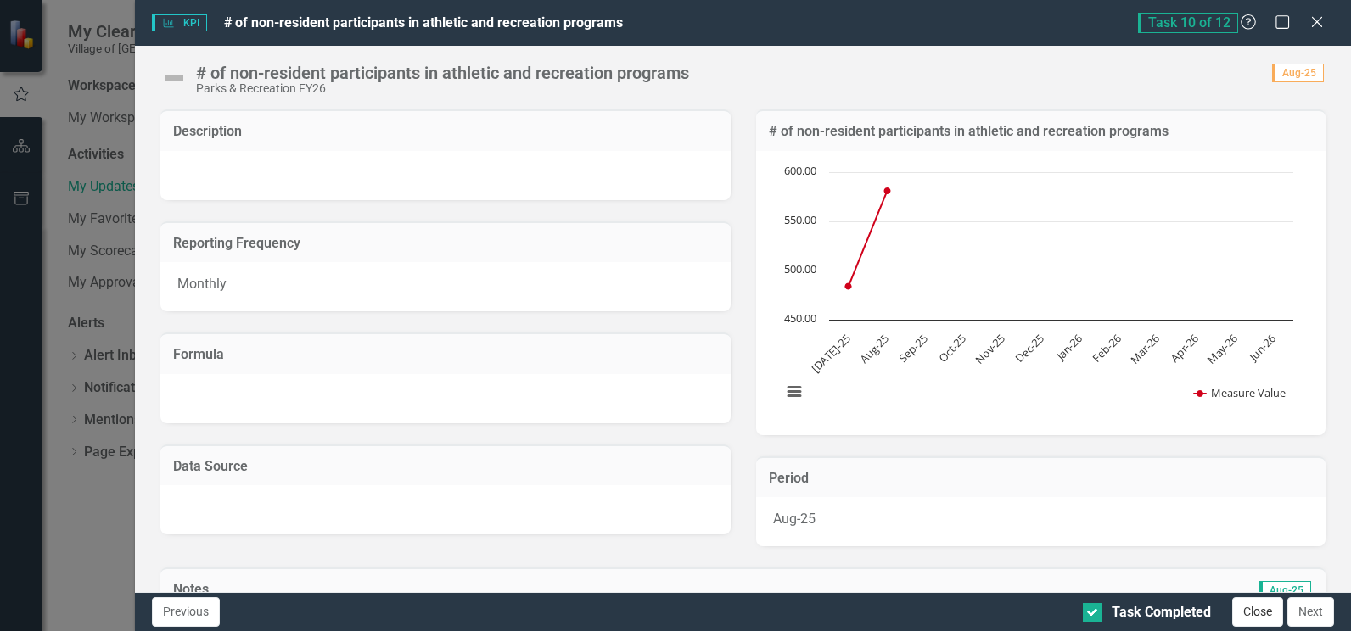
click at [1248, 620] on button "Close" at bounding box center [1257, 612] width 51 height 30
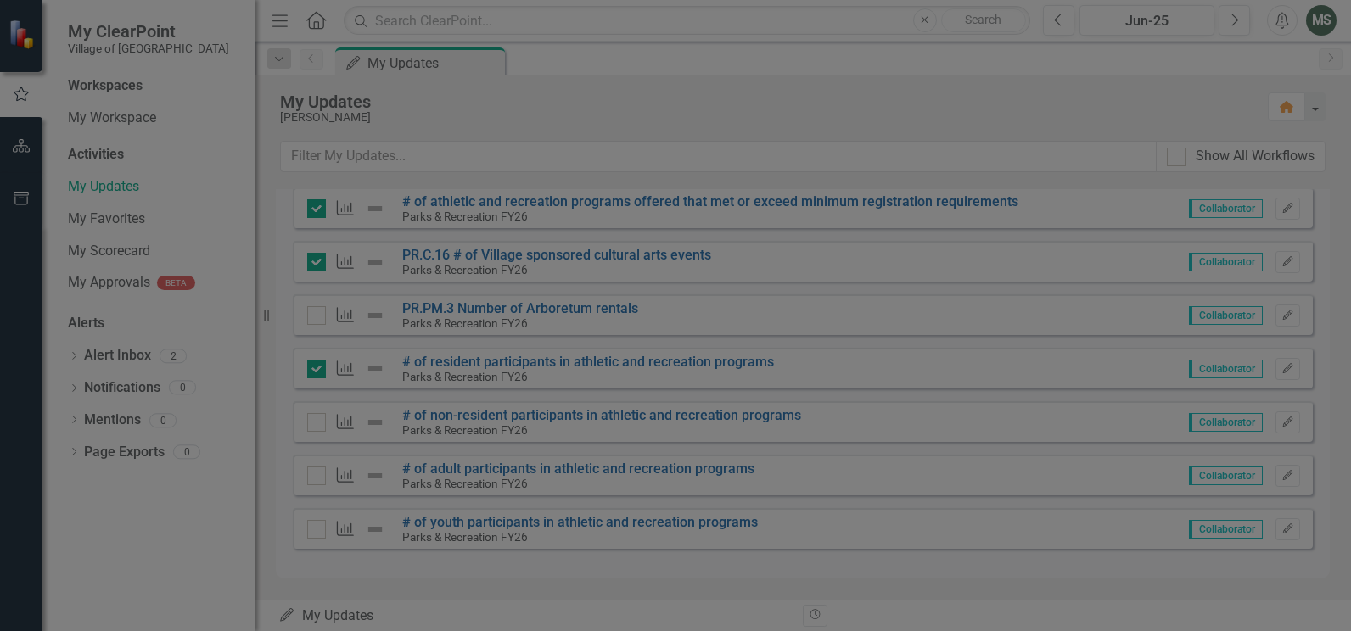
checkbox input "true"
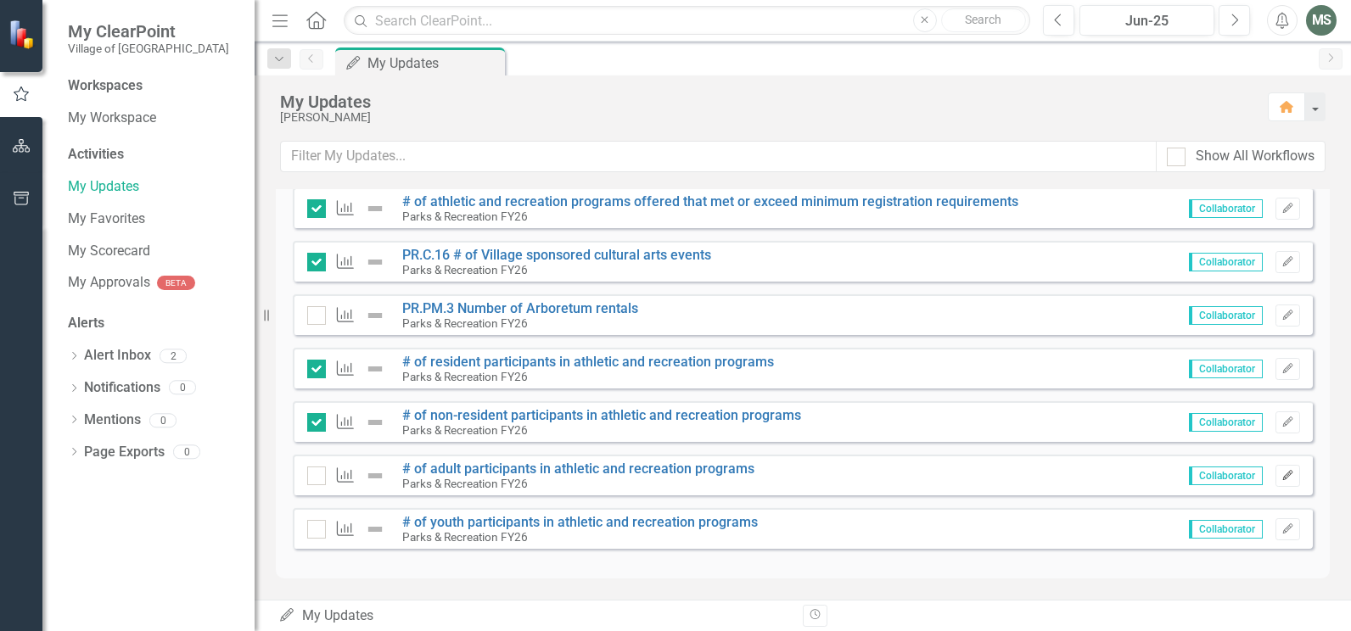
click at [1282, 479] on icon "Edit" at bounding box center [1288, 476] width 13 height 10
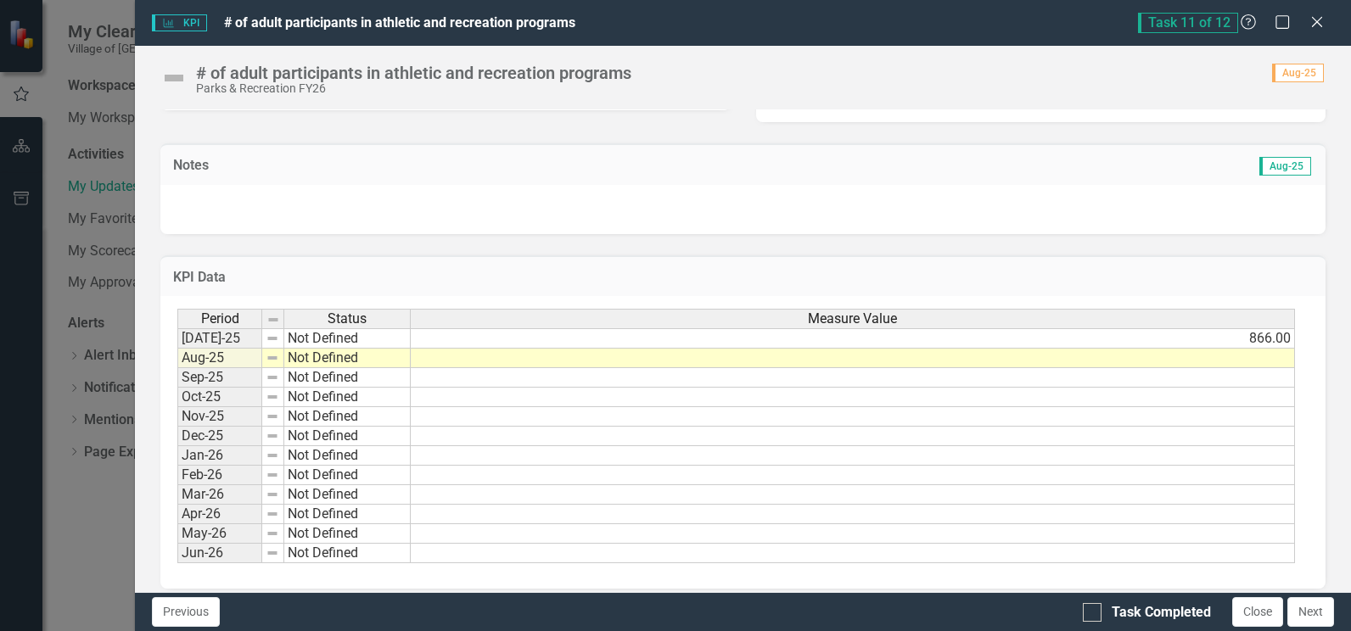
click at [689, 356] on td at bounding box center [853, 359] width 884 height 20
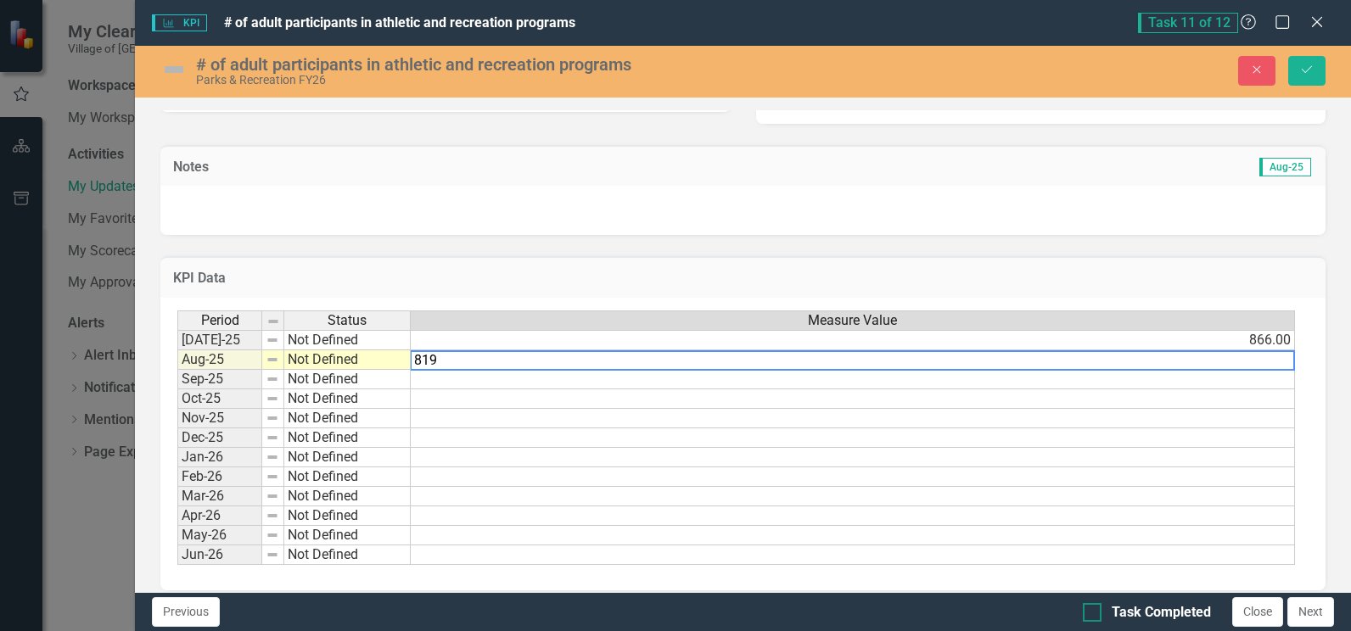
type textarea "819"
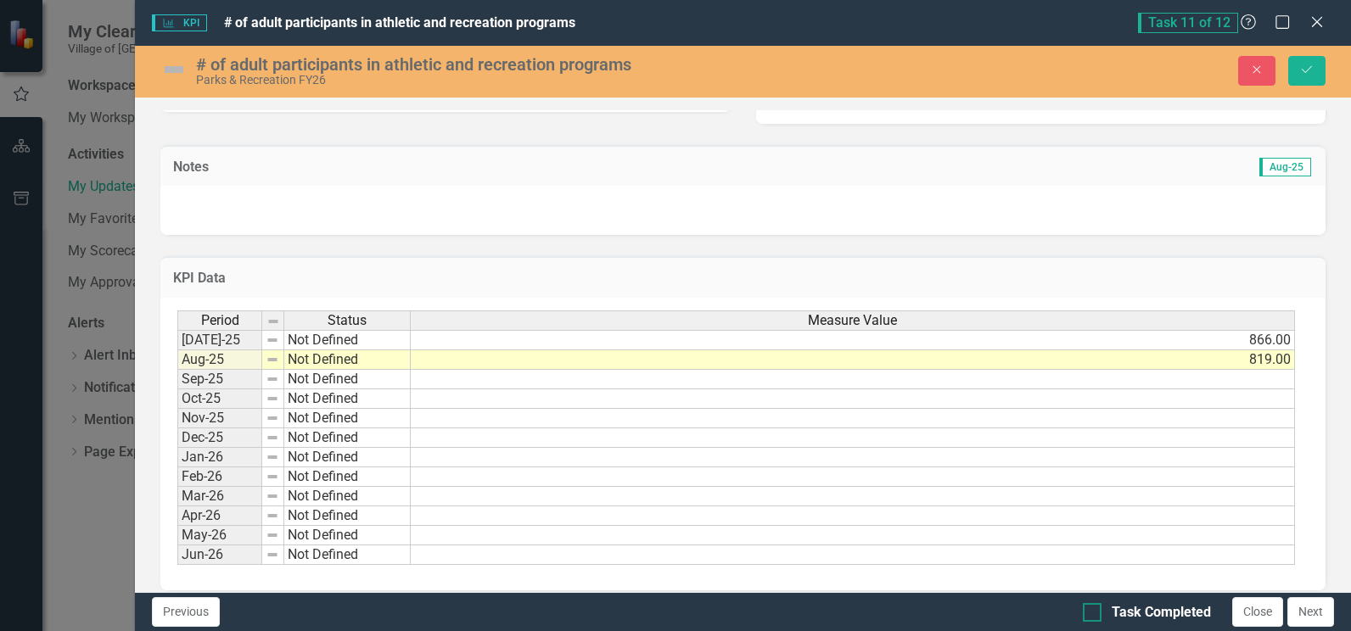
click at [1092, 613] on input "Task Completed" at bounding box center [1088, 608] width 11 height 11
checkbox input "true"
click at [1310, 72] on icon "Save" at bounding box center [1306, 70] width 15 height 12
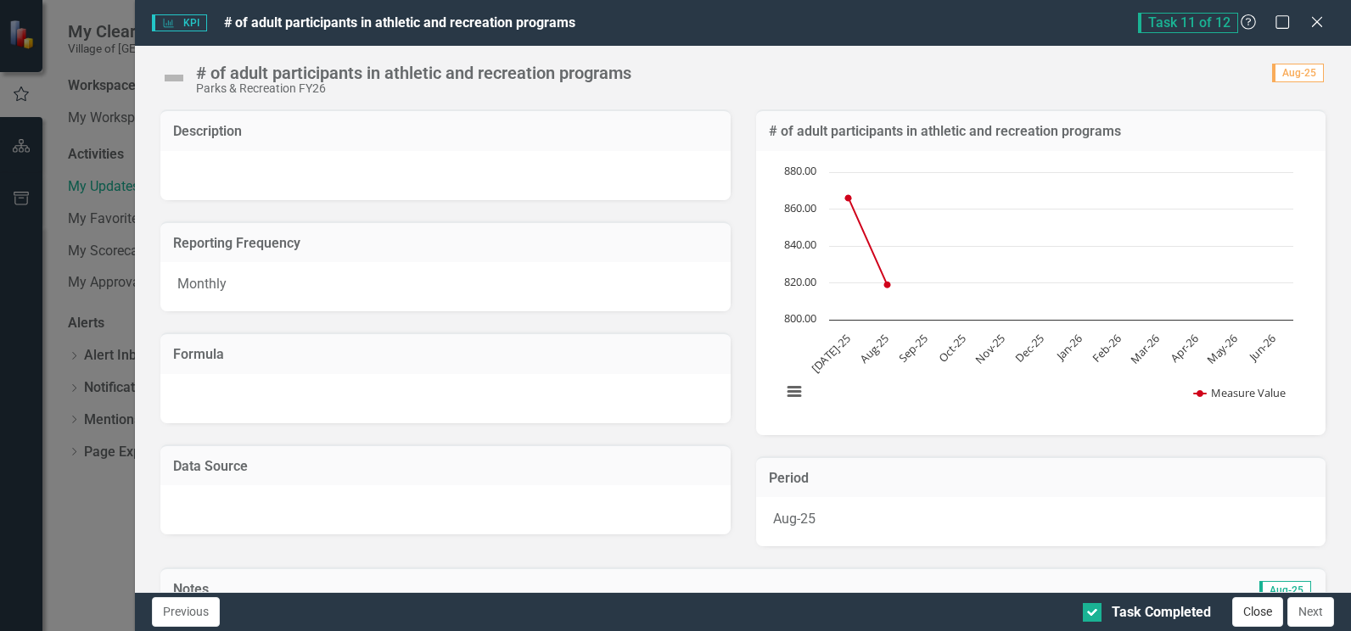
click at [1250, 612] on button "Close" at bounding box center [1257, 612] width 51 height 30
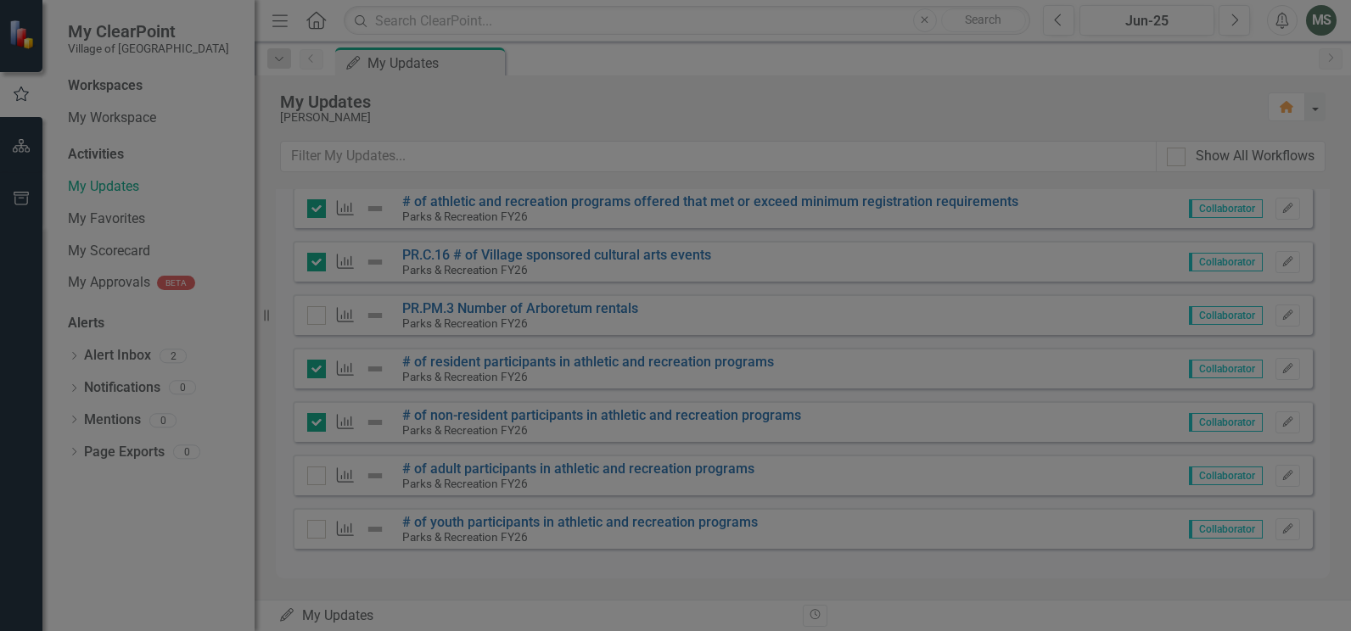
checkbox input "true"
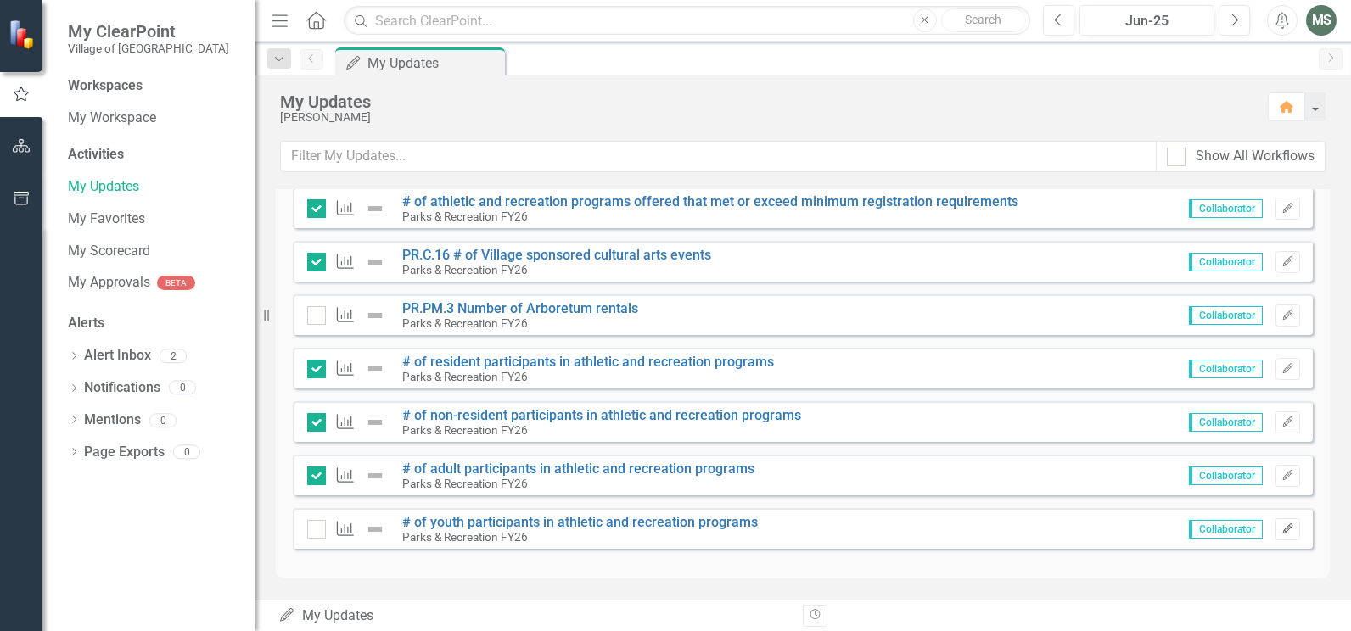
click at [1282, 531] on icon "Edit" at bounding box center [1288, 529] width 13 height 10
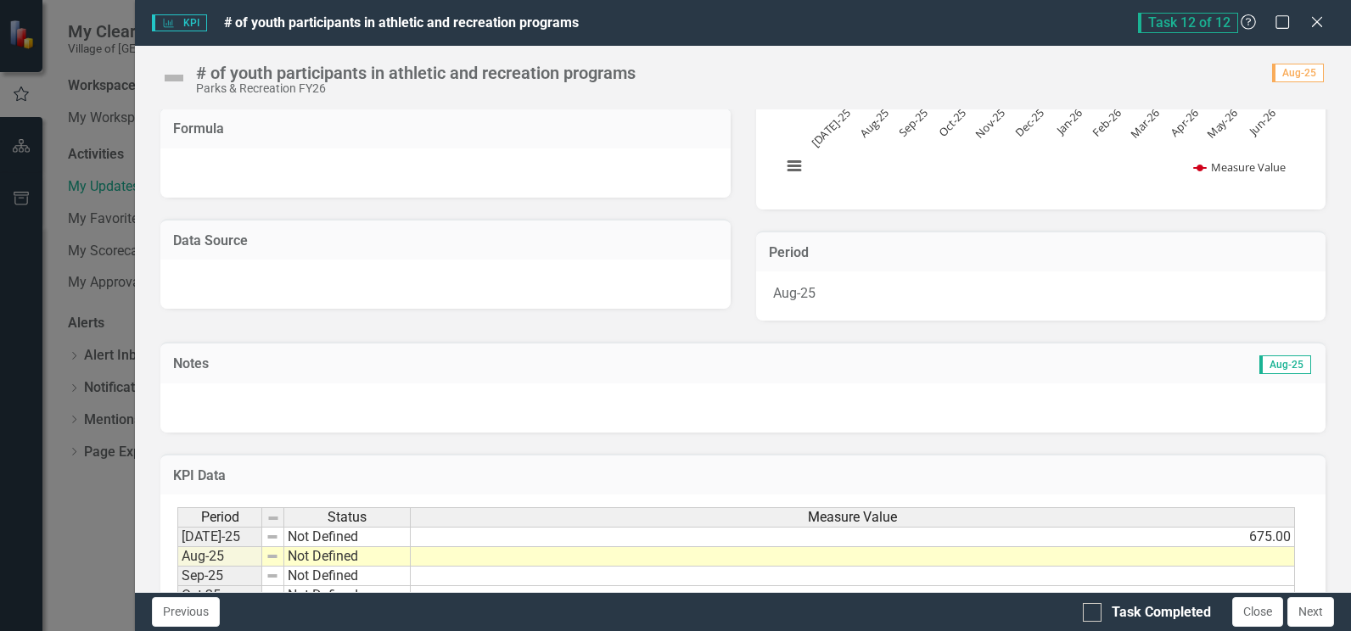
scroll to position [438, 0]
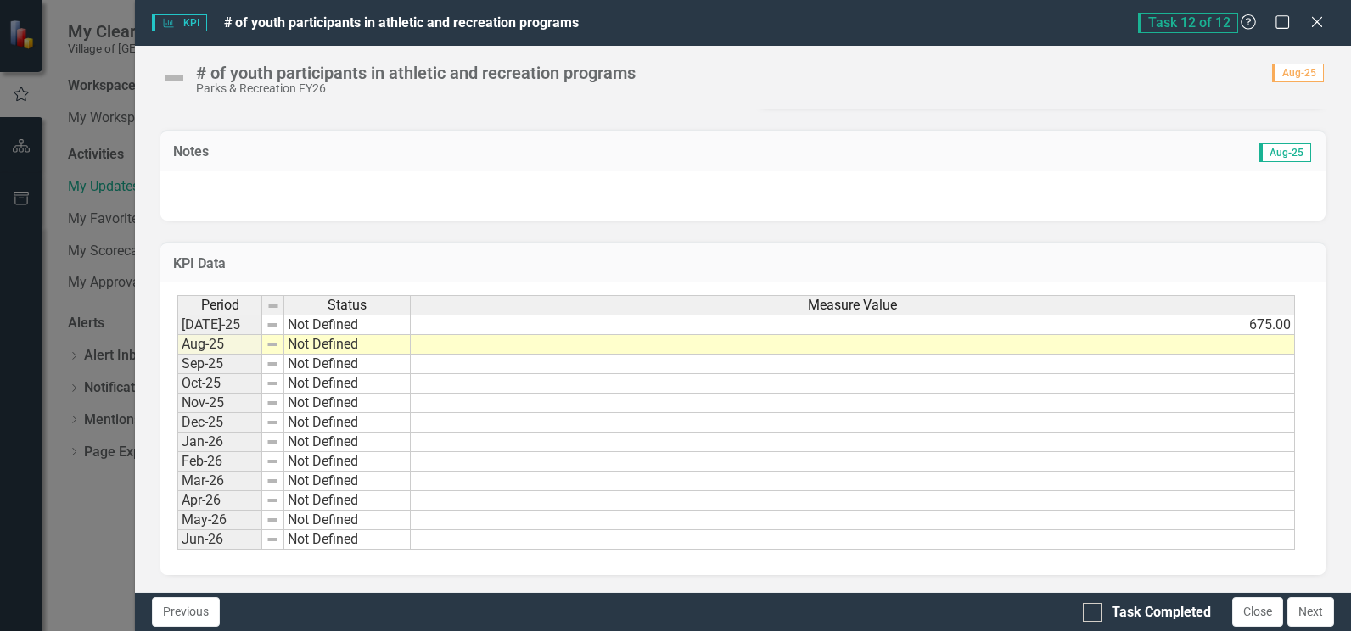
click at [578, 344] on td at bounding box center [853, 345] width 884 height 20
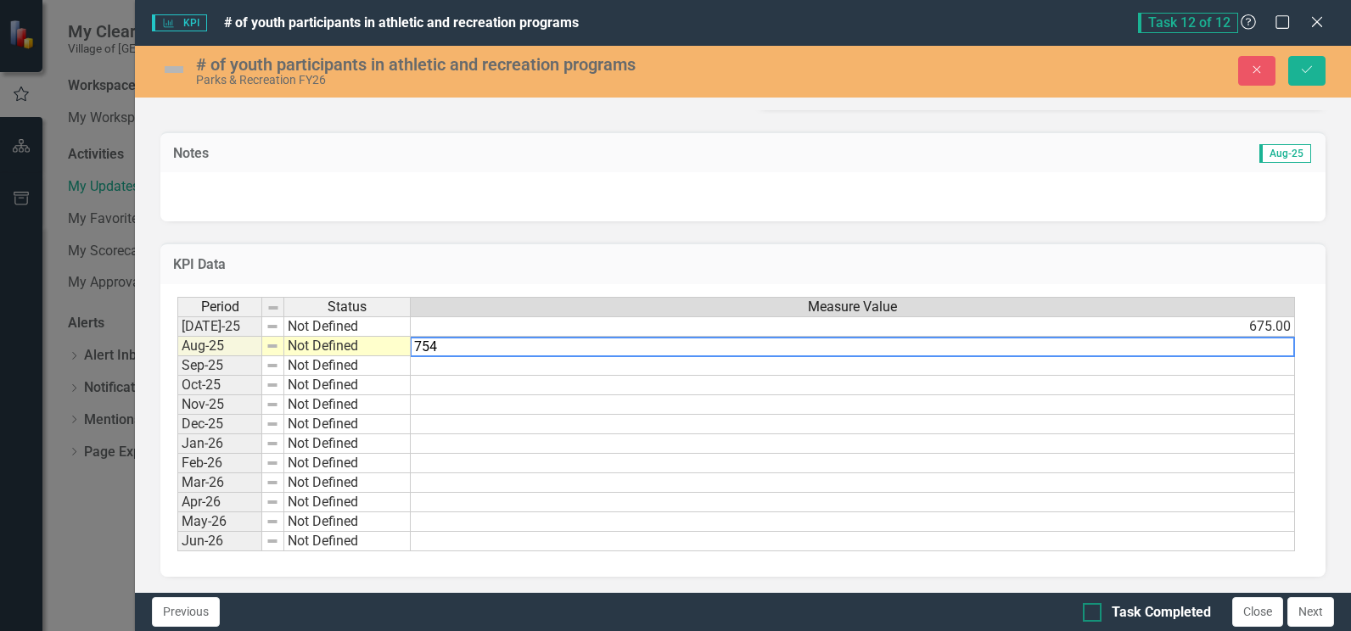
type textarea "754"
click at [1089, 614] on div at bounding box center [1092, 612] width 19 height 19
click at [1089, 614] on input "Task Completed" at bounding box center [1088, 608] width 11 height 11
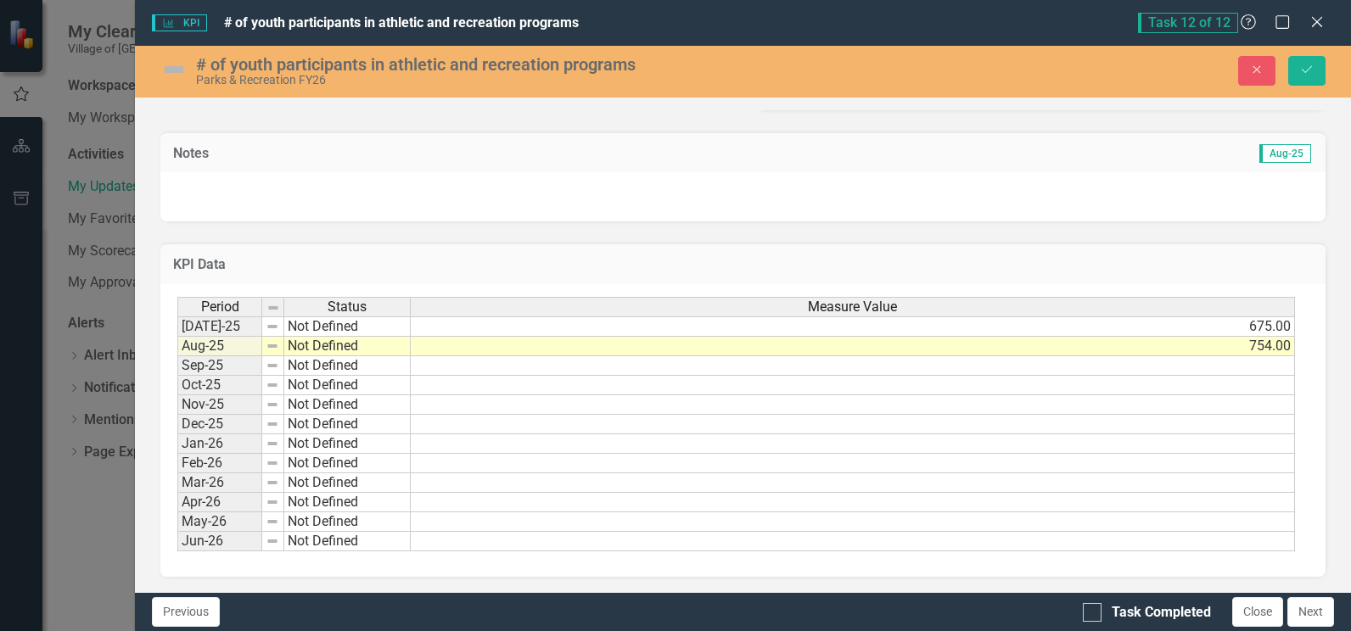
checkbox input "true"
click at [1310, 72] on icon "Save" at bounding box center [1306, 70] width 15 height 12
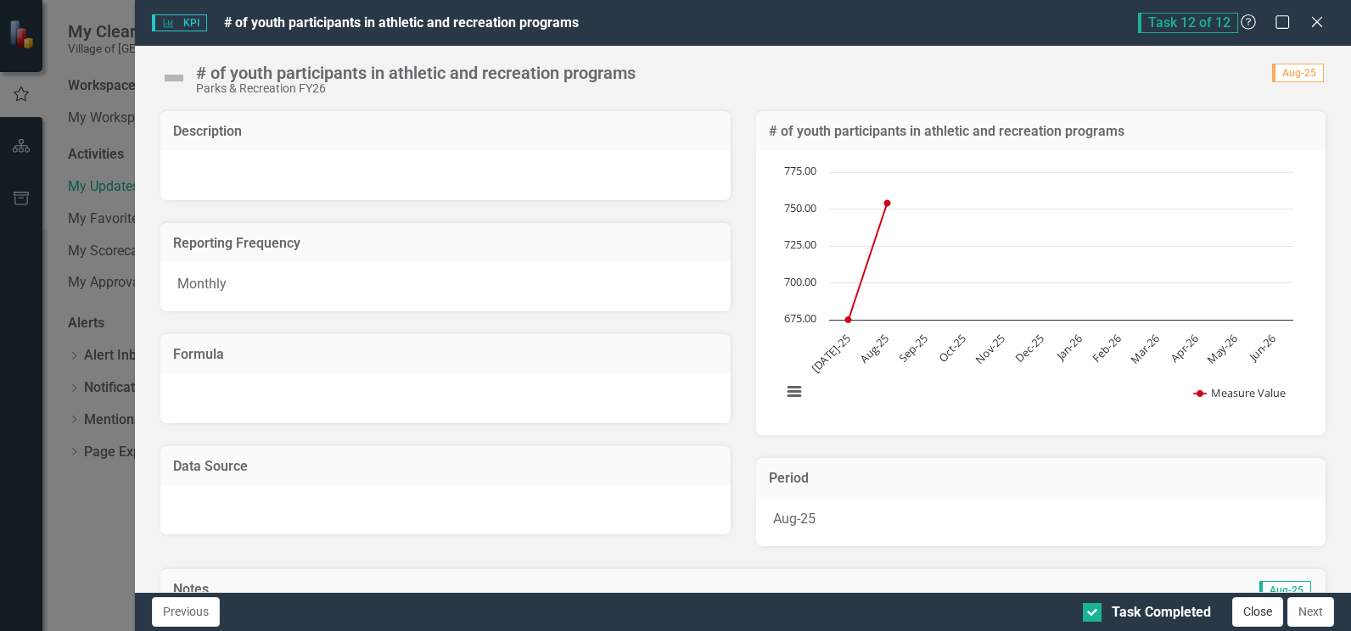
click at [1263, 617] on button "Close" at bounding box center [1257, 612] width 51 height 30
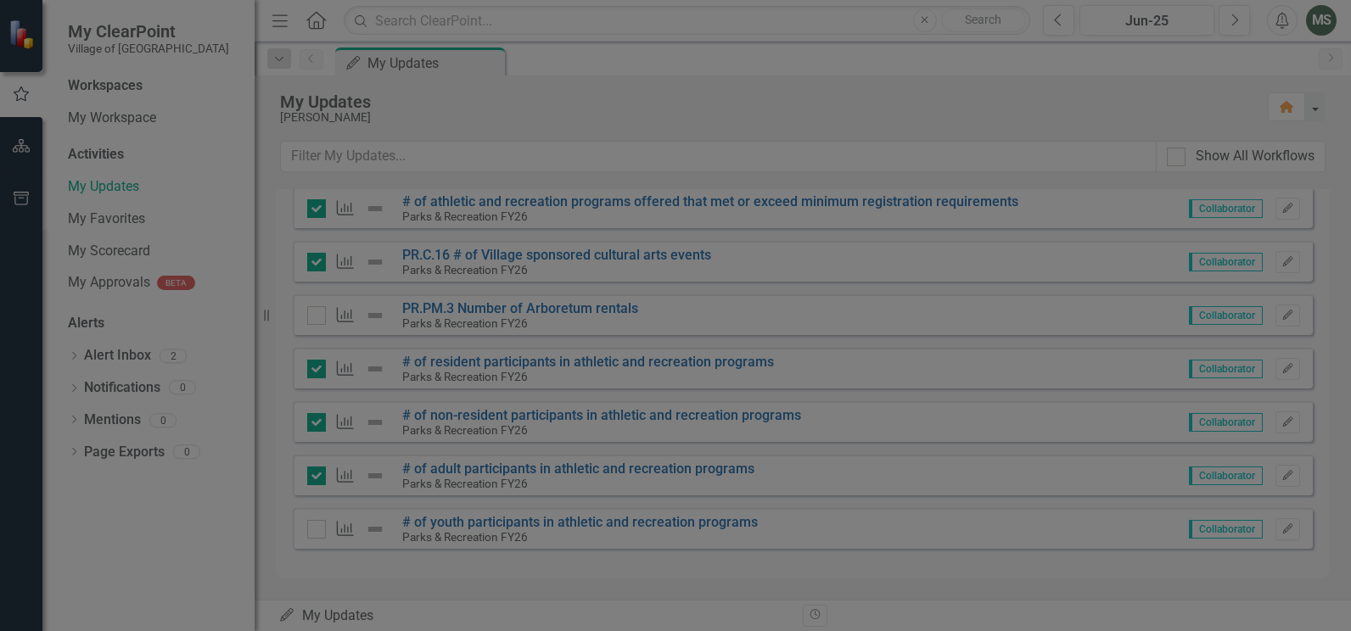
checkbox input "true"
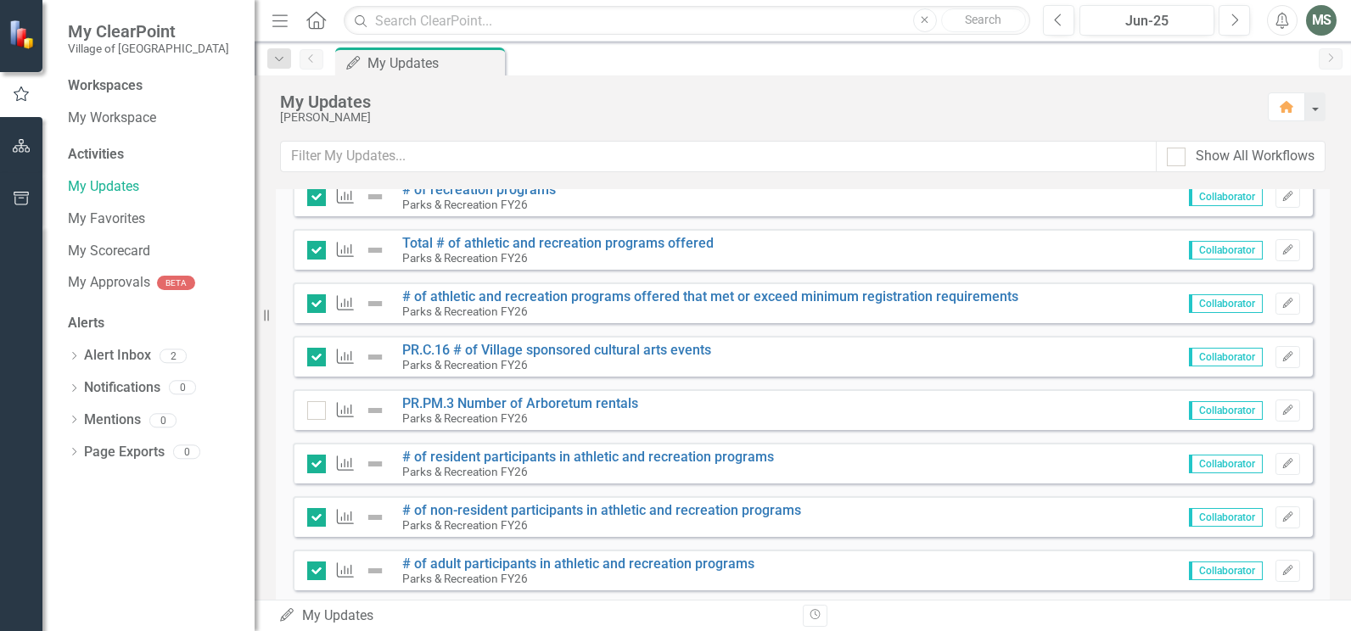
scroll to position [424, 0]
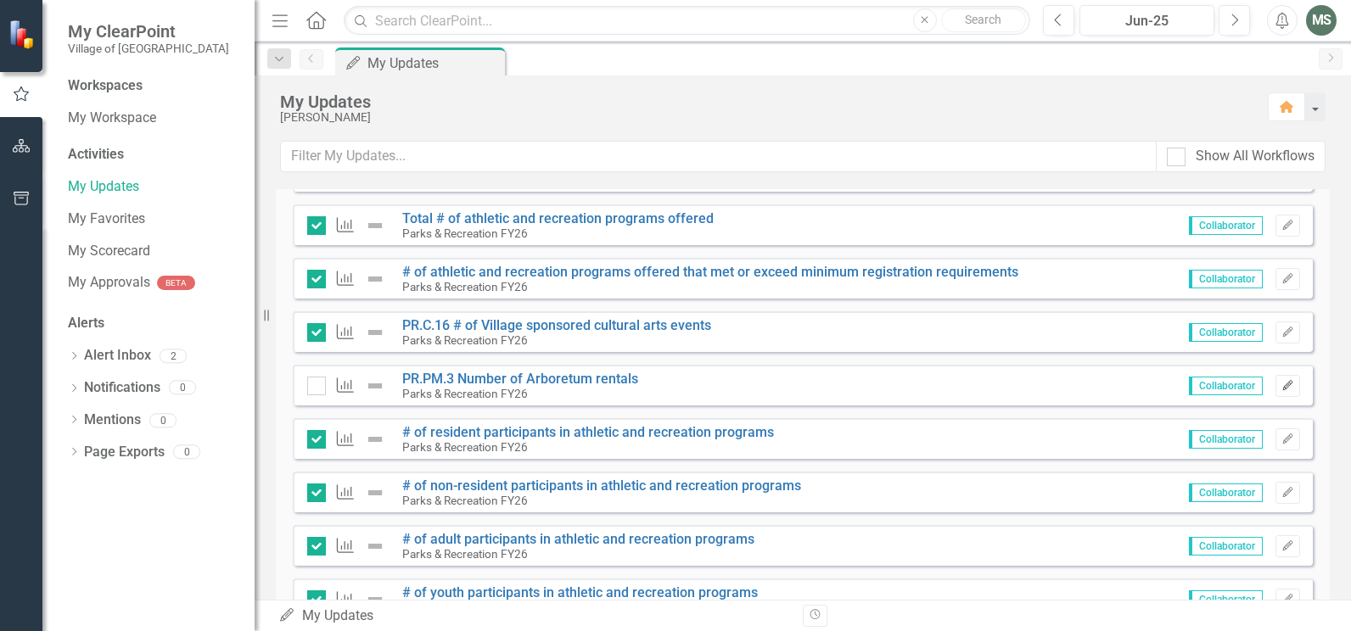
click at [1282, 385] on icon "Edit" at bounding box center [1288, 386] width 13 height 10
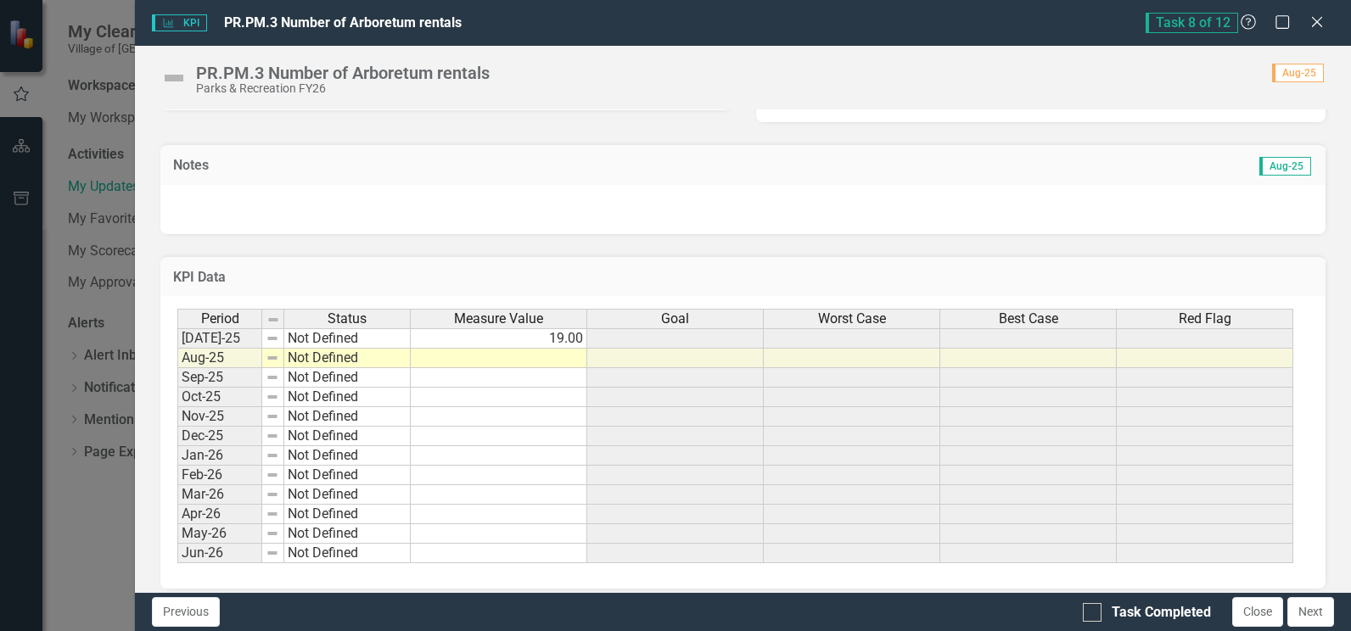
click at [177, 367] on div "Period Status Measure Value Goal Worst Case Best Case Red Flag [DATE]-25 Not De…" at bounding box center [177, 436] width 0 height 255
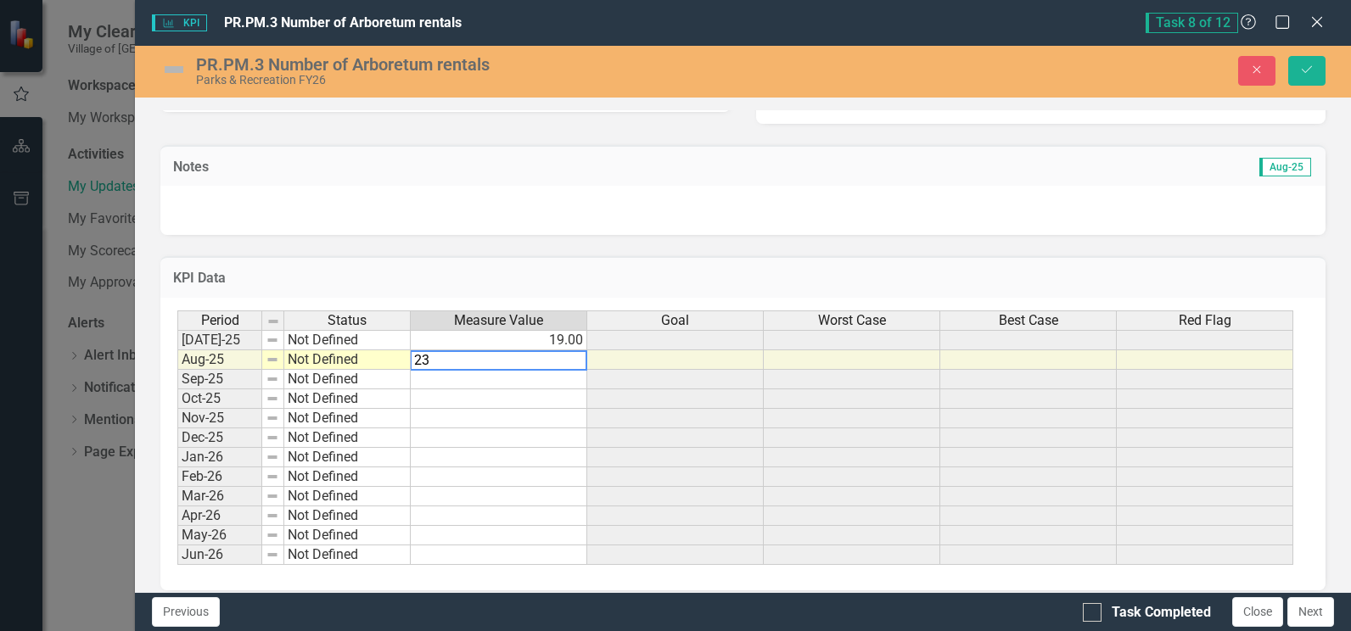
type textarea "23"
click at [508, 441] on td at bounding box center [499, 439] width 177 height 20
click at [1095, 611] on div at bounding box center [1092, 612] width 19 height 19
click at [1094, 611] on input "Task Completed" at bounding box center [1088, 608] width 11 height 11
checkbox input "true"
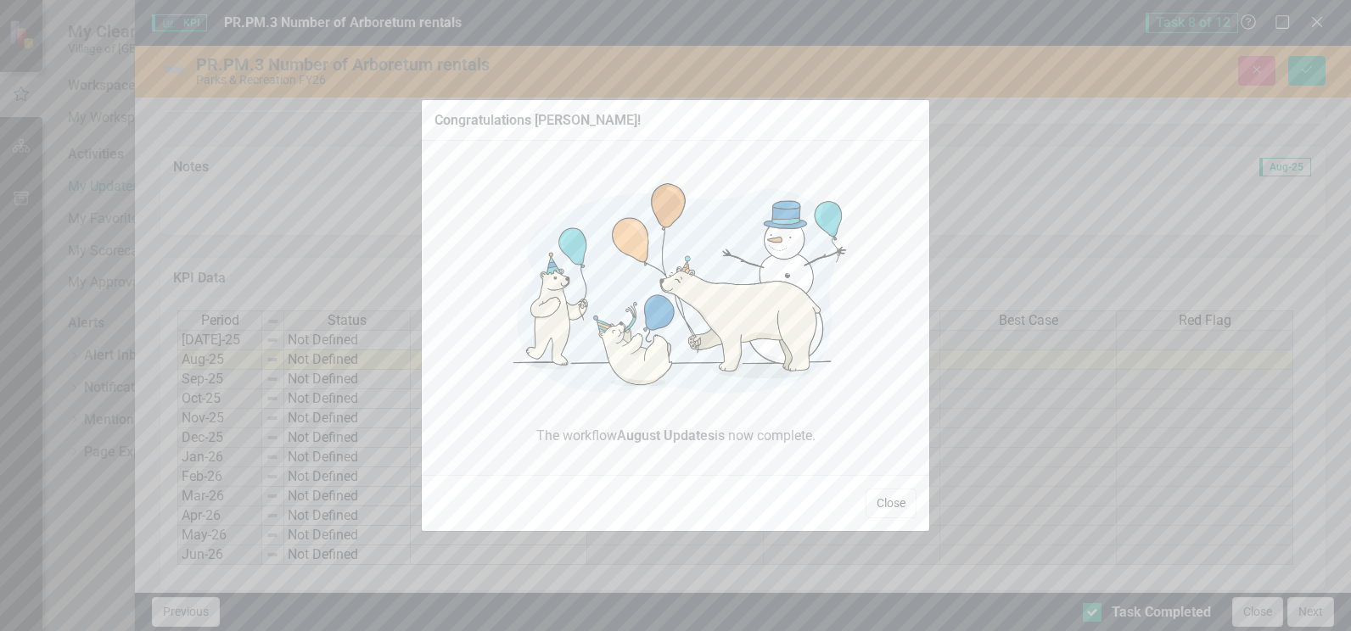
click at [888, 509] on button "Close" at bounding box center [891, 504] width 51 height 30
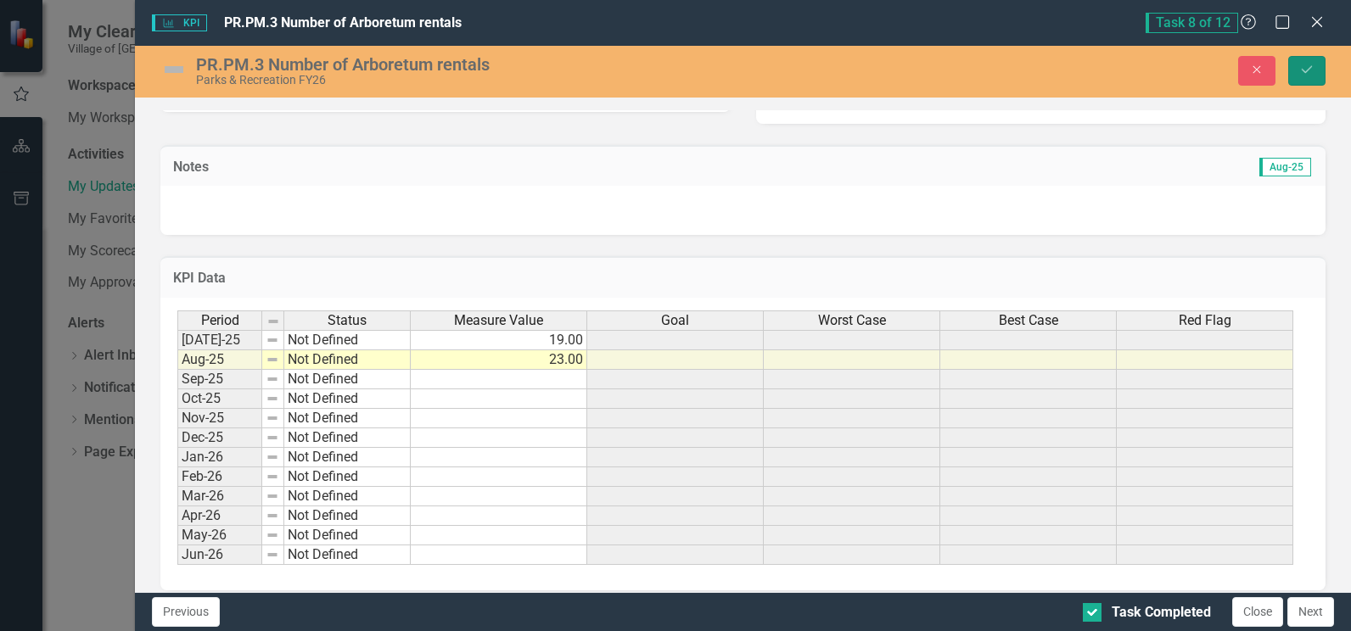
click at [1309, 72] on icon "Save" at bounding box center [1306, 70] width 15 height 12
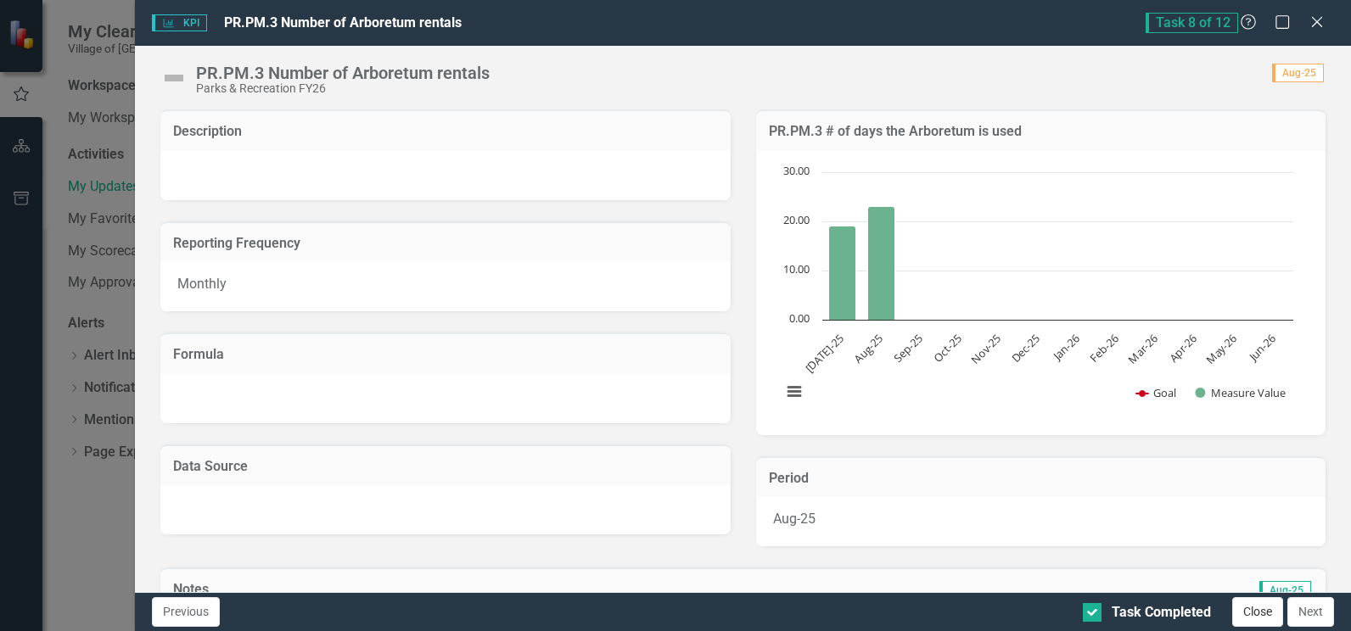
click at [1256, 619] on button "Close" at bounding box center [1257, 612] width 51 height 30
